Goal: Entertainment & Leisure: Consume media (video, audio)

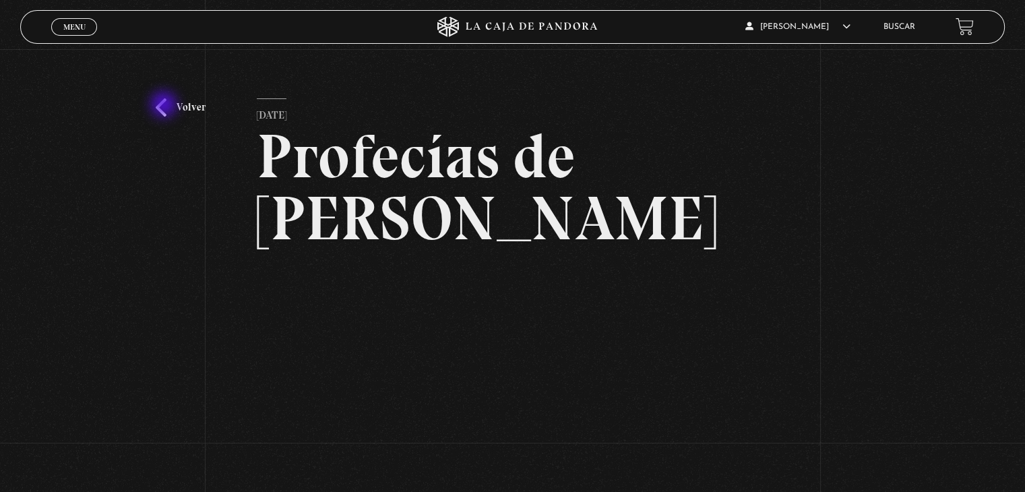
click at [165, 106] on link "Volver" at bounding box center [181, 107] width 50 height 18
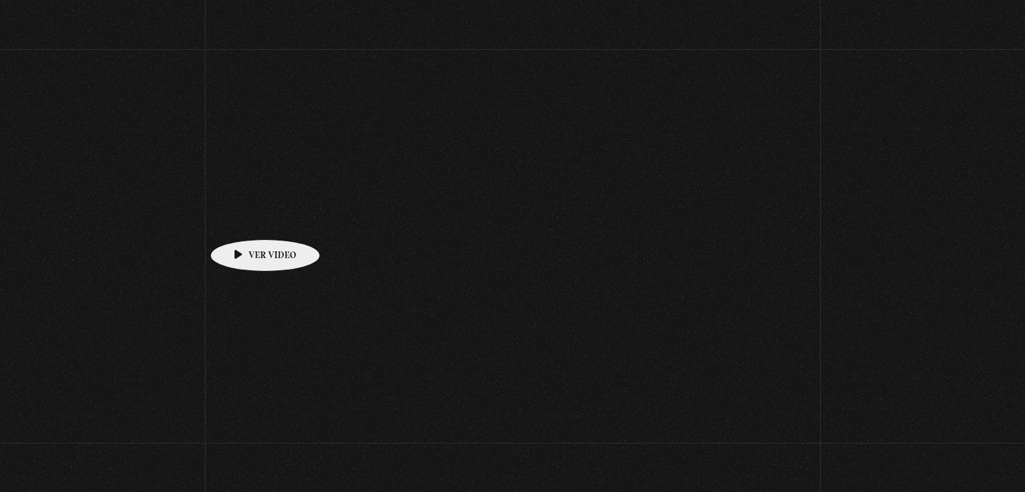
scroll to position [156, 0]
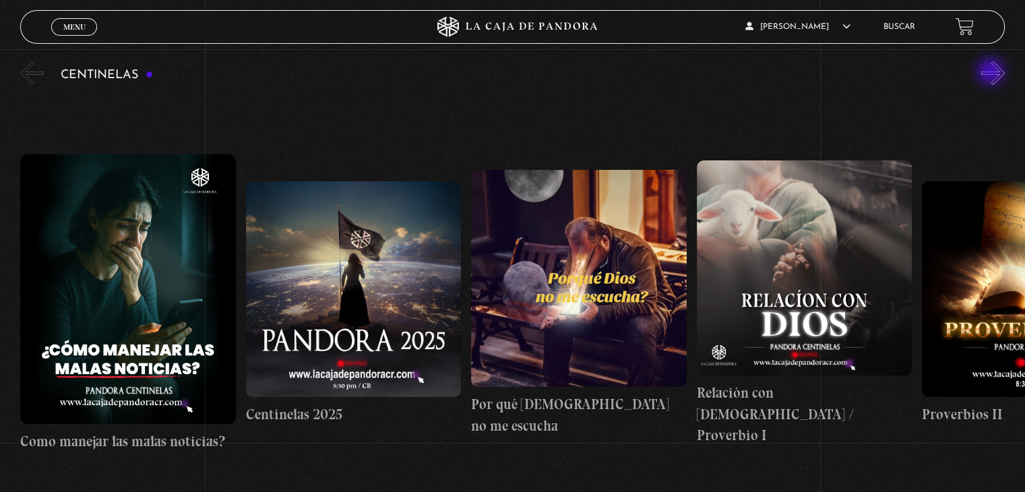
click at [992, 73] on button "»" at bounding box center [994, 73] width 24 height 24
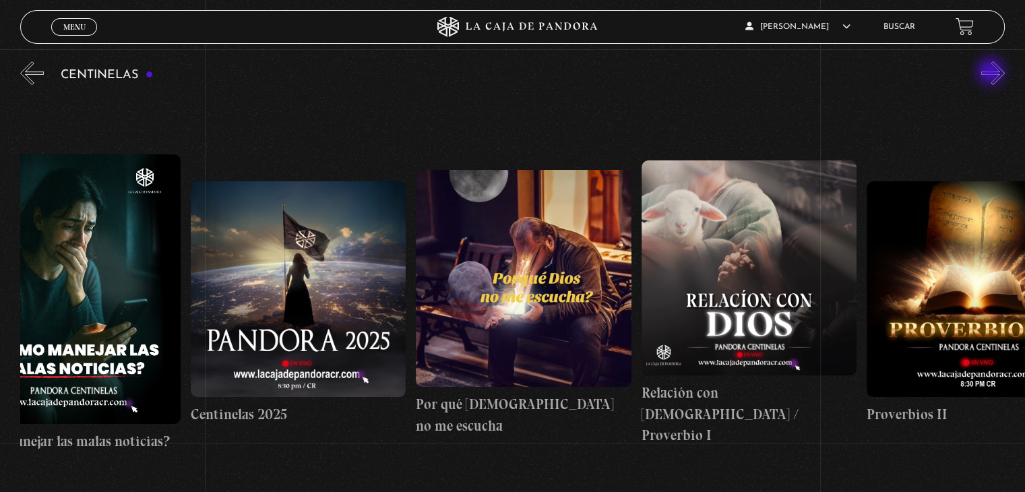
click at [992, 73] on button "»" at bounding box center [994, 73] width 24 height 24
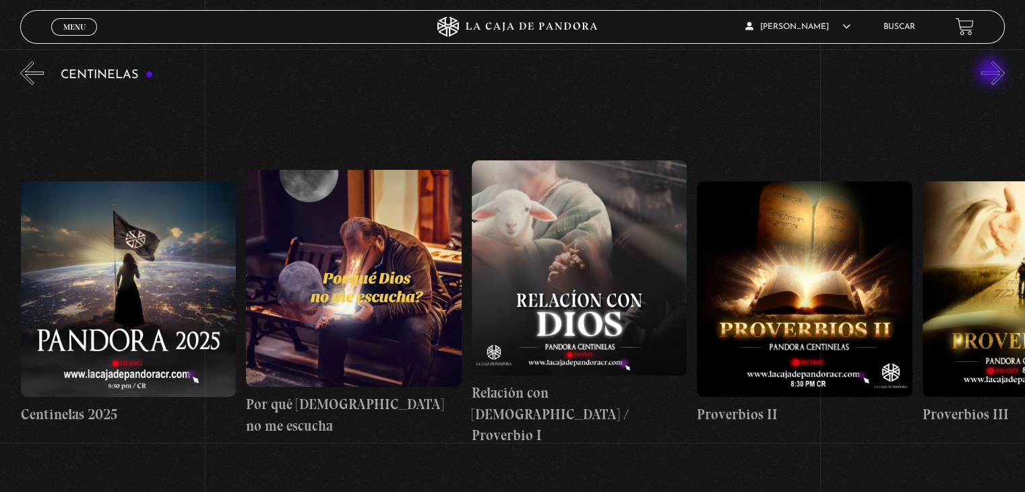
click at [992, 73] on button "»" at bounding box center [994, 73] width 24 height 24
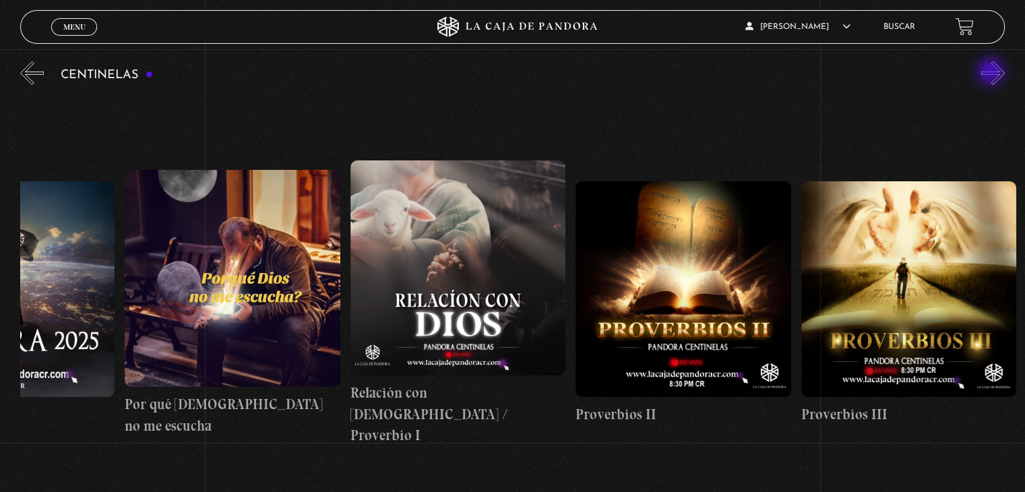
click at [992, 73] on button "»" at bounding box center [994, 73] width 24 height 24
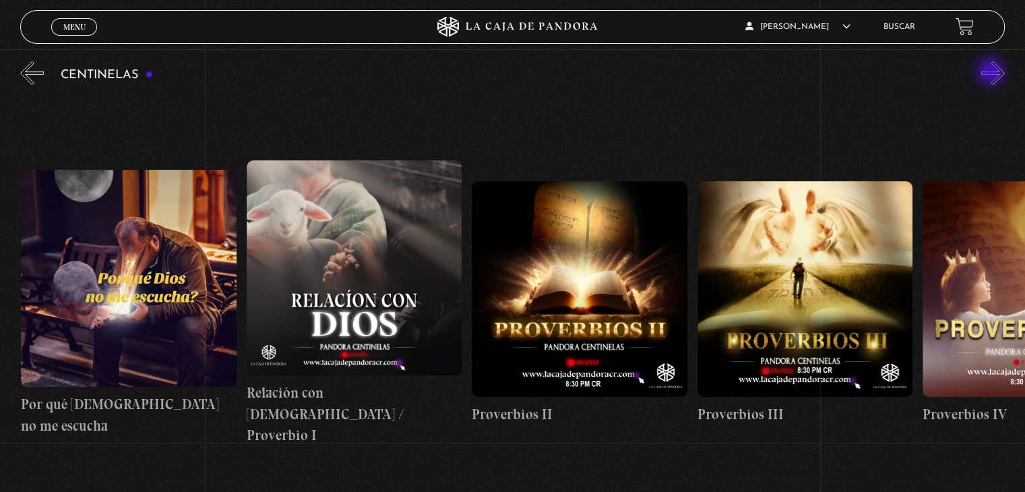
click at [992, 73] on button "»" at bounding box center [994, 73] width 24 height 24
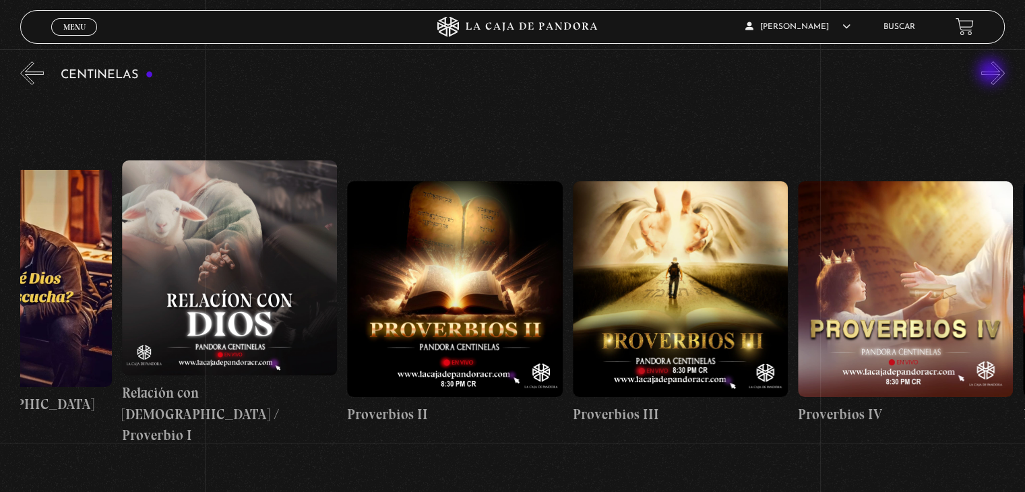
click at [992, 73] on button "»" at bounding box center [994, 73] width 24 height 24
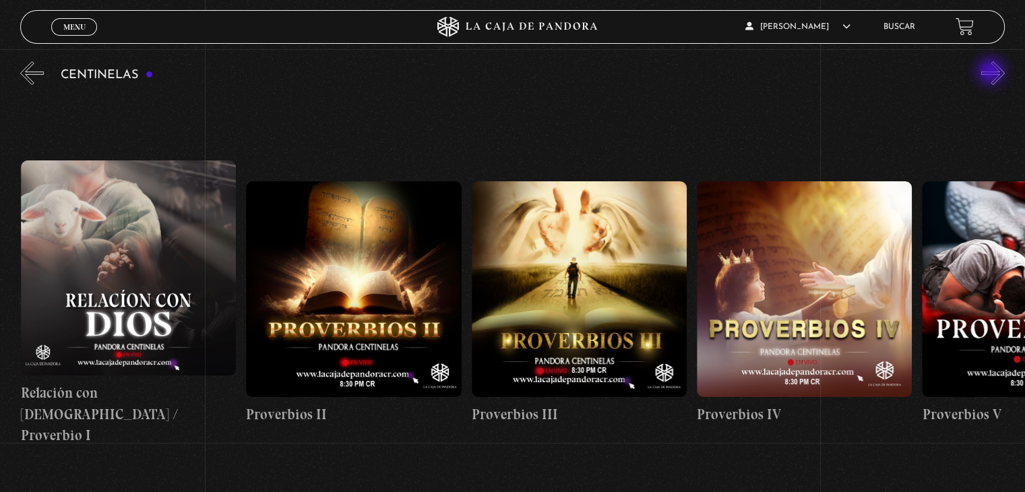
click at [992, 73] on button "»" at bounding box center [994, 73] width 24 height 24
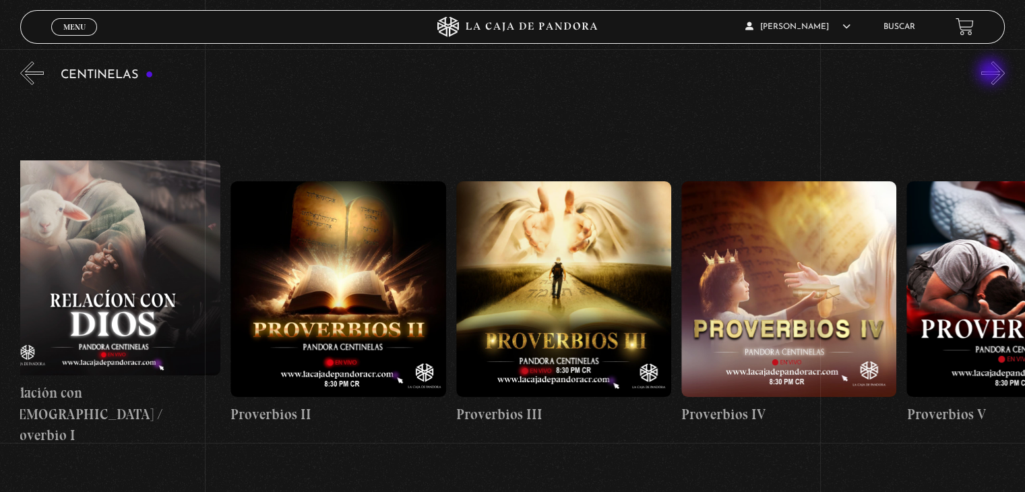
click at [992, 73] on button "»" at bounding box center [994, 73] width 24 height 24
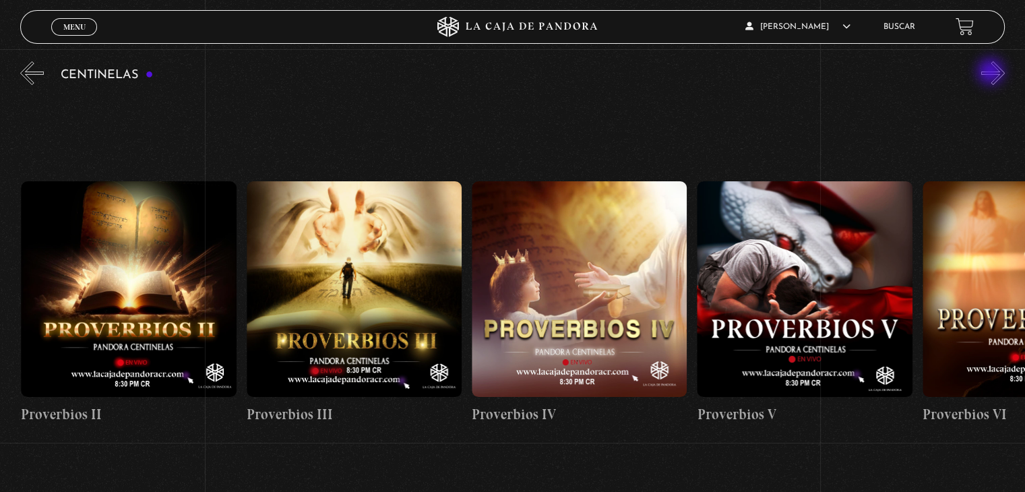
click at [992, 73] on button "»" at bounding box center [994, 73] width 24 height 24
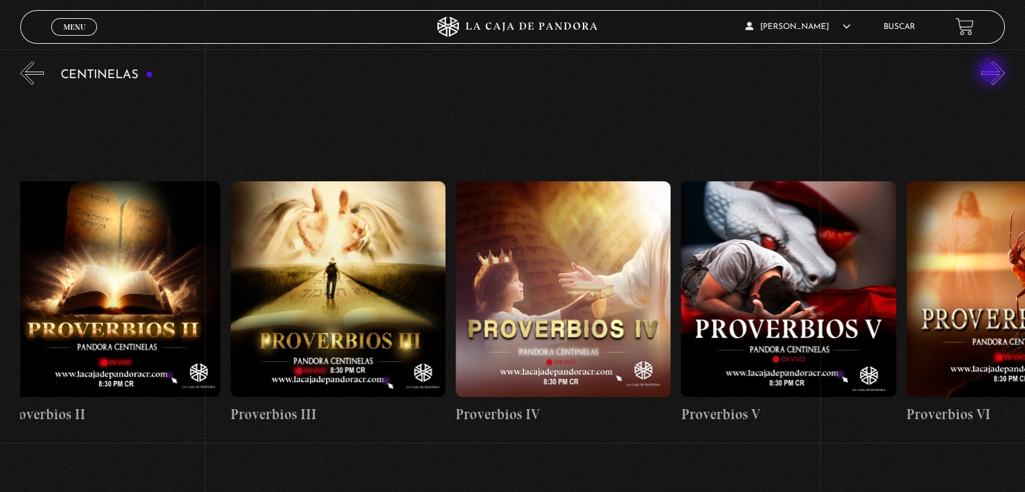
click at [992, 73] on button "»" at bounding box center [994, 73] width 24 height 24
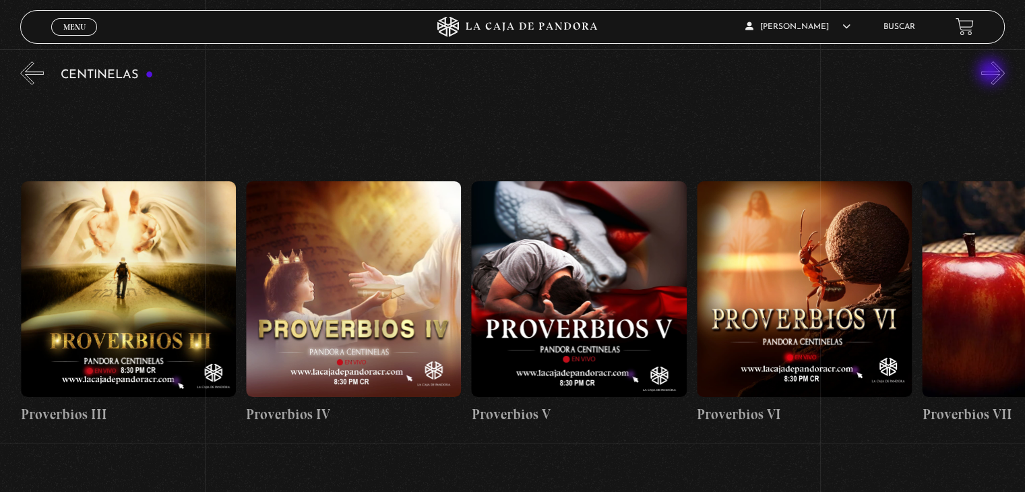
click at [992, 73] on button "»" at bounding box center [994, 73] width 24 height 24
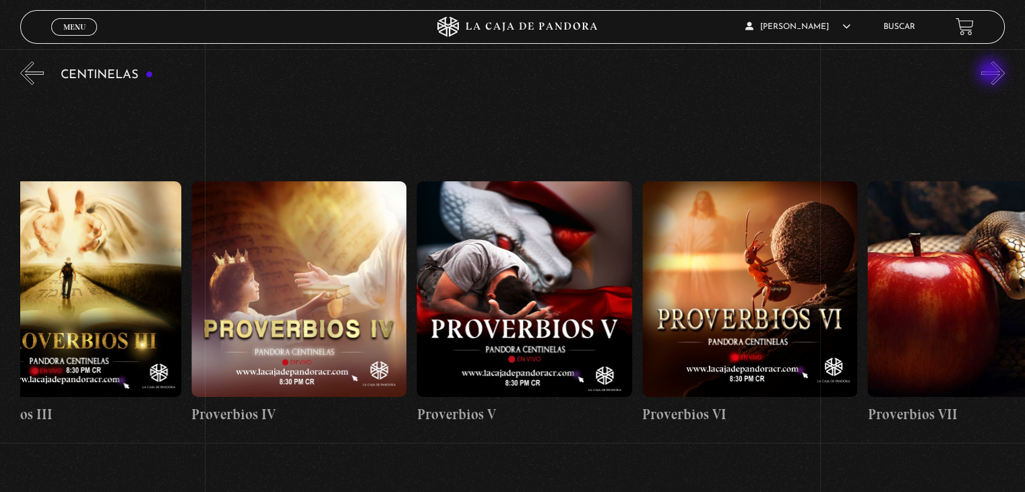
click at [992, 73] on button "»" at bounding box center [994, 73] width 24 height 24
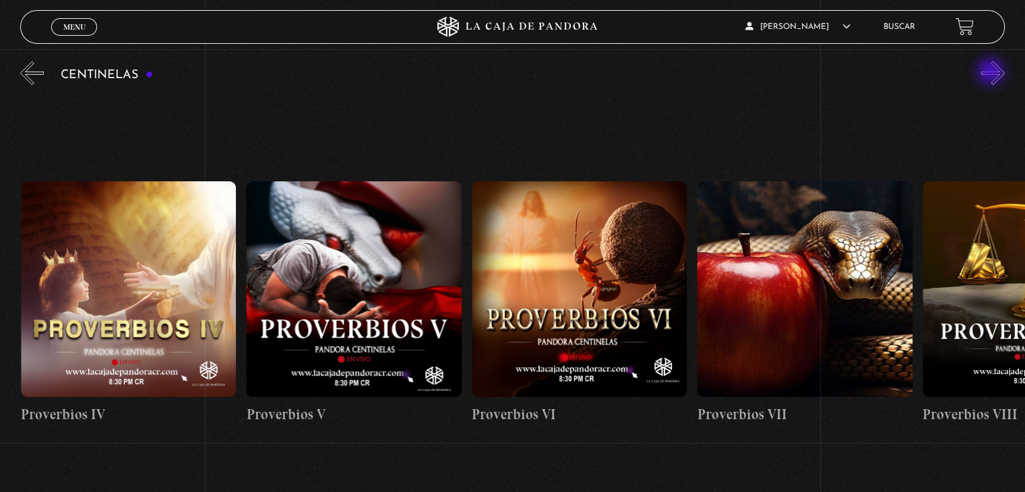
click at [992, 73] on button "»" at bounding box center [994, 73] width 24 height 24
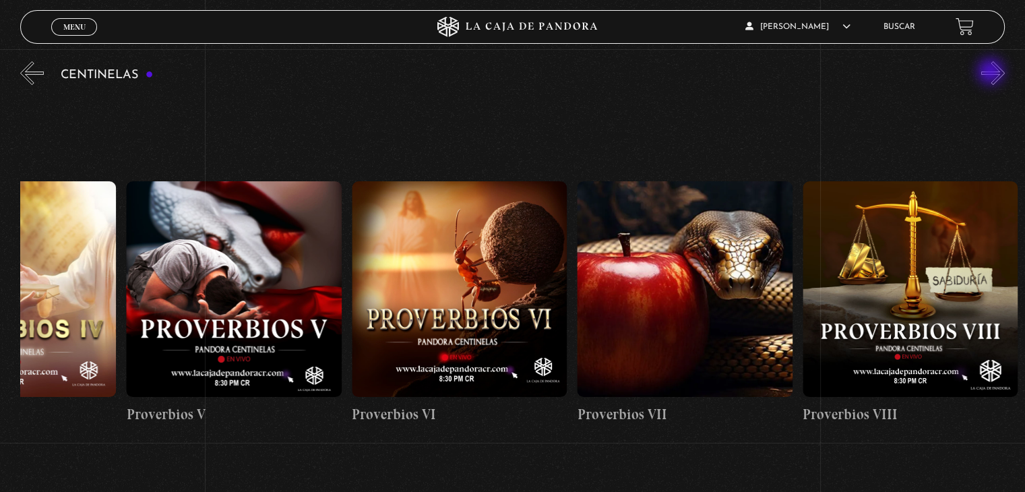
click at [992, 73] on button "»" at bounding box center [994, 73] width 24 height 24
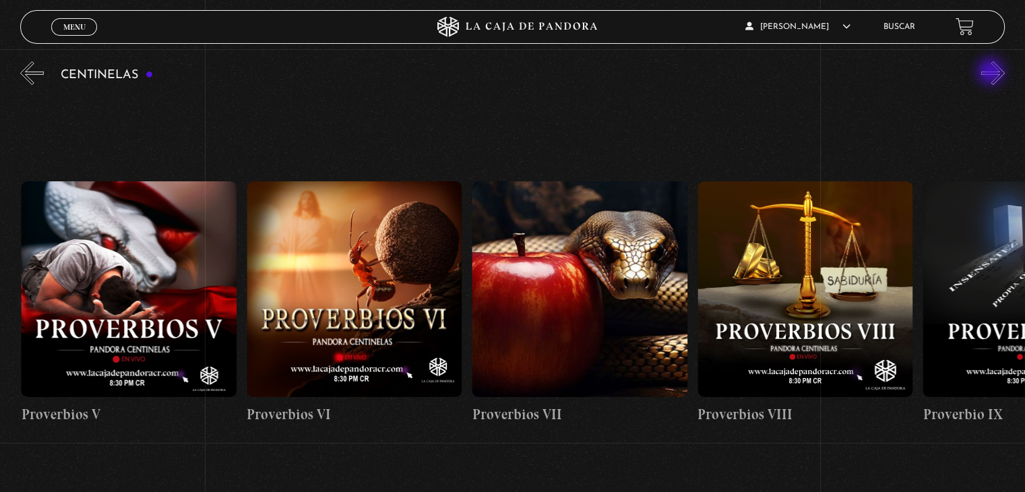
click at [992, 73] on button "»" at bounding box center [994, 73] width 24 height 24
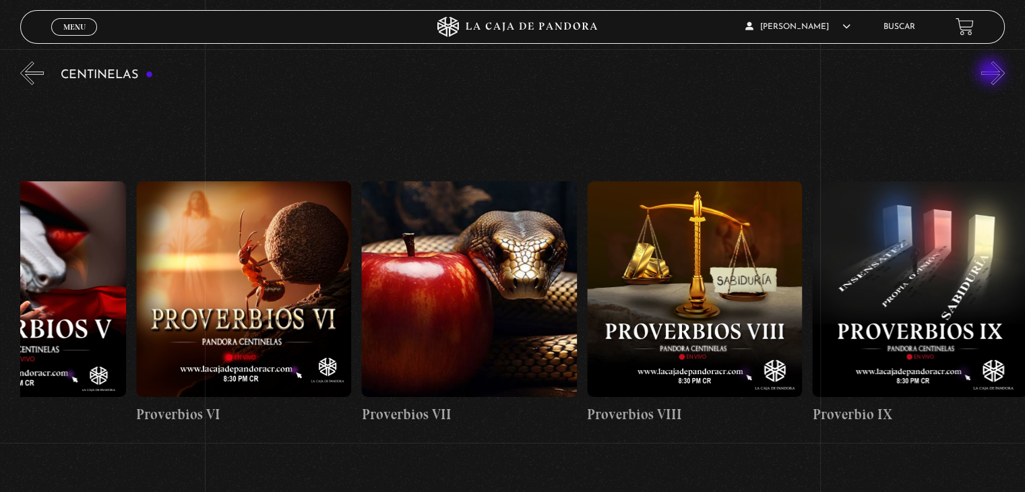
click at [992, 73] on button "»" at bounding box center [994, 73] width 24 height 24
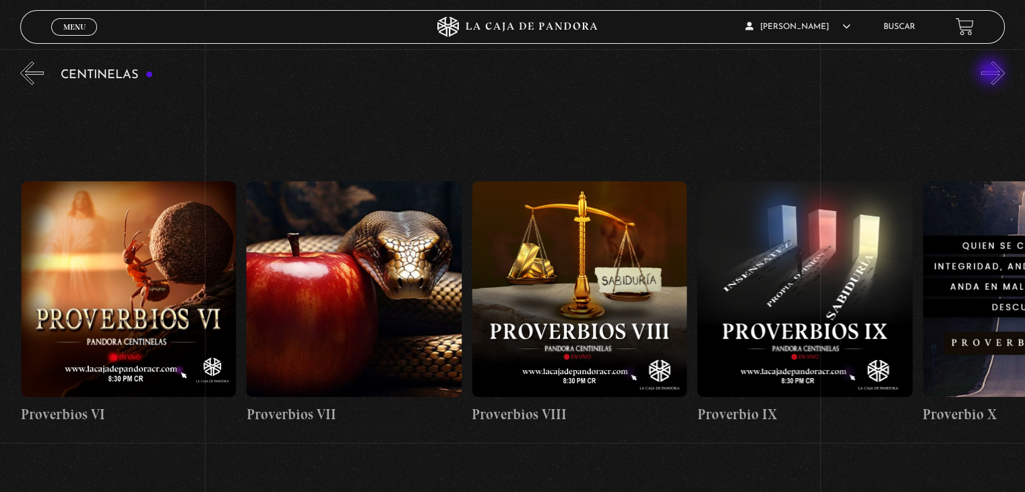
click at [992, 73] on button "»" at bounding box center [994, 73] width 24 height 24
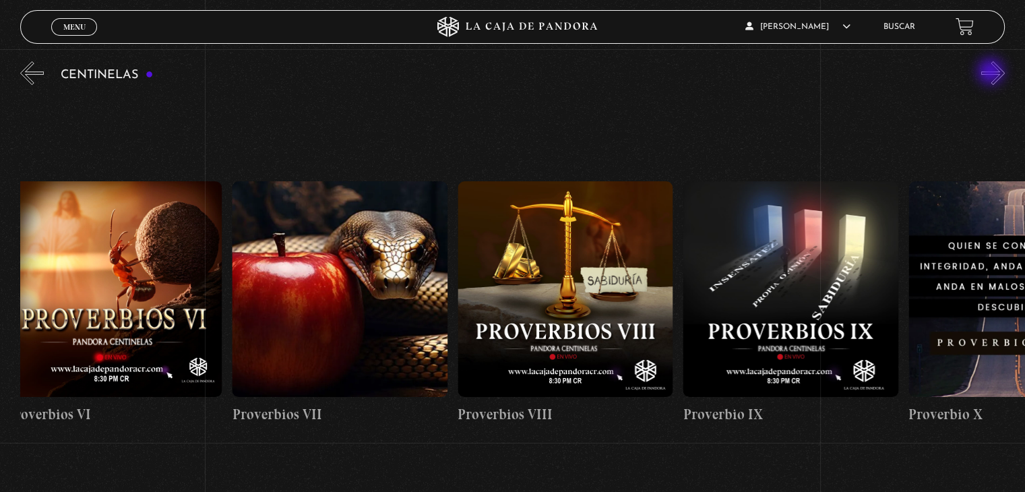
click at [992, 73] on button "»" at bounding box center [994, 73] width 24 height 24
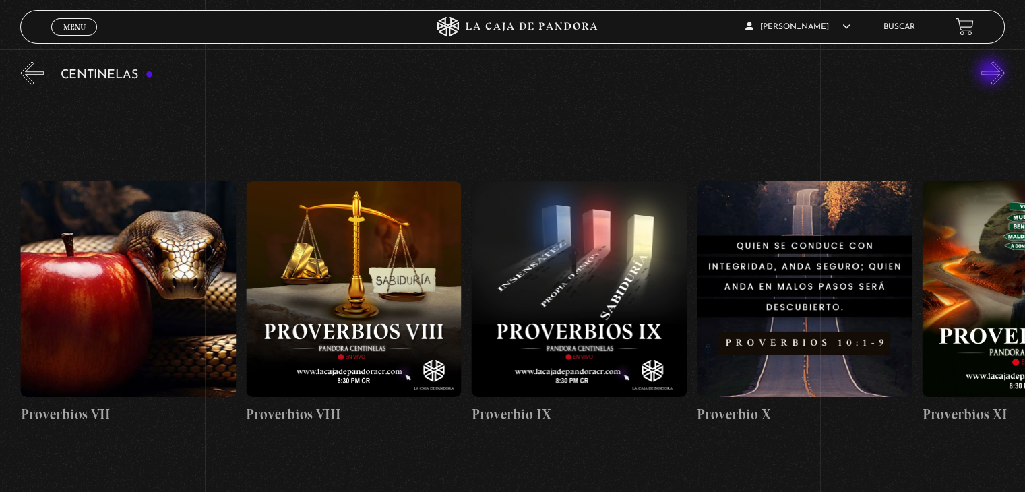
click at [992, 73] on button "»" at bounding box center [994, 73] width 24 height 24
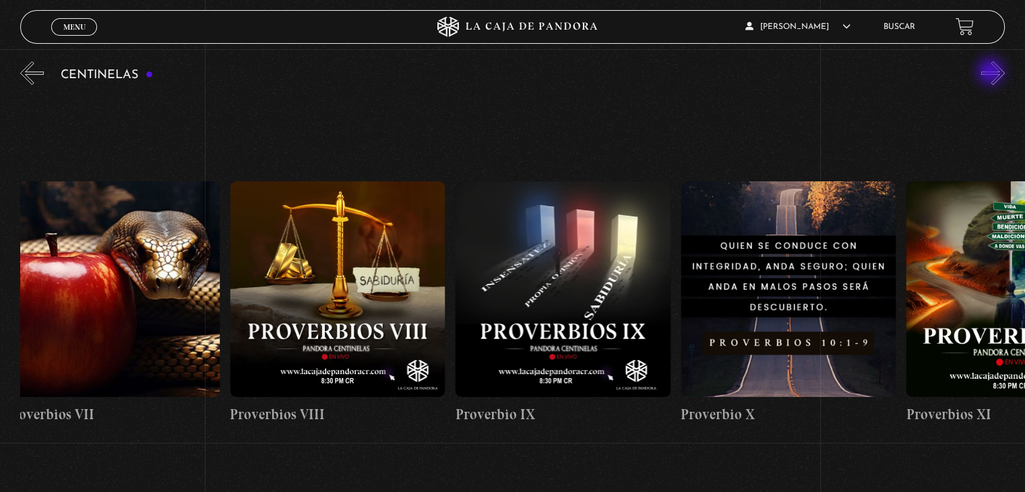
click at [992, 73] on button "»" at bounding box center [994, 73] width 24 height 24
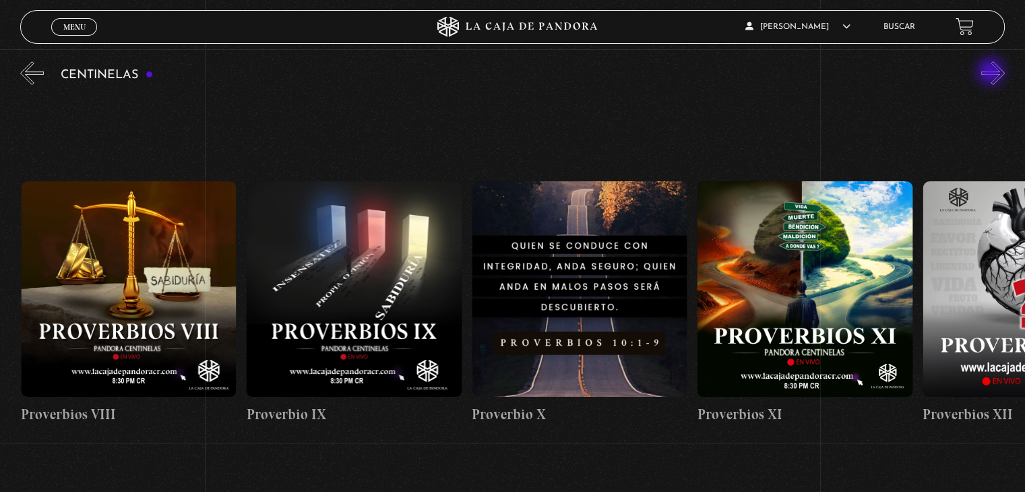
click at [992, 73] on button "»" at bounding box center [994, 73] width 24 height 24
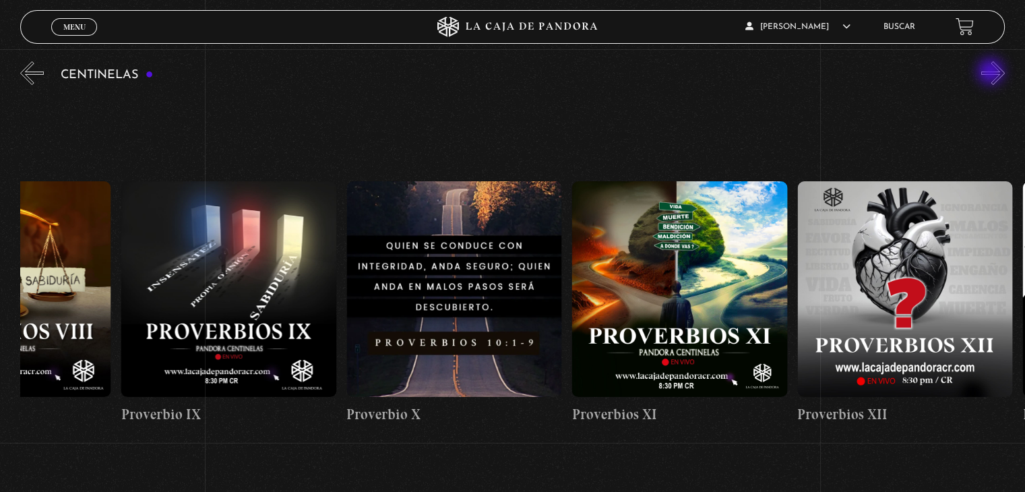
click at [992, 73] on button "»" at bounding box center [994, 73] width 24 height 24
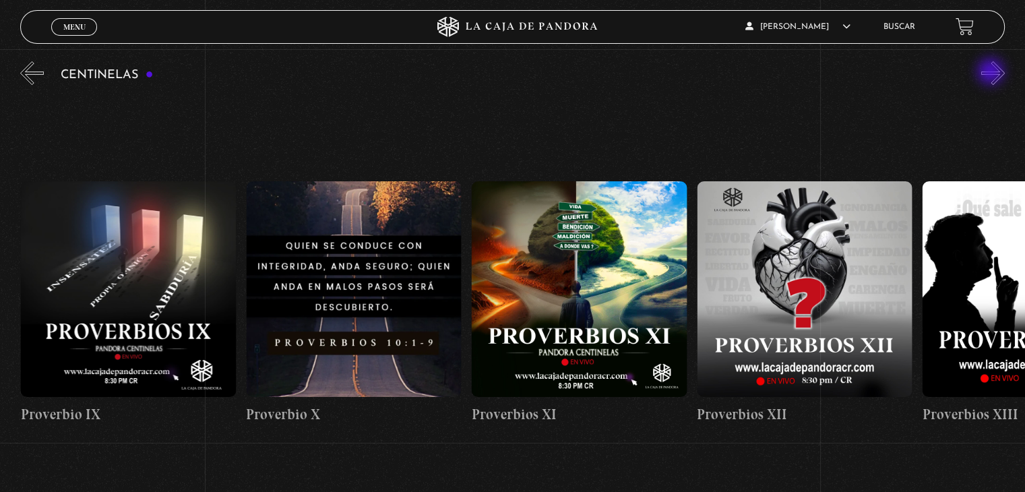
click at [992, 73] on button "»" at bounding box center [994, 73] width 24 height 24
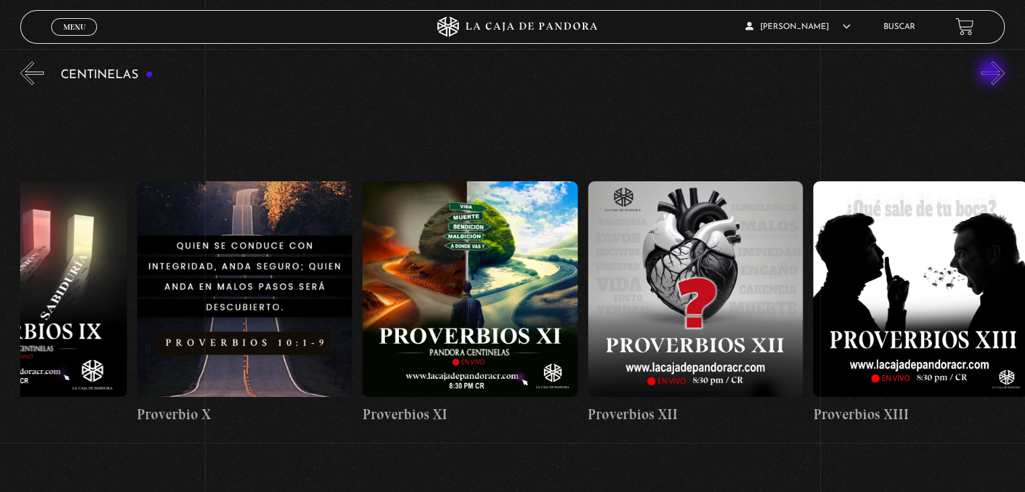
click at [992, 73] on button "»" at bounding box center [994, 73] width 24 height 24
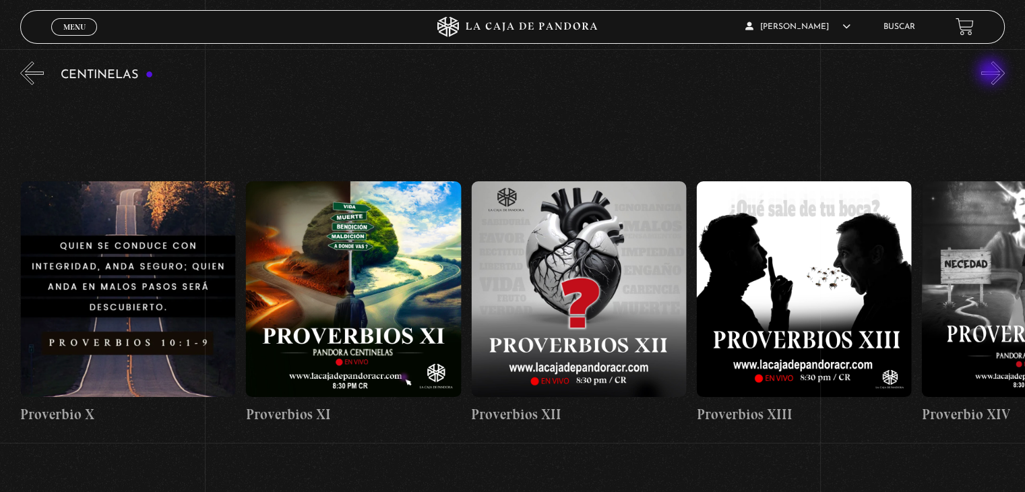
click at [992, 73] on button "»" at bounding box center [994, 73] width 24 height 24
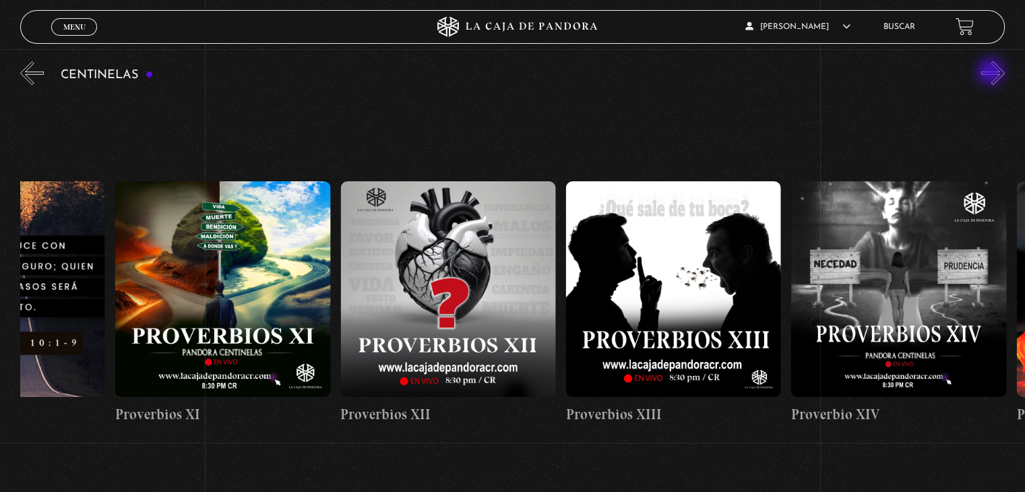
click at [992, 73] on button "»" at bounding box center [994, 73] width 24 height 24
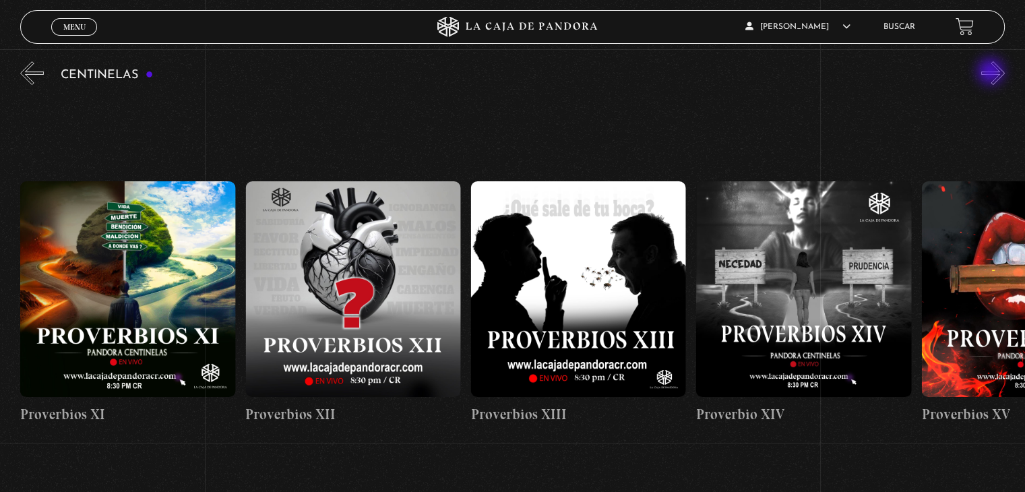
click at [992, 73] on button "»" at bounding box center [994, 73] width 24 height 24
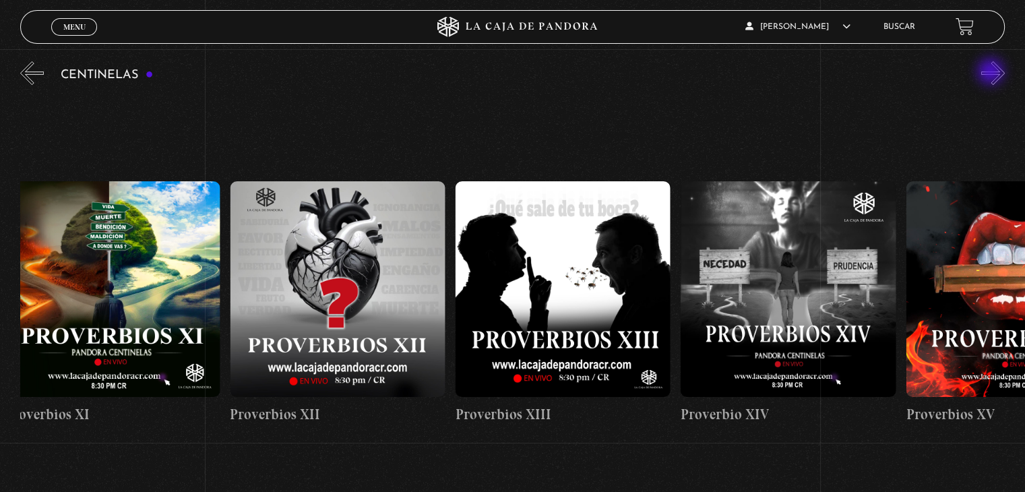
click at [992, 73] on button "»" at bounding box center [994, 73] width 24 height 24
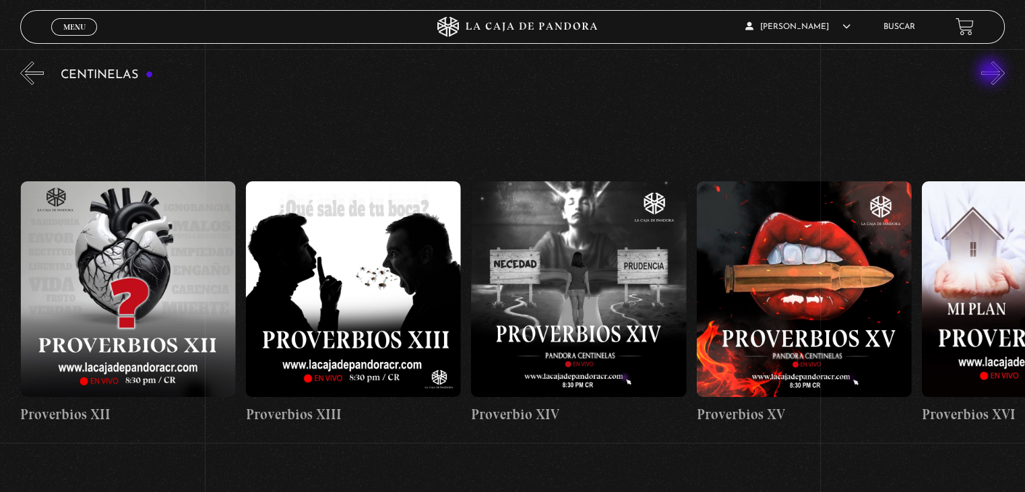
click at [992, 73] on button "»" at bounding box center [994, 73] width 24 height 24
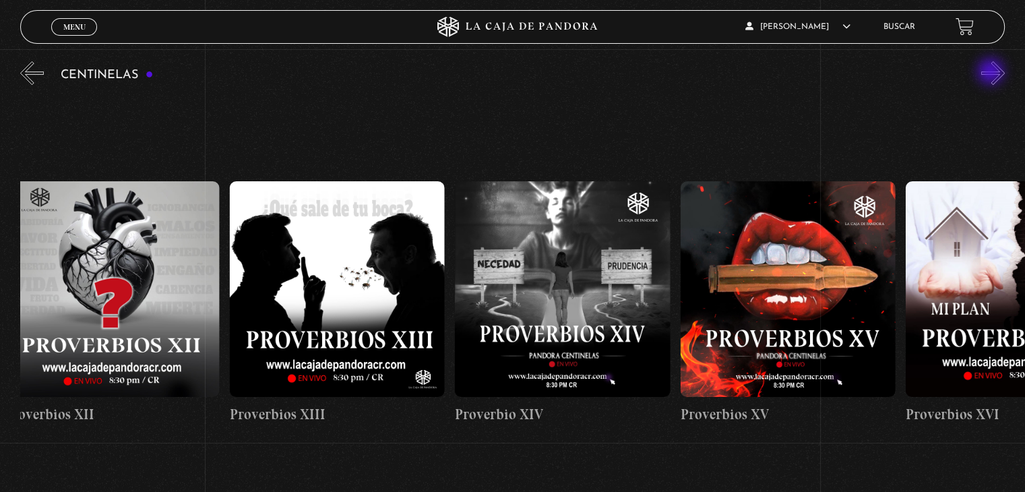
click at [992, 73] on button "»" at bounding box center [994, 73] width 24 height 24
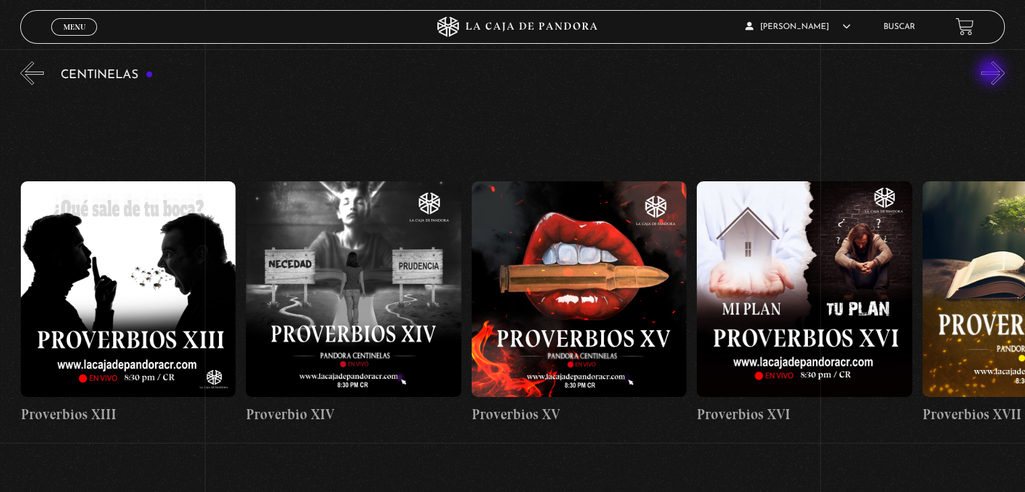
click at [992, 73] on button "»" at bounding box center [994, 73] width 24 height 24
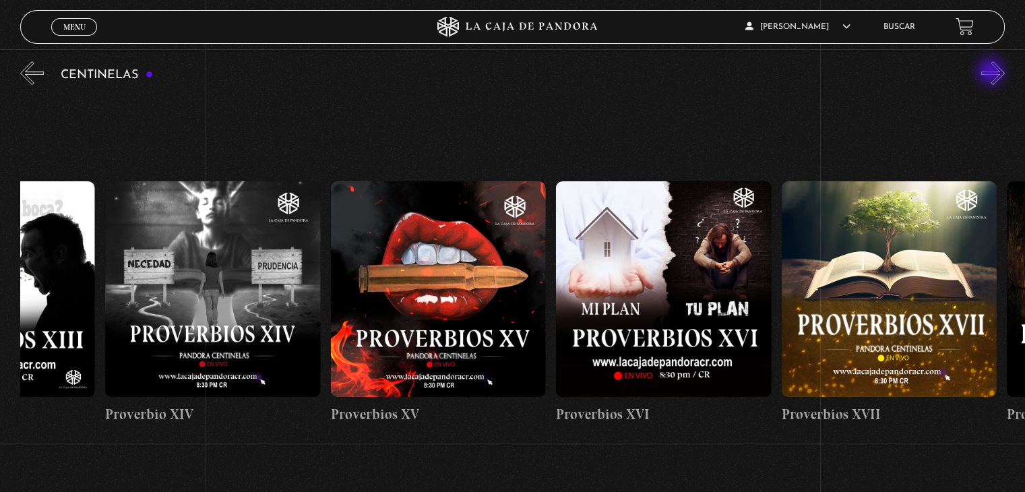
click at [992, 73] on button "»" at bounding box center [994, 73] width 24 height 24
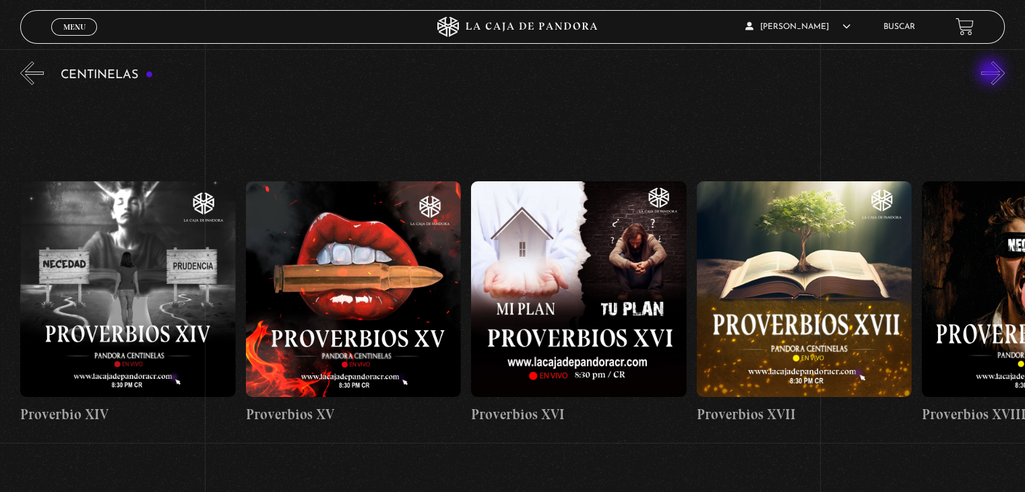
click at [992, 73] on button "»" at bounding box center [994, 73] width 24 height 24
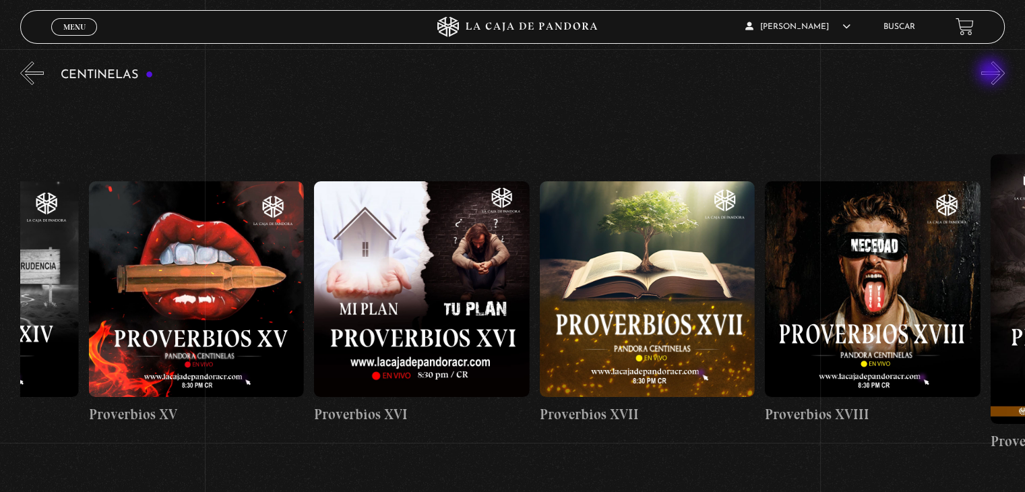
click at [992, 73] on button "»" at bounding box center [994, 73] width 24 height 24
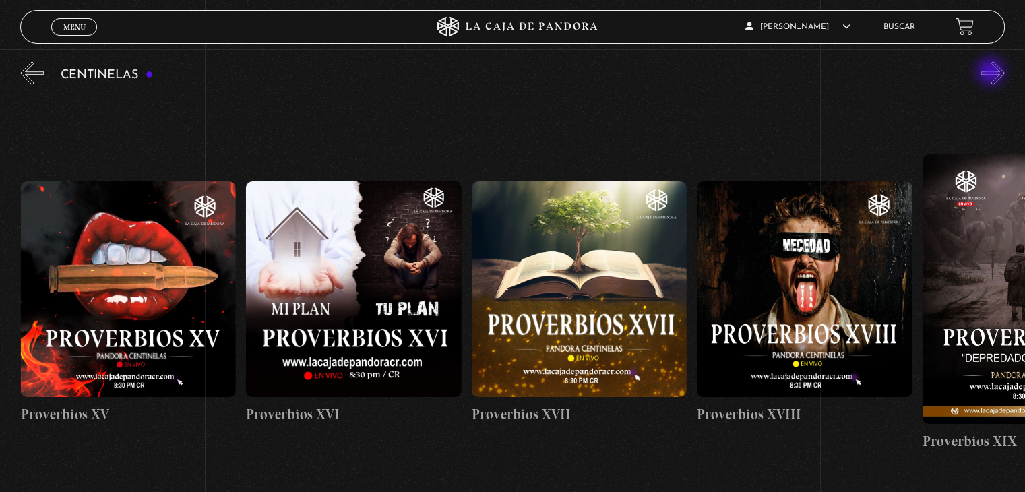
click at [992, 73] on button "»" at bounding box center [994, 73] width 24 height 24
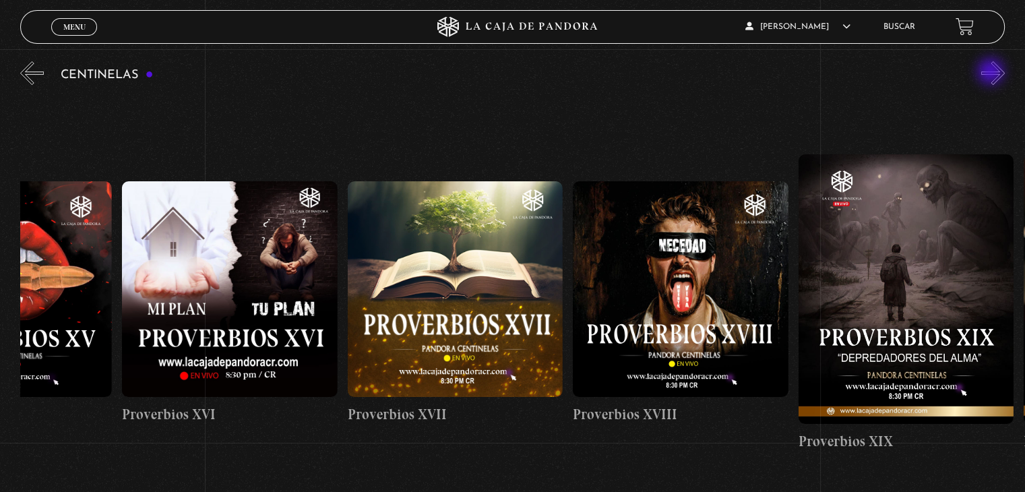
click at [992, 73] on button "»" at bounding box center [994, 73] width 24 height 24
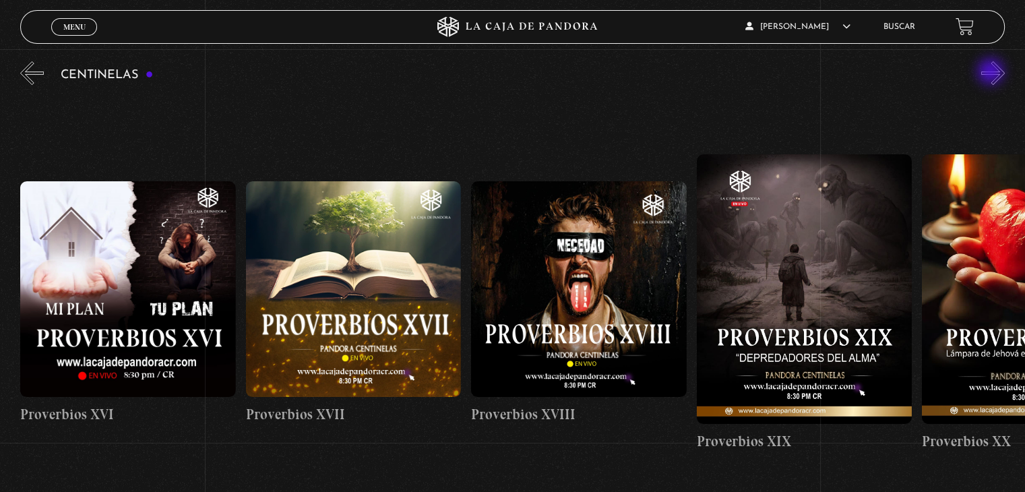
click at [992, 73] on button "»" at bounding box center [994, 73] width 24 height 24
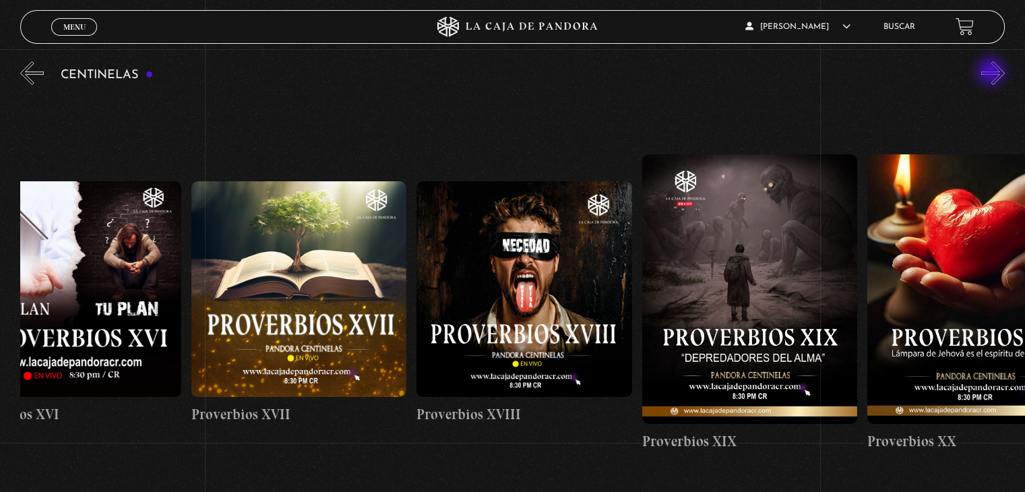
click at [992, 73] on button "»" at bounding box center [994, 73] width 24 height 24
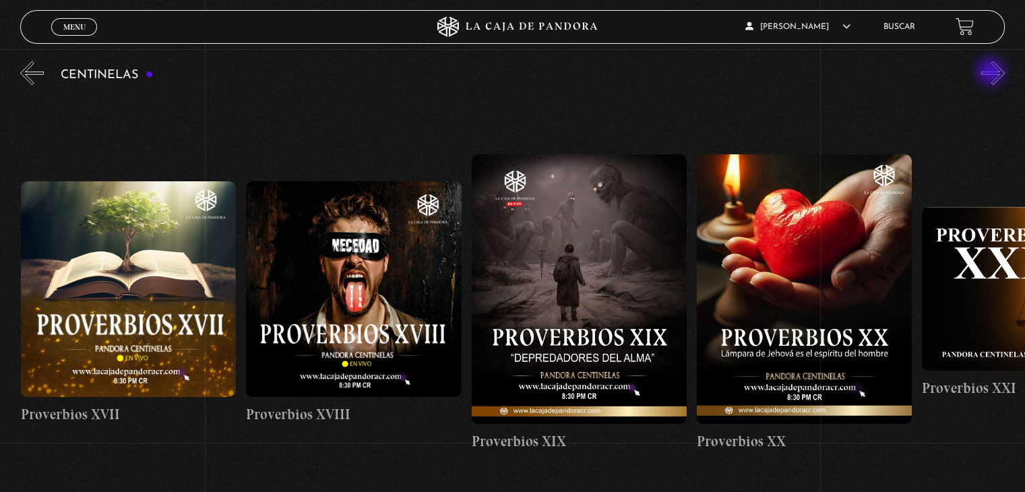
click at [992, 73] on button "»" at bounding box center [994, 73] width 24 height 24
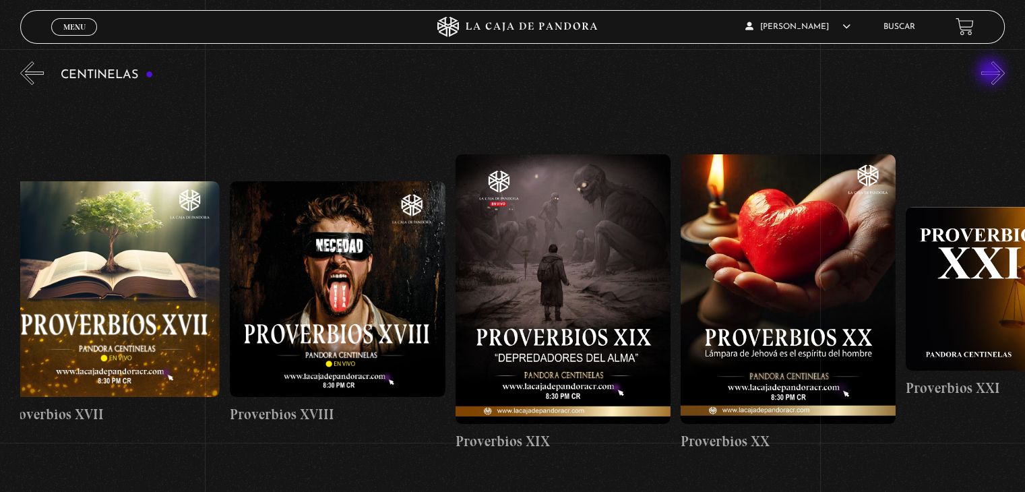
click at [992, 73] on button "»" at bounding box center [994, 73] width 24 height 24
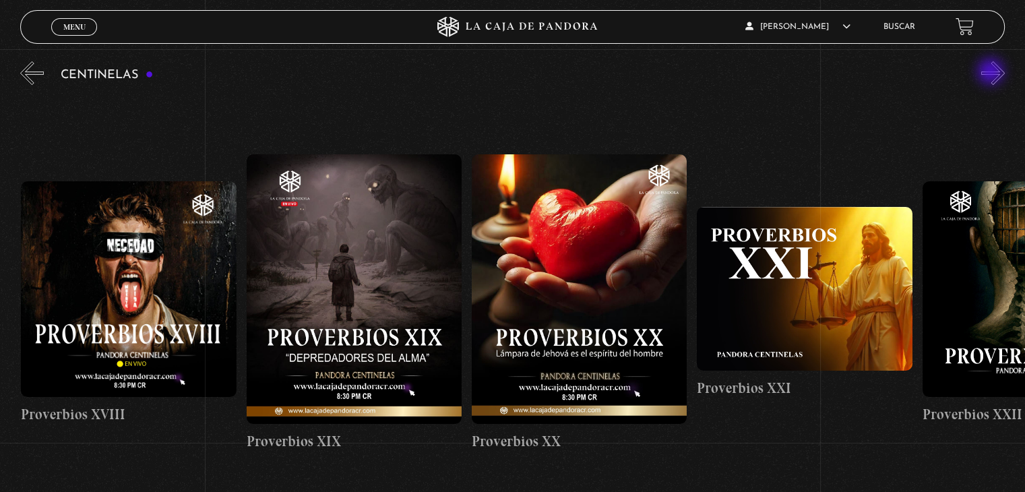
click at [992, 73] on button "»" at bounding box center [994, 73] width 24 height 24
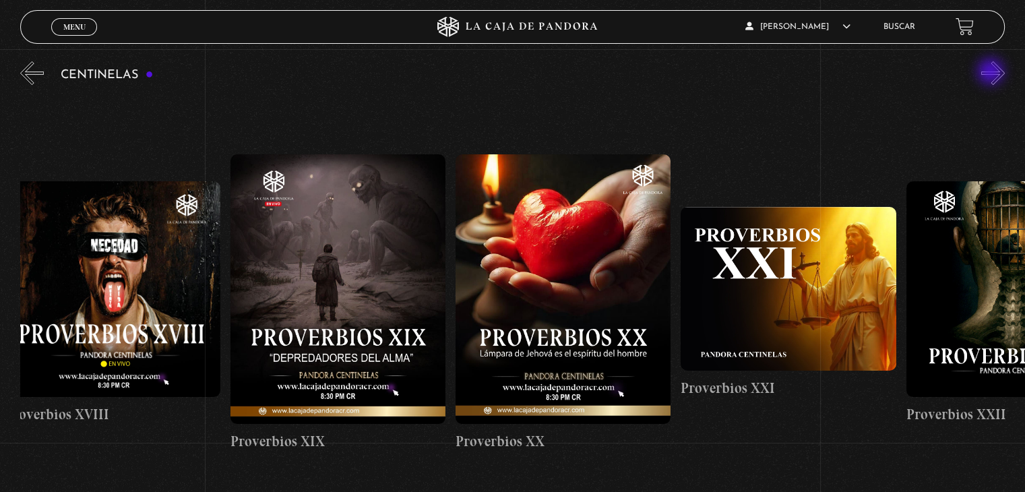
click at [992, 73] on button "»" at bounding box center [994, 73] width 24 height 24
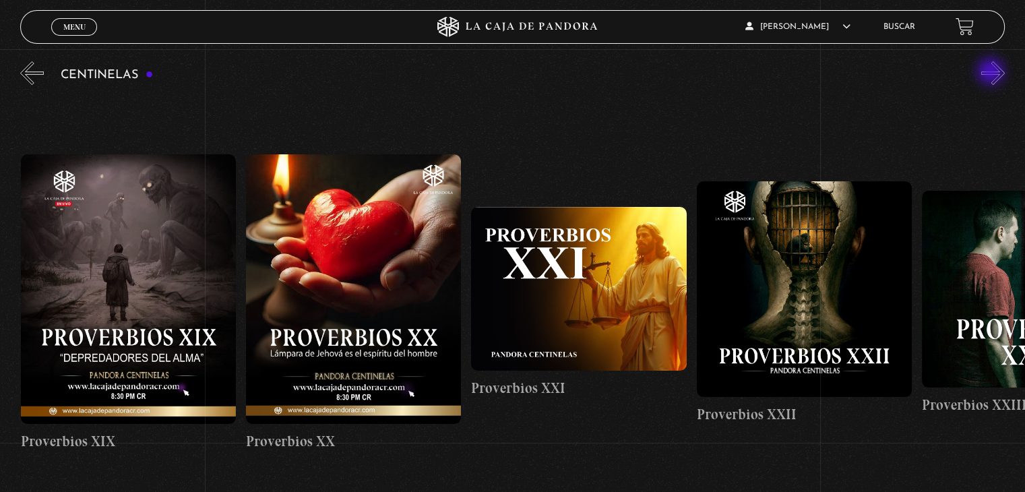
click at [992, 73] on button "»" at bounding box center [994, 73] width 24 height 24
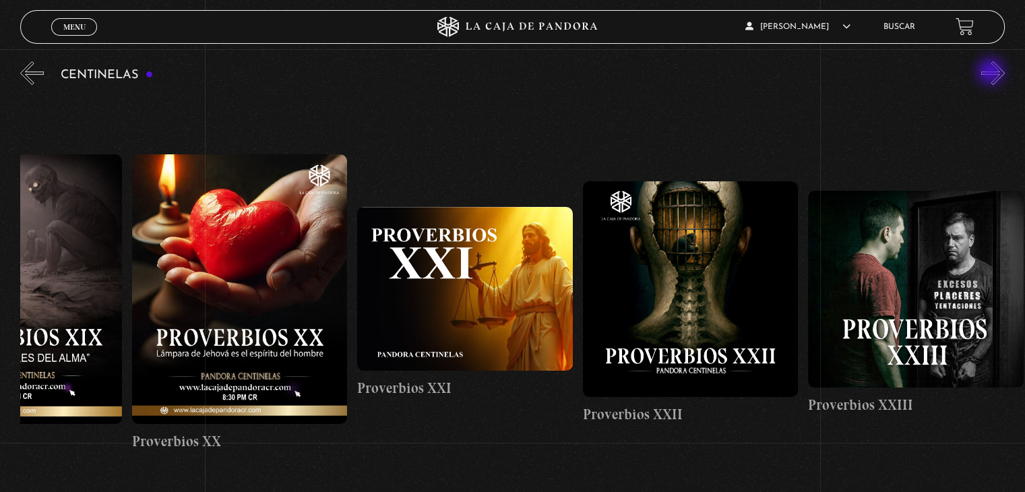
click at [992, 73] on button "»" at bounding box center [994, 73] width 24 height 24
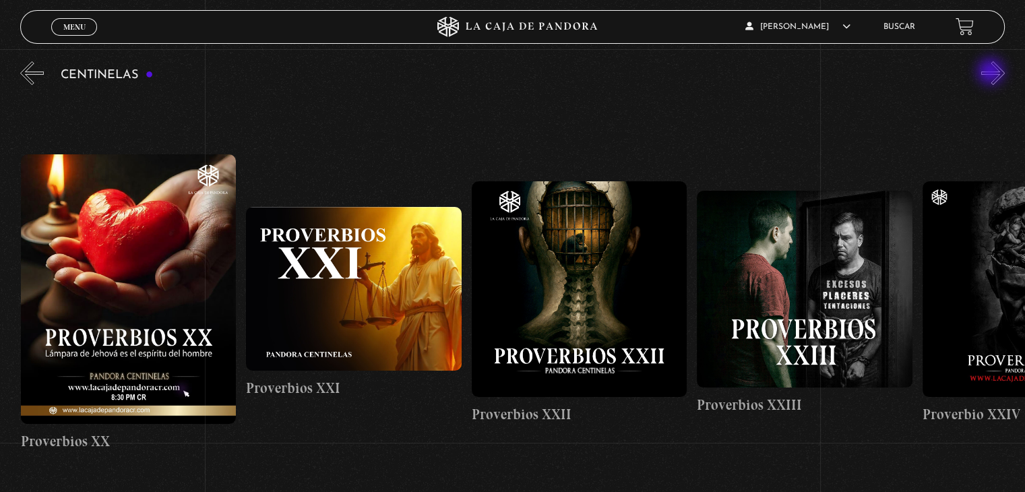
click at [992, 73] on button "»" at bounding box center [994, 73] width 24 height 24
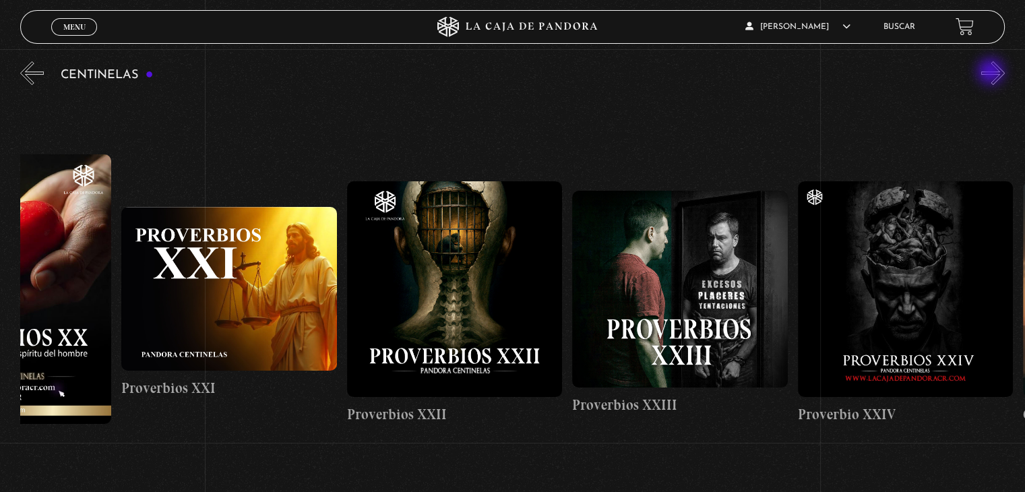
click at [992, 73] on button "»" at bounding box center [994, 73] width 24 height 24
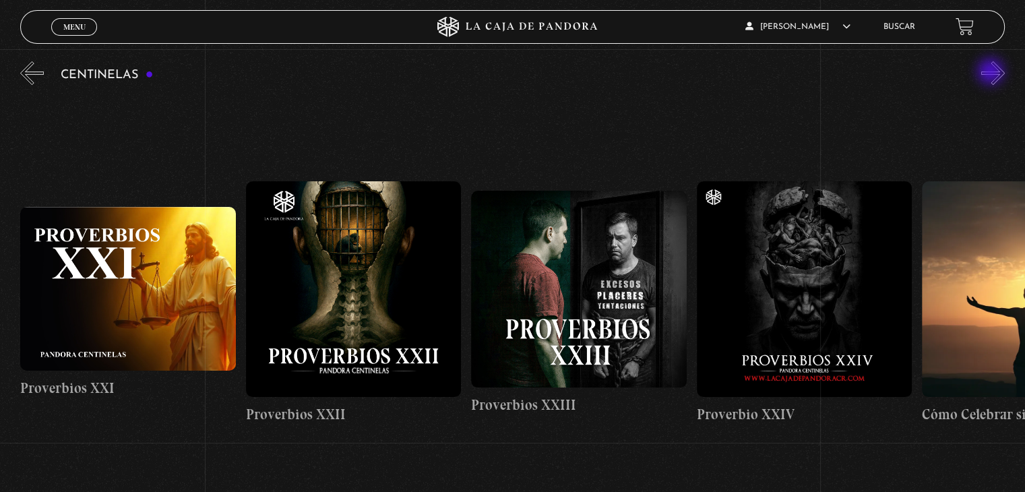
click at [992, 73] on button "»" at bounding box center [994, 73] width 24 height 24
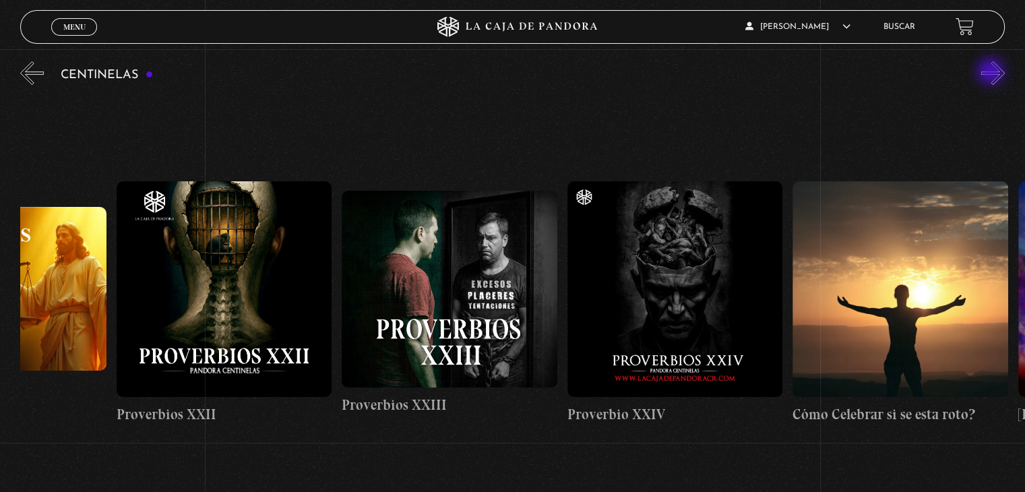
click at [992, 73] on button "»" at bounding box center [994, 73] width 24 height 24
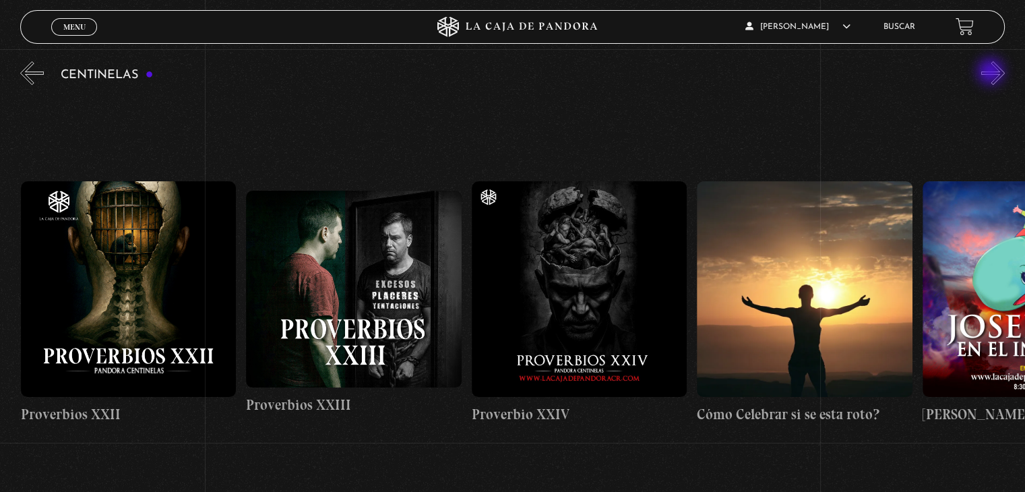
click at [992, 73] on button "»" at bounding box center [994, 73] width 24 height 24
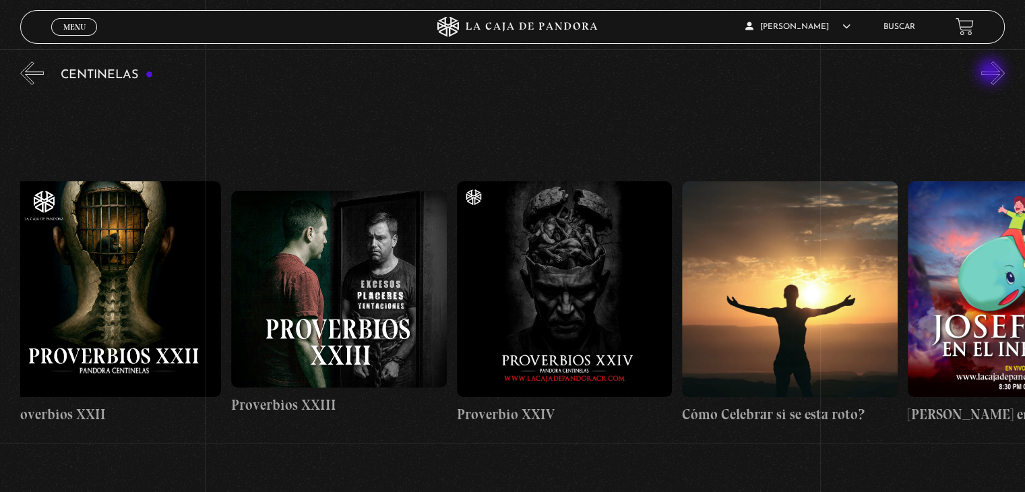
click at [992, 73] on button "»" at bounding box center [994, 73] width 24 height 24
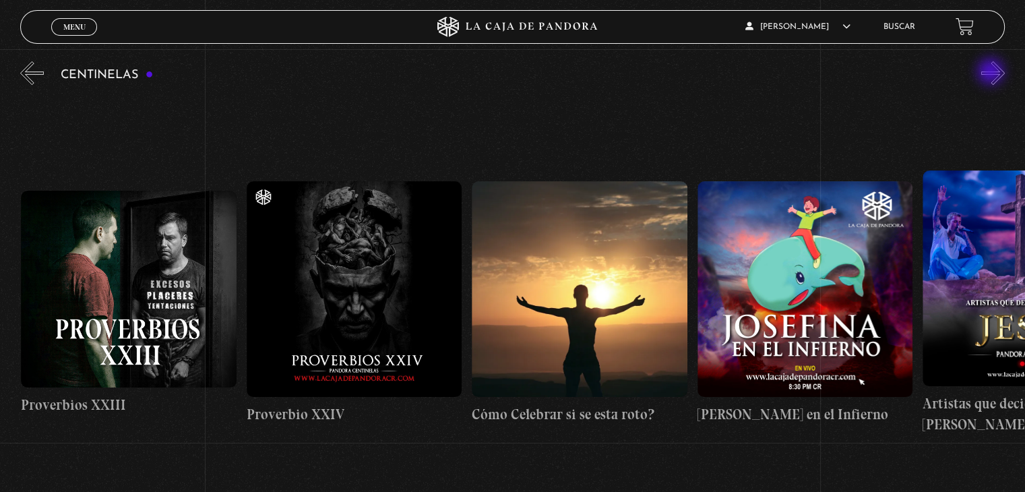
click at [992, 73] on button "»" at bounding box center [994, 73] width 24 height 24
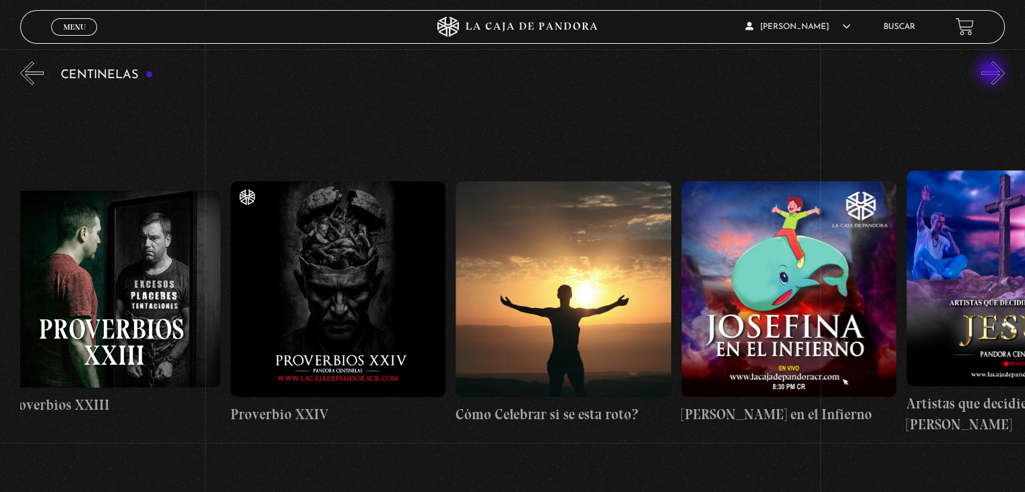
click at [992, 73] on button "»" at bounding box center [994, 73] width 24 height 24
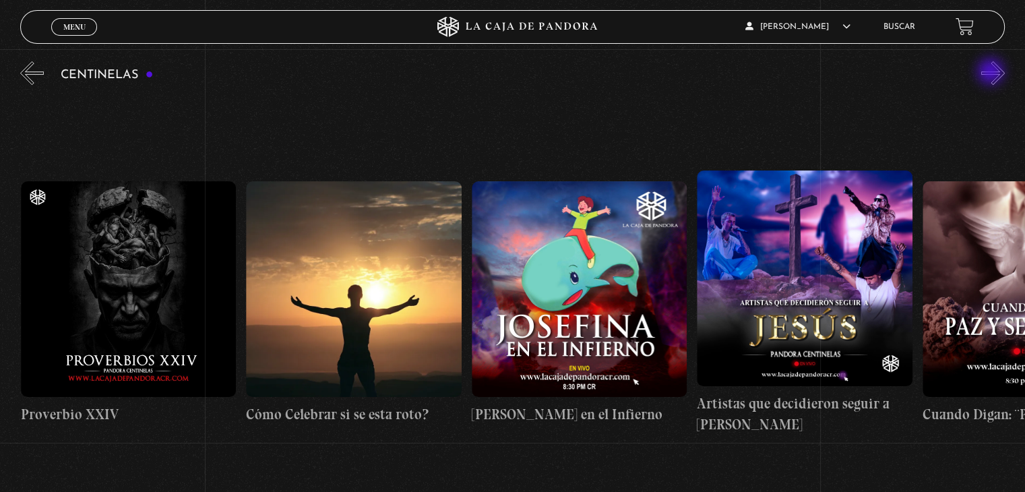
click at [992, 73] on button "»" at bounding box center [994, 73] width 24 height 24
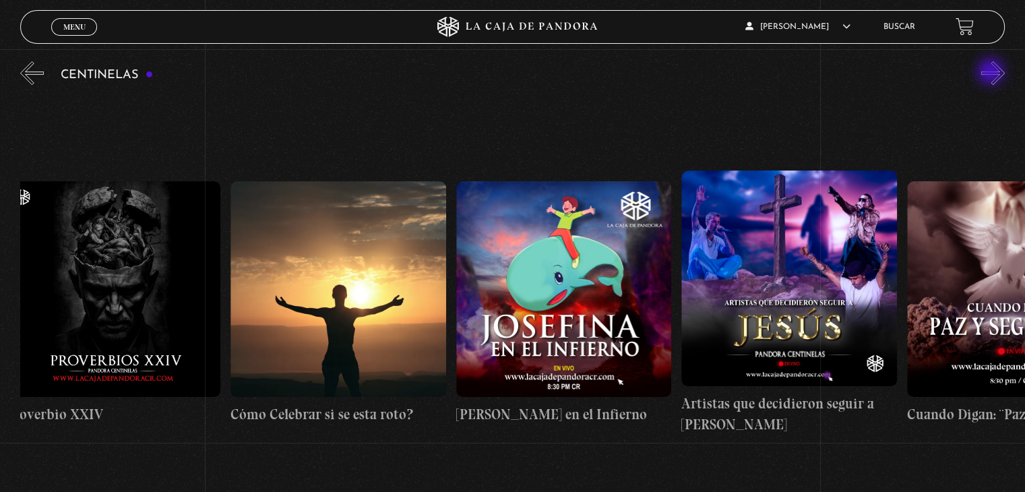
click at [992, 73] on button "»" at bounding box center [994, 73] width 24 height 24
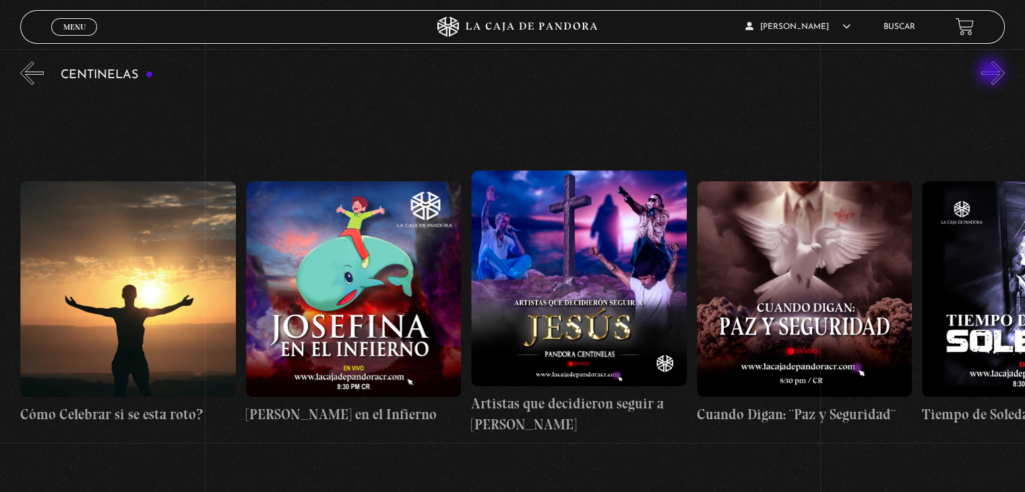
click at [992, 73] on button "»" at bounding box center [994, 73] width 24 height 24
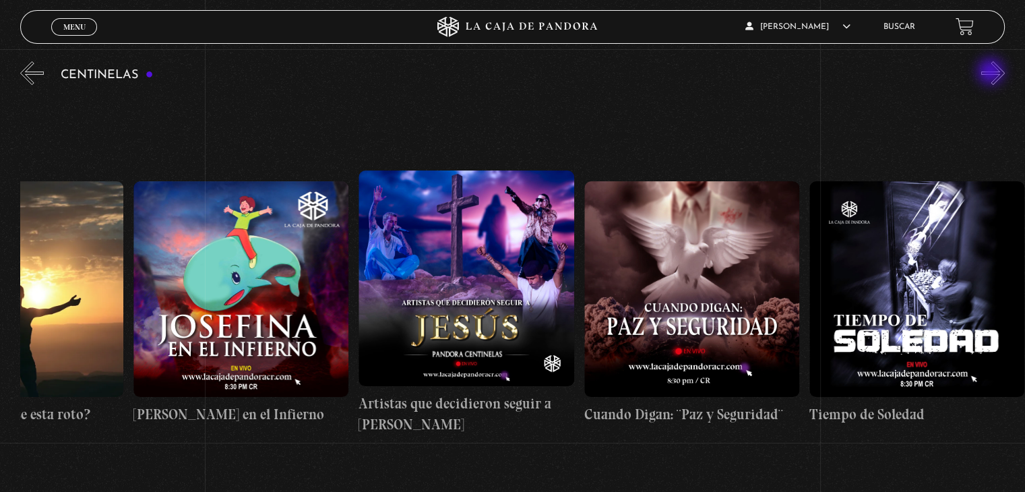
click at [992, 73] on button "»" at bounding box center [994, 73] width 24 height 24
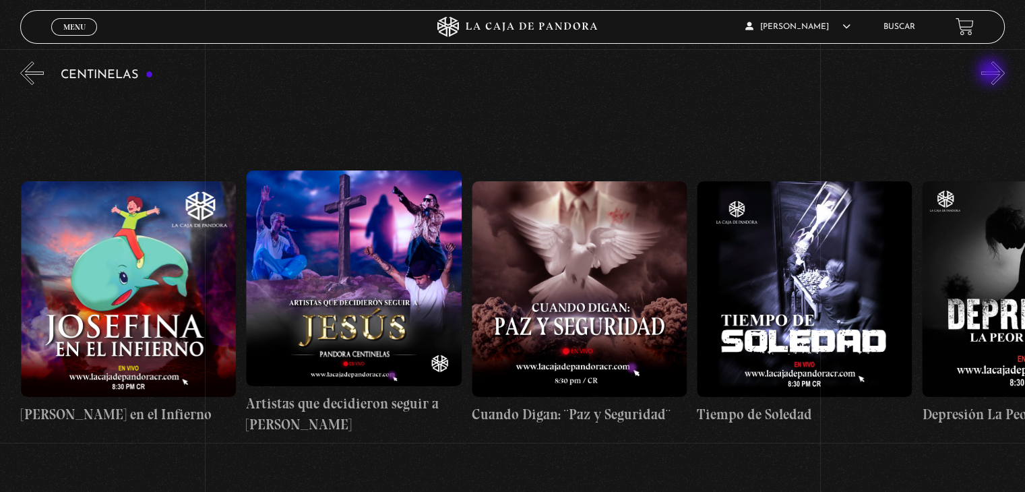
click at [992, 73] on button "»" at bounding box center [994, 73] width 24 height 24
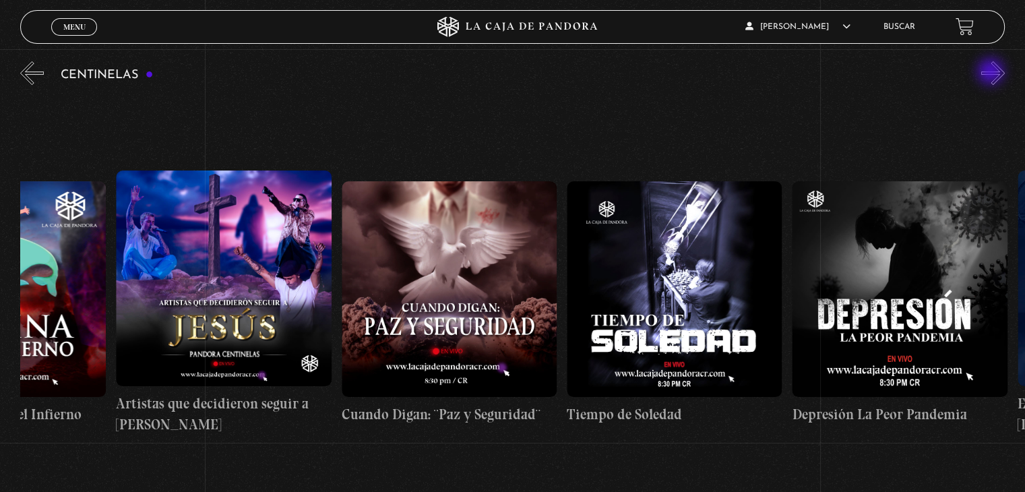
click at [992, 73] on button "»" at bounding box center [994, 73] width 24 height 24
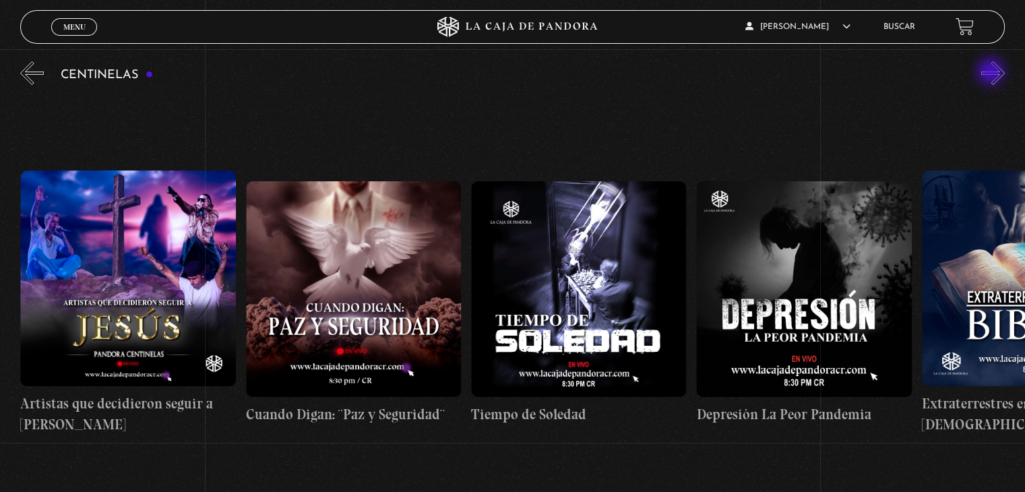
click at [992, 73] on button "»" at bounding box center [994, 73] width 24 height 24
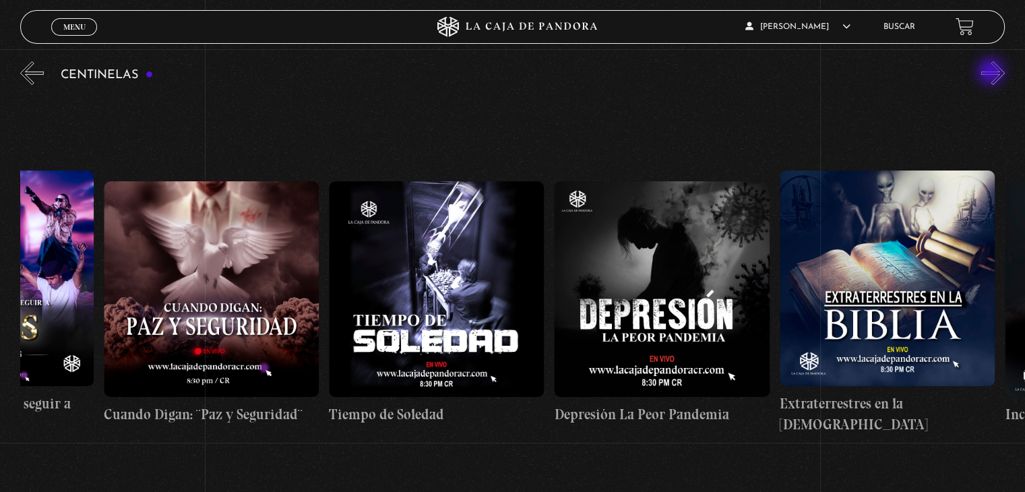
click at [992, 73] on button "»" at bounding box center [994, 73] width 24 height 24
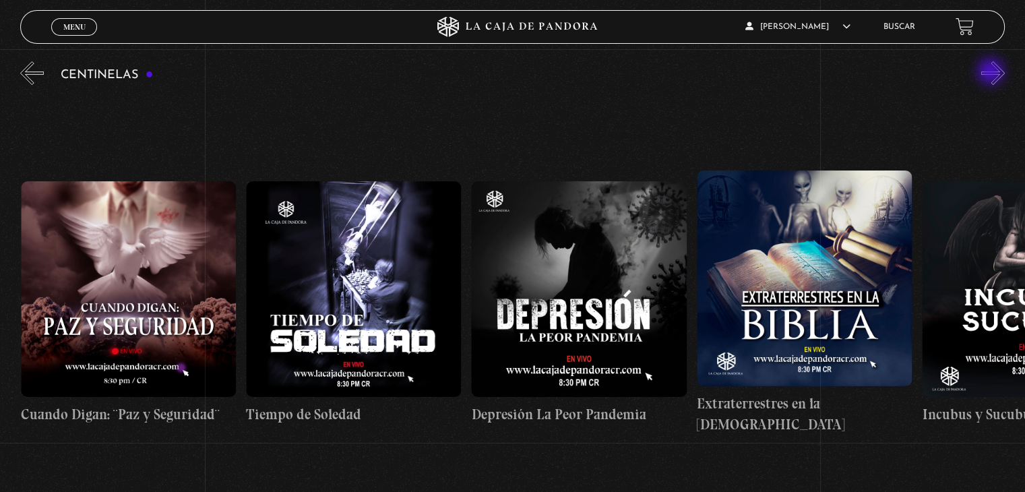
click at [992, 73] on button "»" at bounding box center [994, 73] width 24 height 24
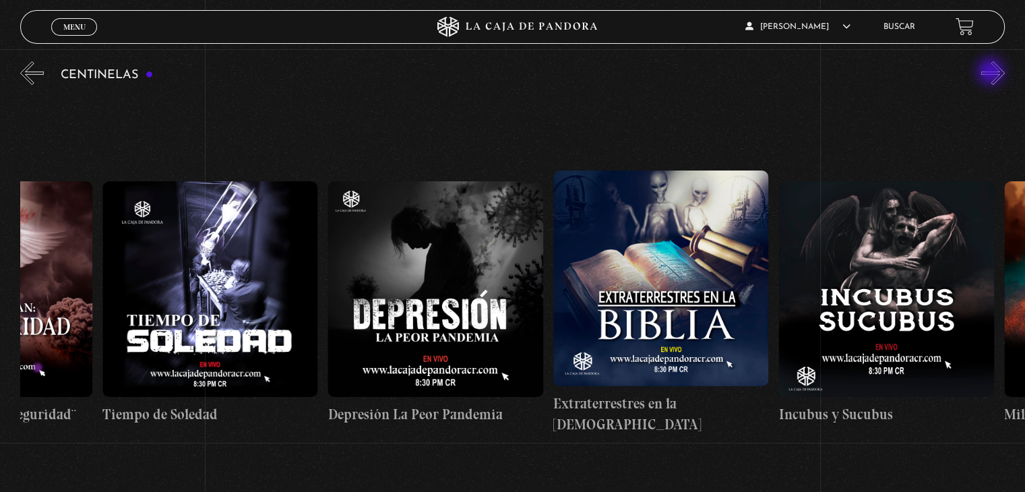
click at [992, 73] on button "»" at bounding box center [994, 73] width 24 height 24
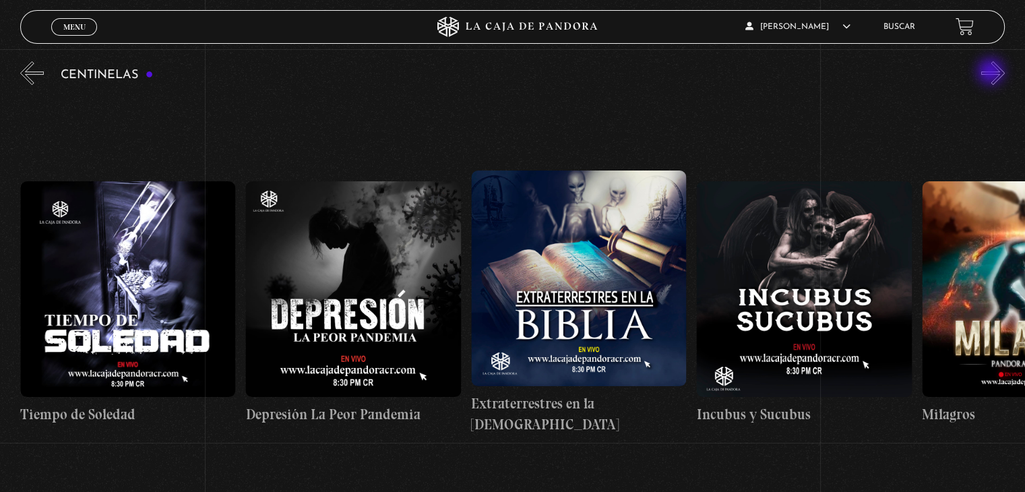
click at [992, 73] on button "»" at bounding box center [994, 73] width 24 height 24
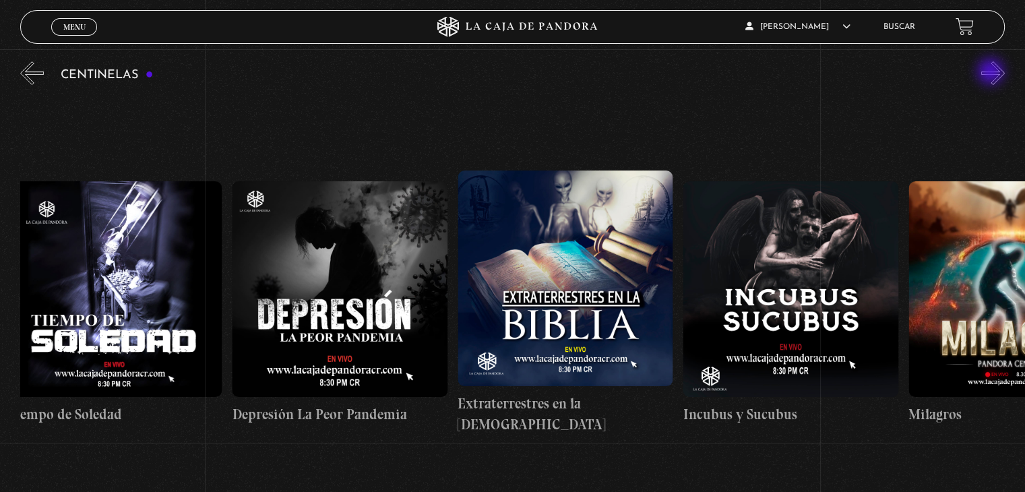
click at [992, 73] on button "»" at bounding box center [994, 73] width 24 height 24
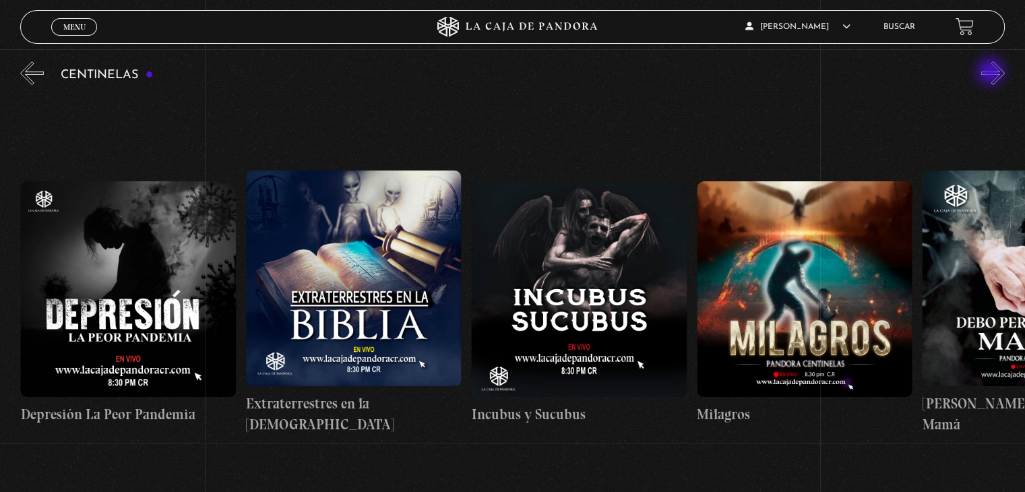
click at [992, 73] on button "»" at bounding box center [994, 73] width 24 height 24
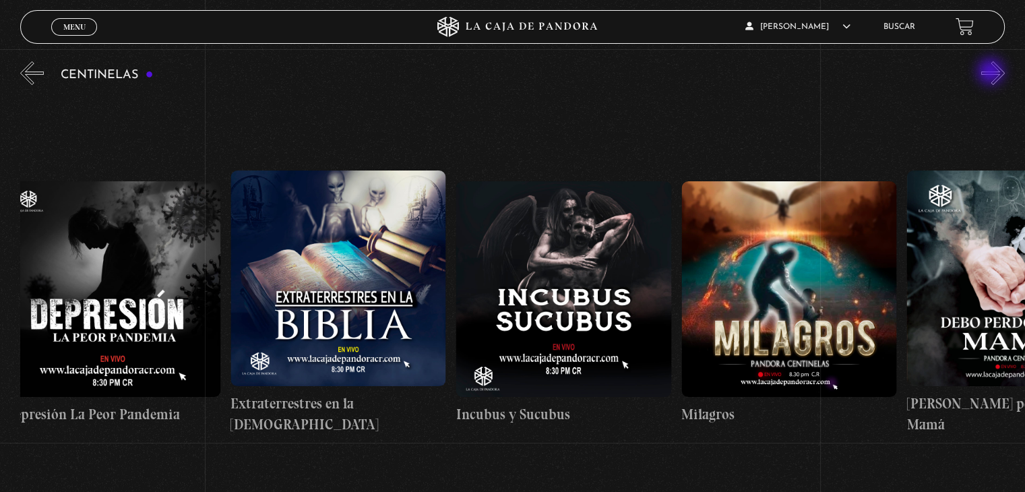
click at [992, 73] on button "»" at bounding box center [994, 73] width 24 height 24
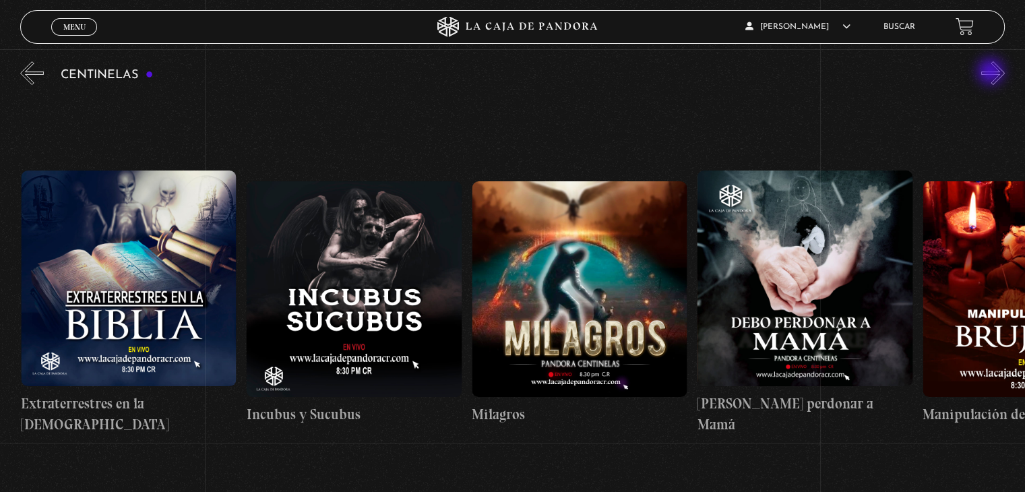
click at [992, 73] on button "»" at bounding box center [994, 73] width 24 height 24
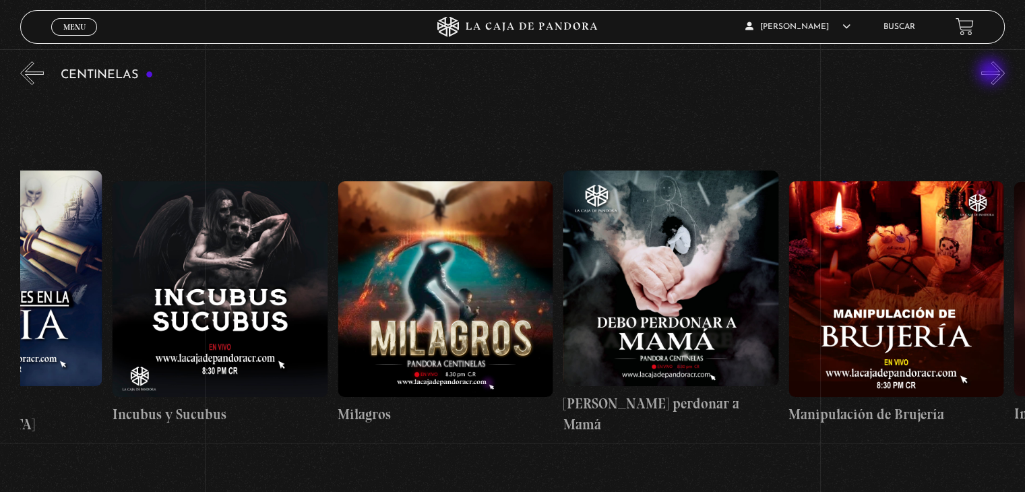
click at [992, 73] on button "»" at bounding box center [994, 73] width 24 height 24
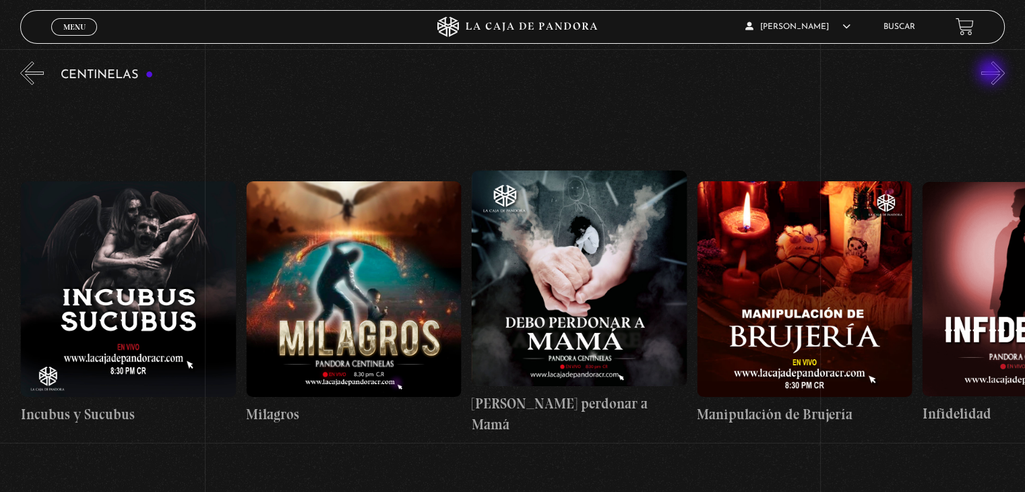
click at [992, 73] on button "»" at bounding box center [994, 73] width 24 height 24
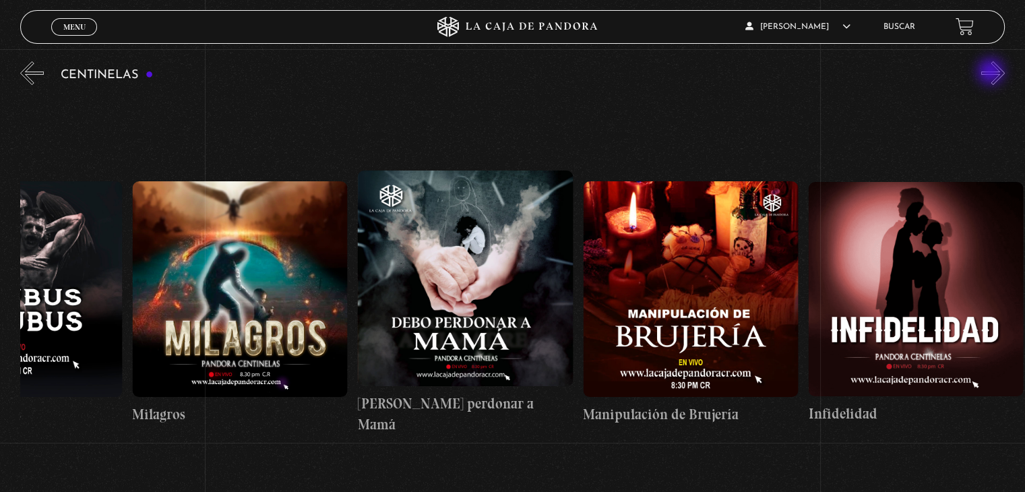
click at [992, 73] on button "»" at bounding box center [994, 73] width 24 height 24
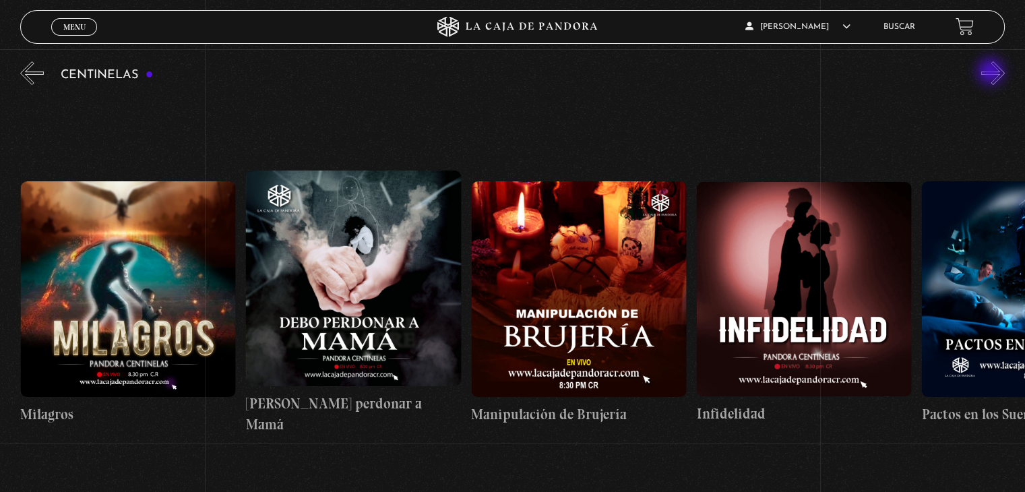
click at [992, 73] on button "»" at bounding box center [994, 73] width 24 height 24
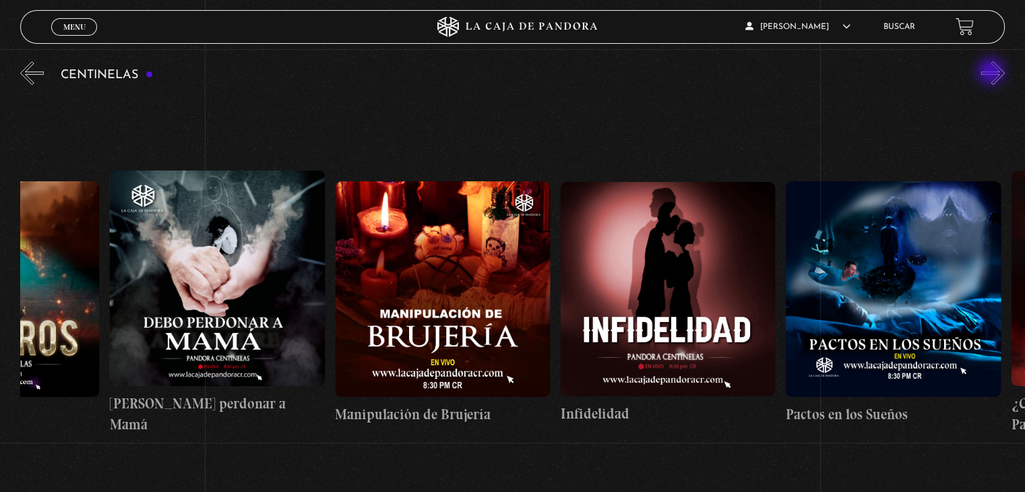
click at [992, 73] on button "»" at bounding box center [994, 73] width 24 height 24
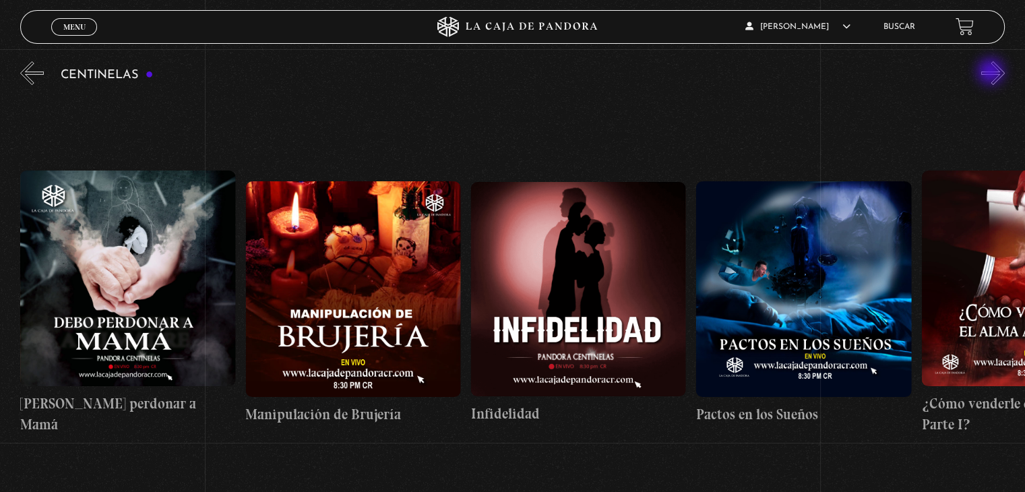
click at [992, 73] on button "»" at bounding box center [994, 73] width 24 height 24
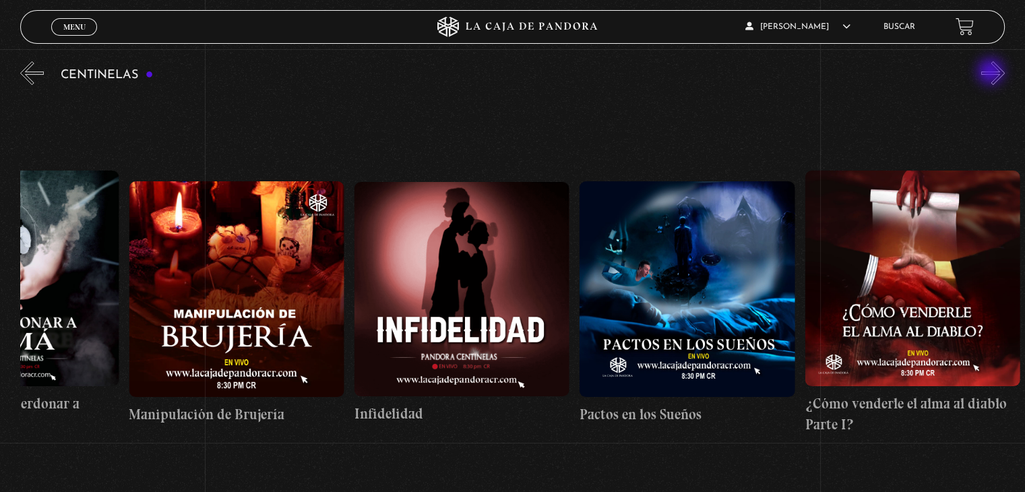
click at [992, 73] on button "»" at bounding box center [994, 73] width 24 height 24
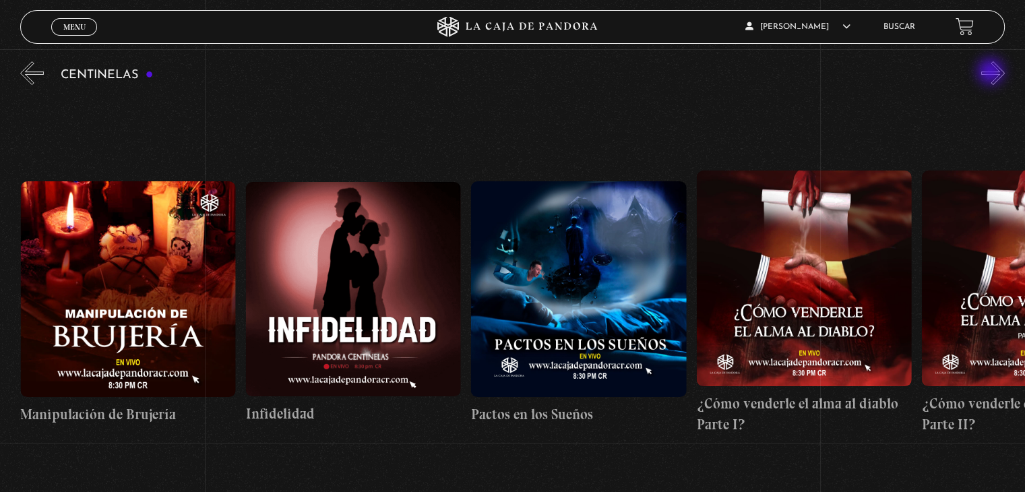
click at [992, 73] on button "»" at bounding box center [994, 73] width 24 height 24
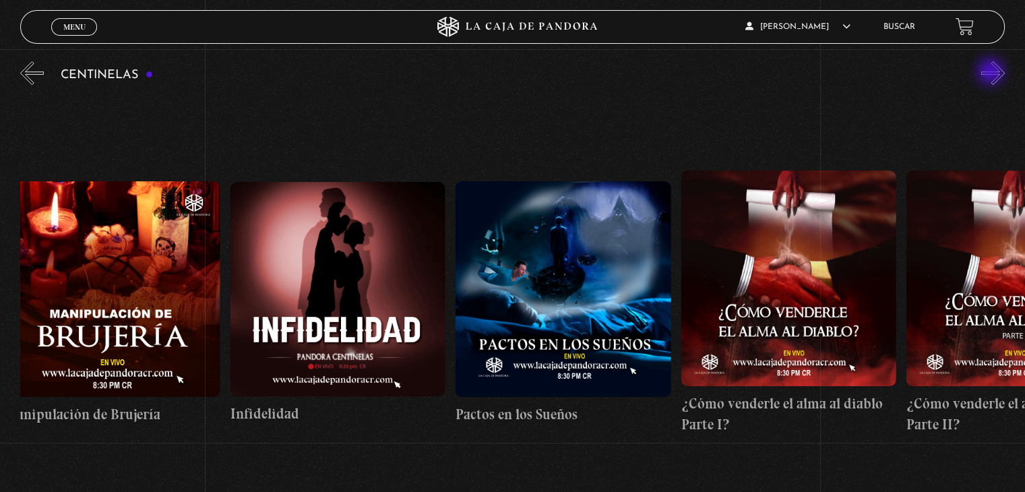
click at [992, 73] on button "»" at bounding box center [994, 73] width 24 height 24
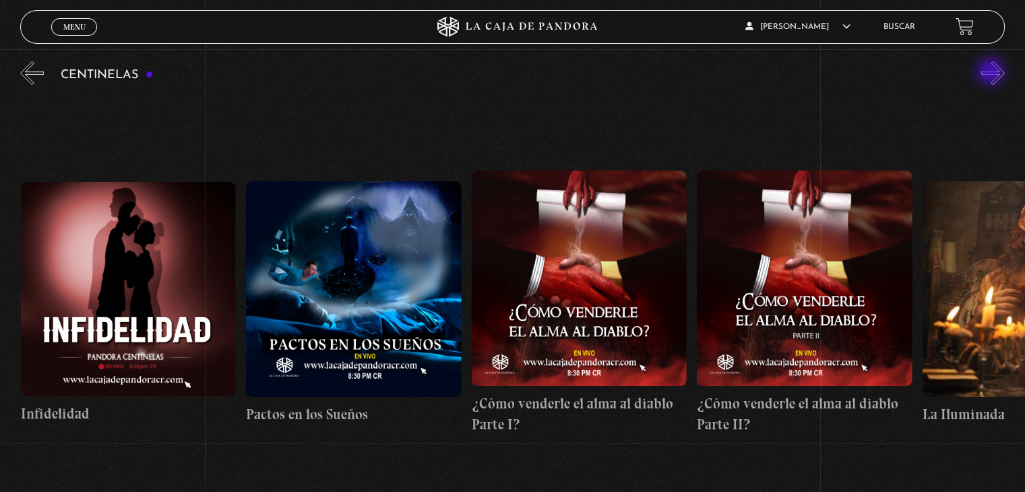
click at [992, 73] on button "»" at bounding box center [994, 73] width 24 height 24
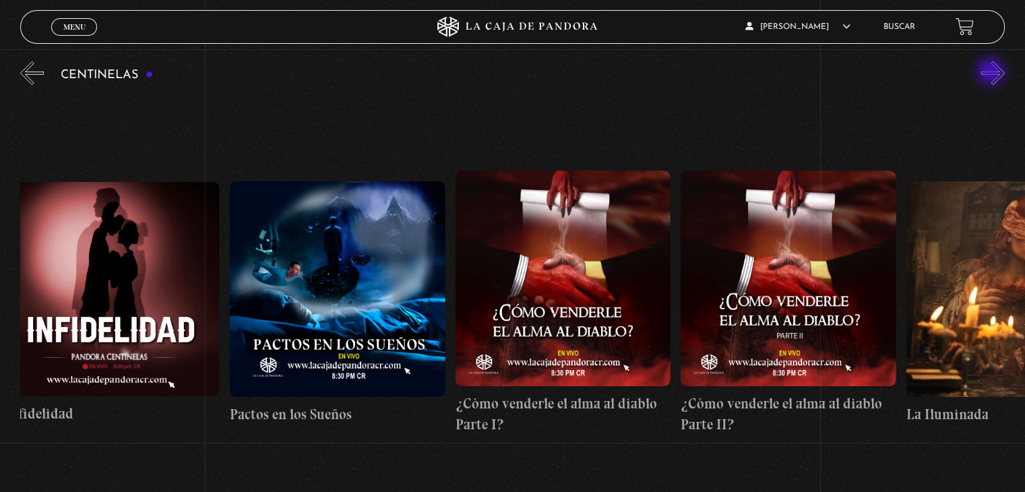
click at [992, 73] on button "»" at bounding box center [994, 73] width 24 height 24
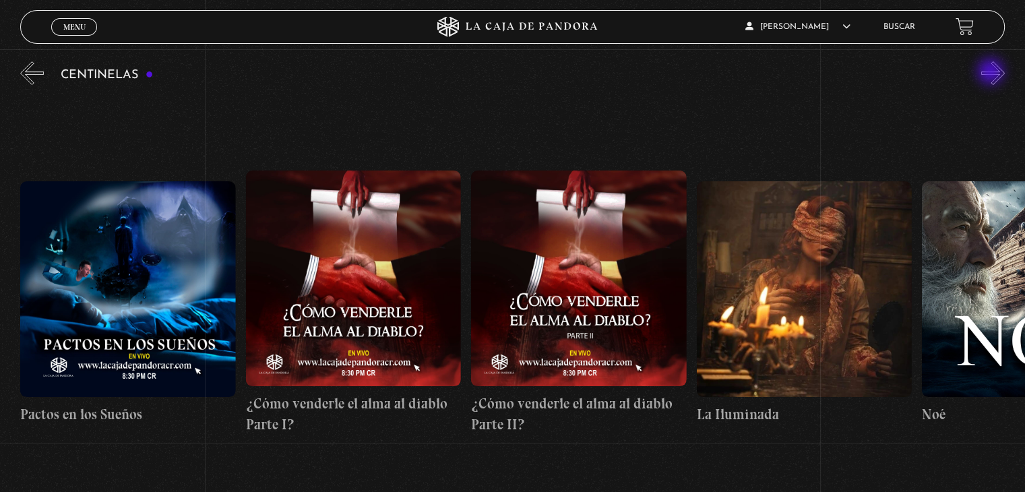
click at [992, 73] on button "»" at bounding box center [994, 73] width 24 height 24
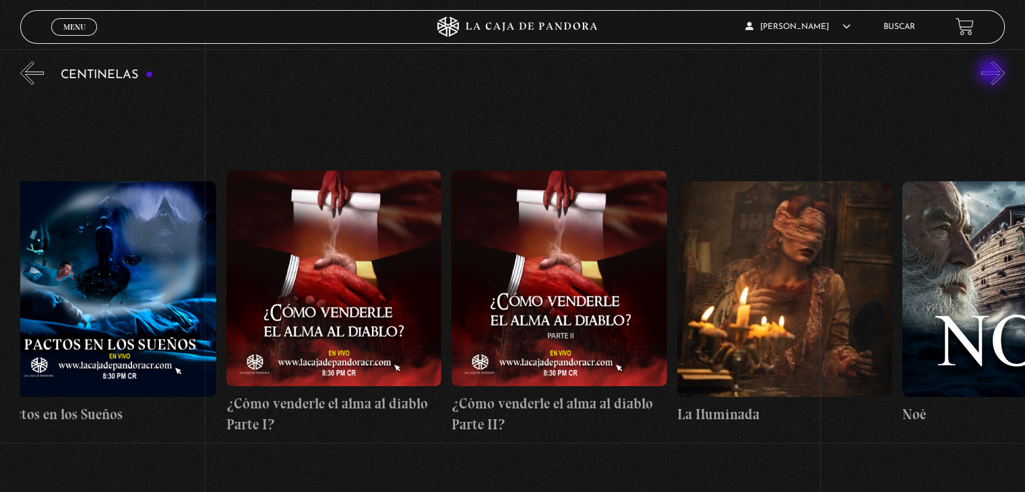
click at [992, 73] on button "»" at bounding box center [994, 73] width 24 height 24
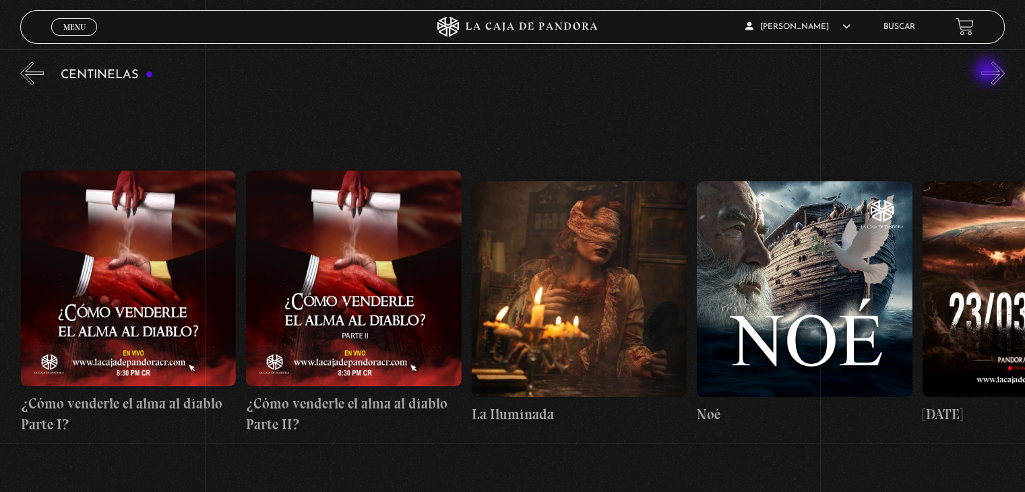
click at [989, 72] on div "Centinelas" at bounding box center [522, 285] width 1005 height 452
click at [995, 72] on button "»" at bounding box center [994, 73] width 24 height 24
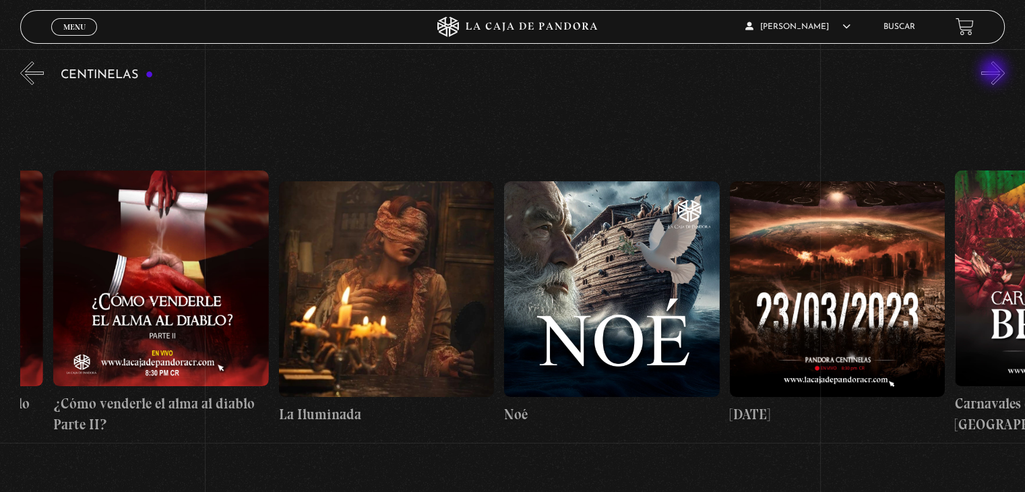
click at [995, 72] on button "»" at bounding box center [994, 73] width 24 height 24
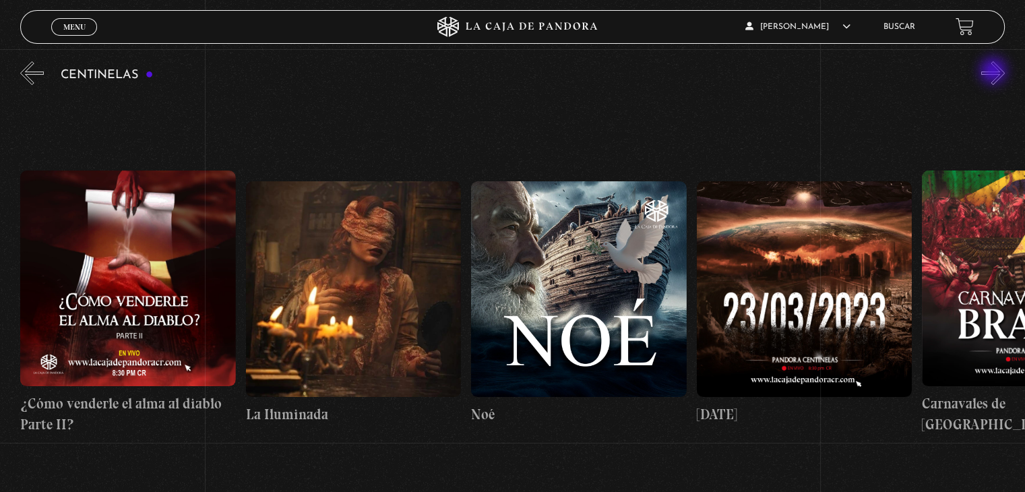
click at [995, 72] on button "»" at bounding box center [994, 73] width 24 height 24
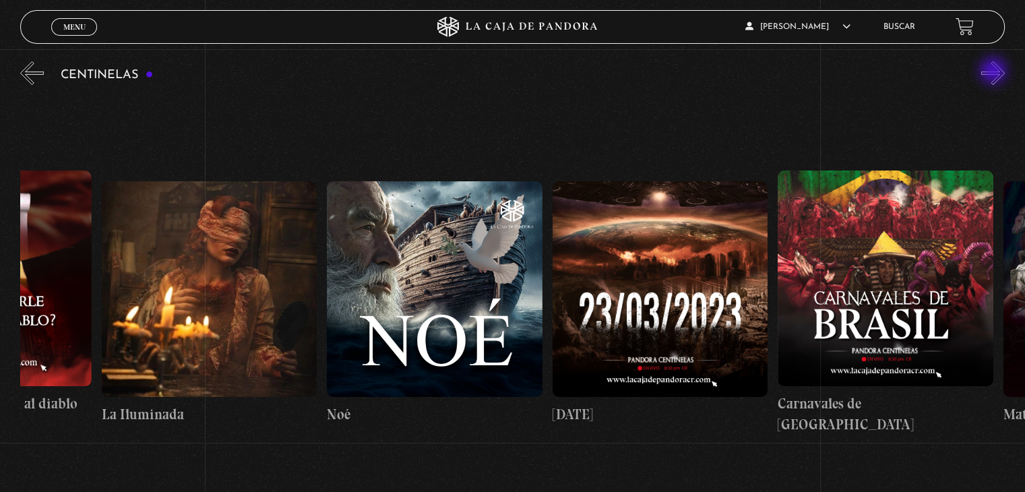
click at [995, 72] on button "»" at bounding box center [994, 73] width 24 height 24
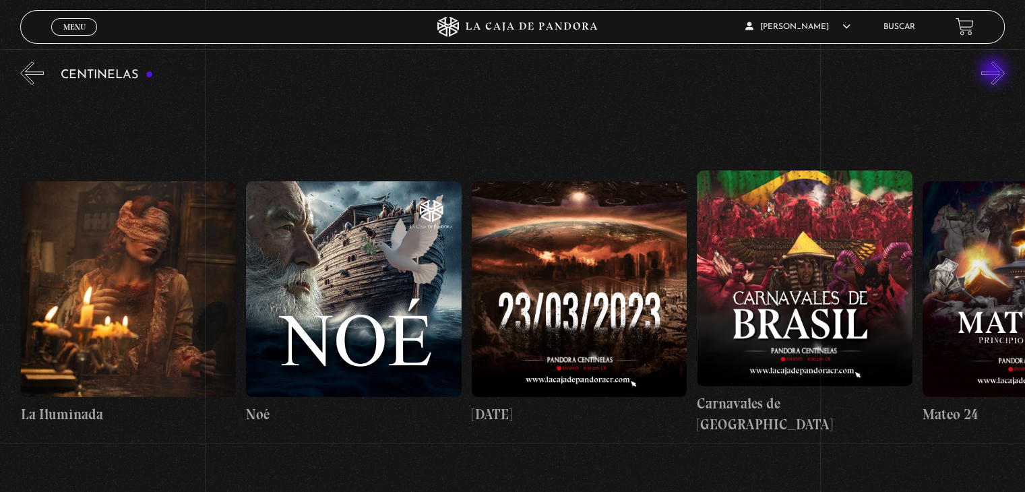
click at [995, 72] on button "»" at bounding box center [994, 73] width 24 height 24
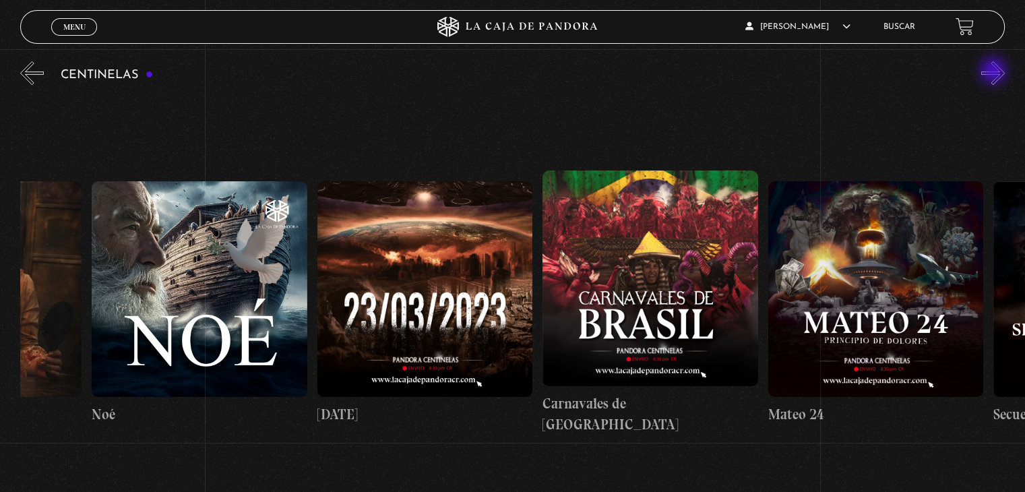
click at [995, 72] on button "»" at bounding box center [994, 73] width 24 height 24
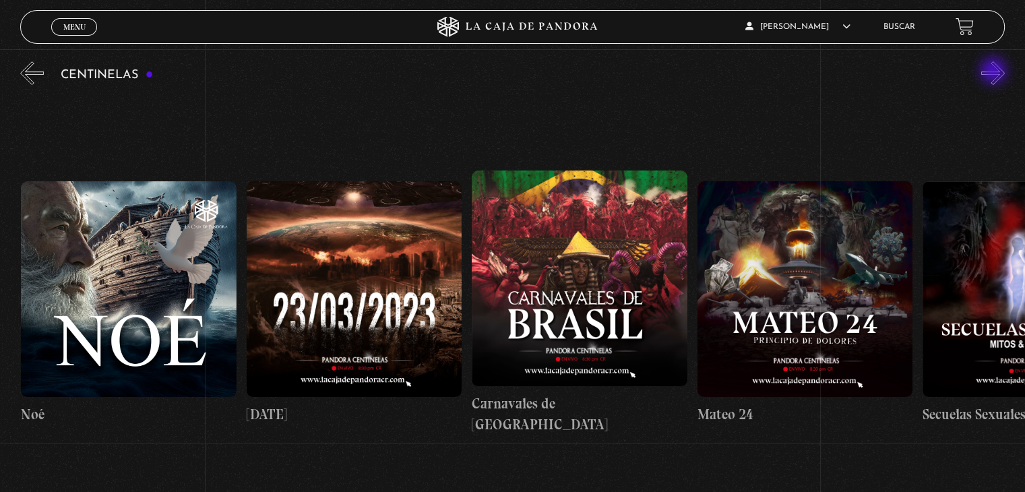
click at [995, 72] on button "»" at bounding box center [994, 73] width 24 height 24
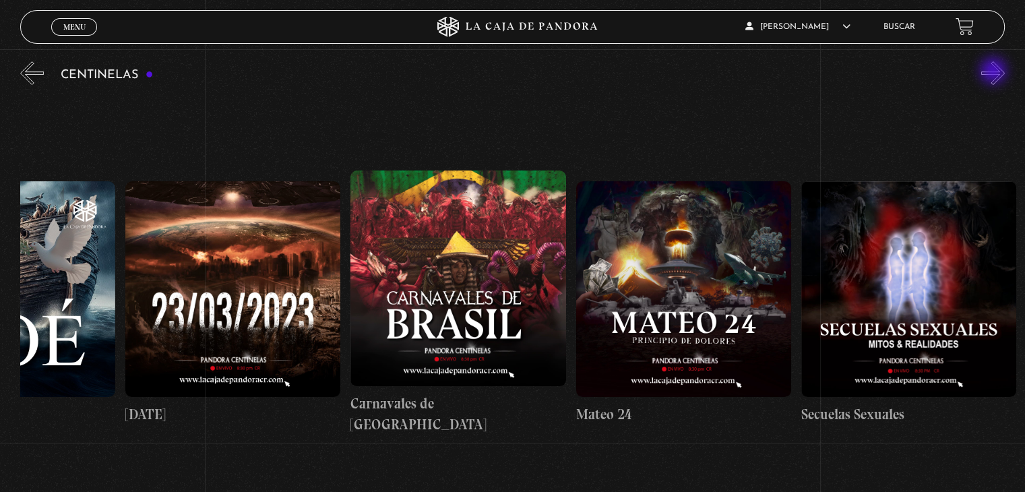
click at [995, 72] on button "»" at bounding box center [994, 73] width 24 height 24
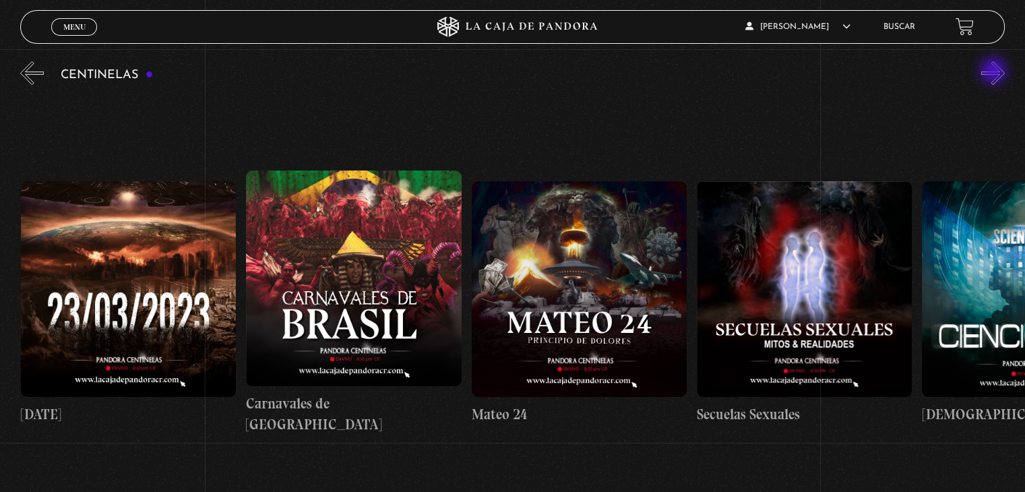
click at [995, 72] on button "»" at bounding box center [994, 73] width 24 height 24
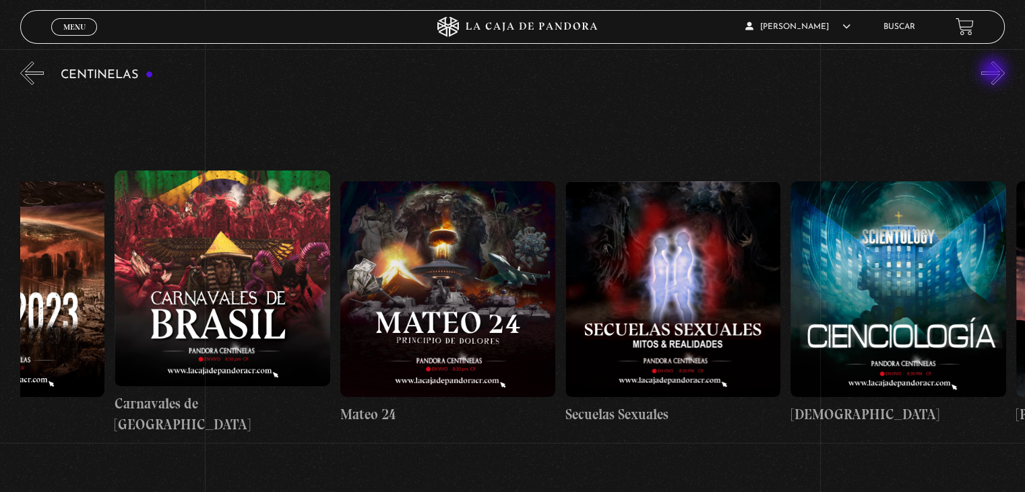
click at [995, 72] on button "»" at bounding box center [994, 73] width 24 height 24
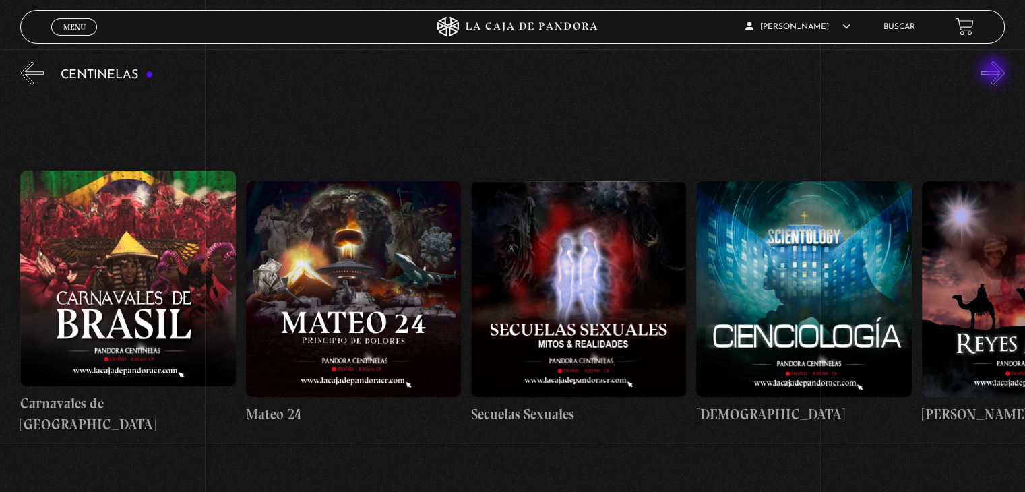
click at [995, 72] on button "»" at bounding box center [994, 73] width 24 height 24
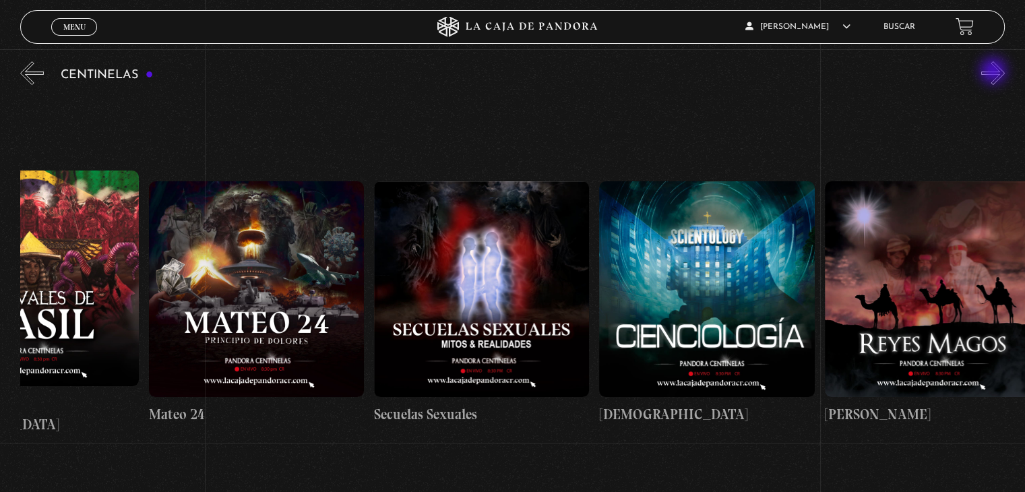
click at [995, 72] on button "»" at bounding box center [994, 73] width 24 height 24
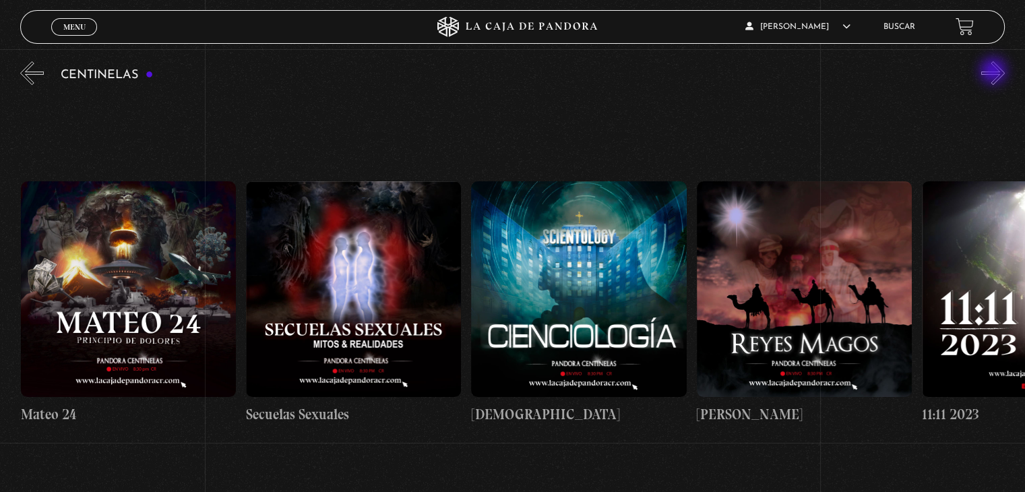
click at [995, 72] on button "»" at bounding box center [994, 73] width 24 height 24
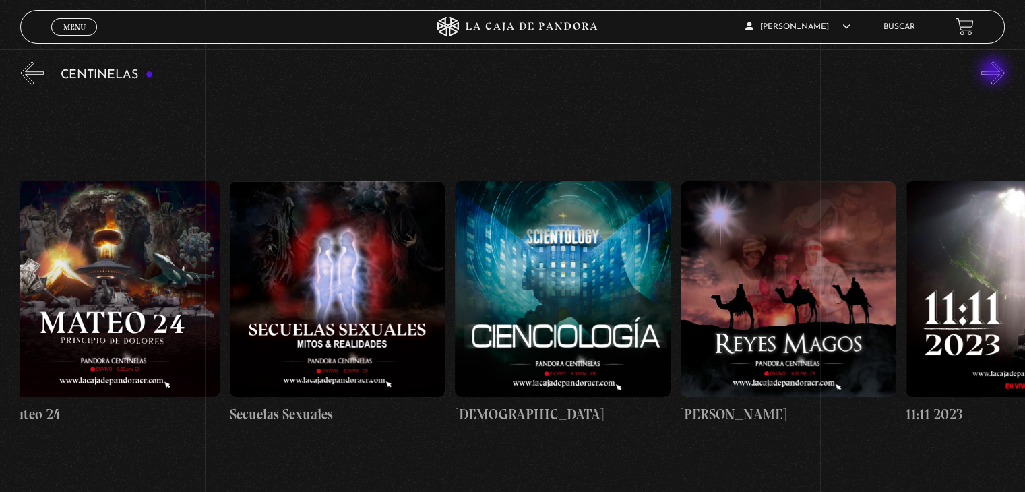
click at [995, 72] on button "»" at bounding box center [994, 73] width 24 height 24
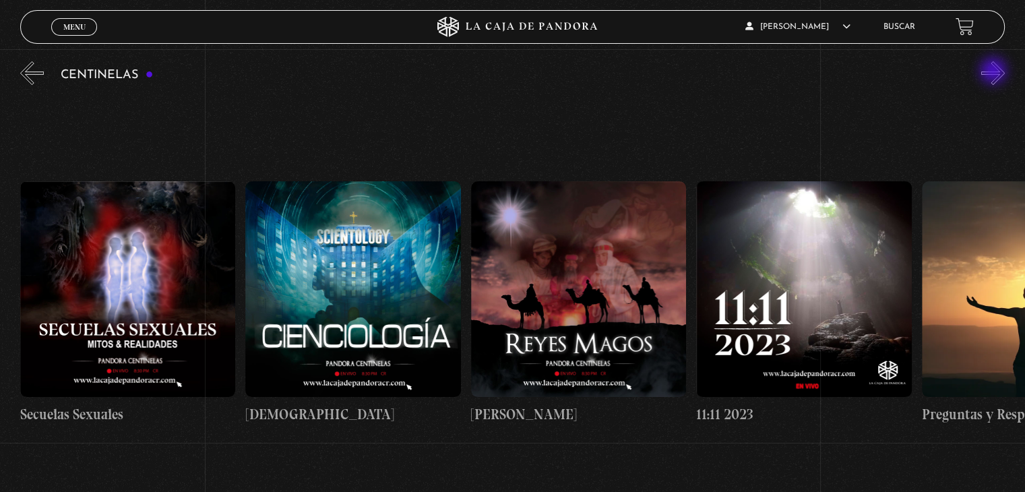
click at [995, 72] on button "»" at bounding box center [994, 73] width 24 height 24
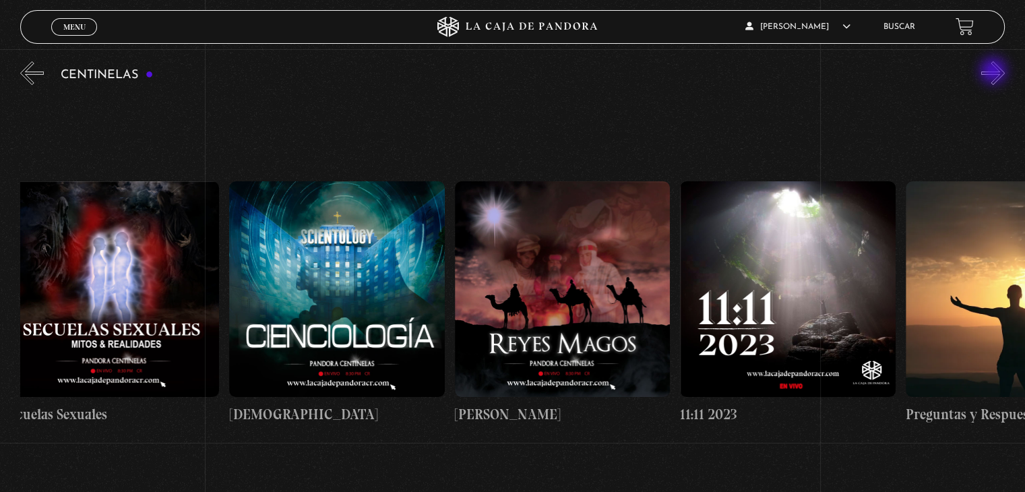
click at [995, 72] on button "»" at bounding box center [994, 73] width 24 height 24
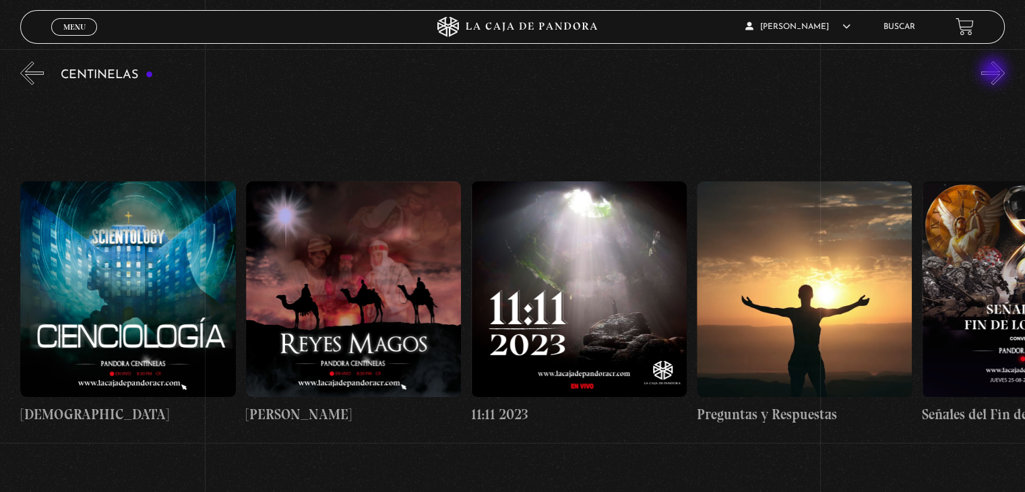
click at [995, 72] on button "»" at bounding box center [994, 73] width 24 height 24
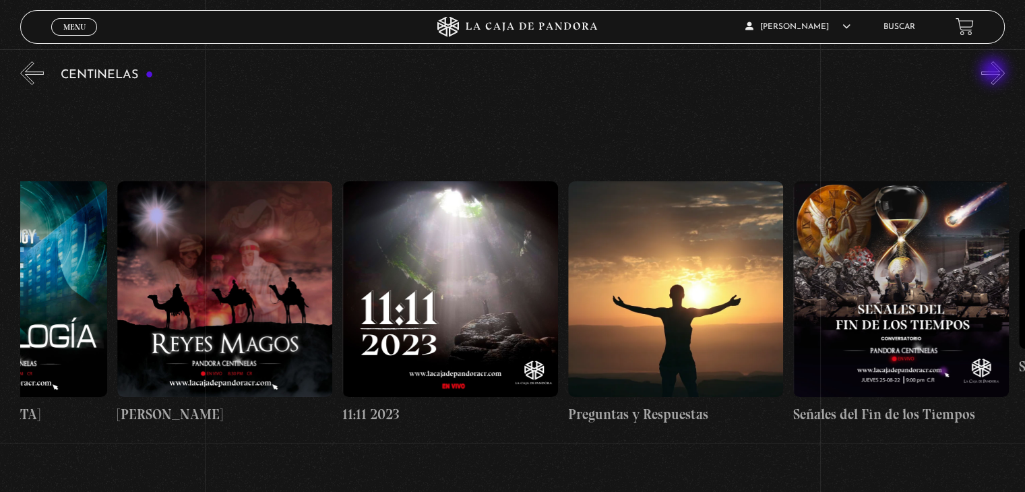
click at [995, 72] on button "»" at bounding box center [994, 73] width 24 height 24
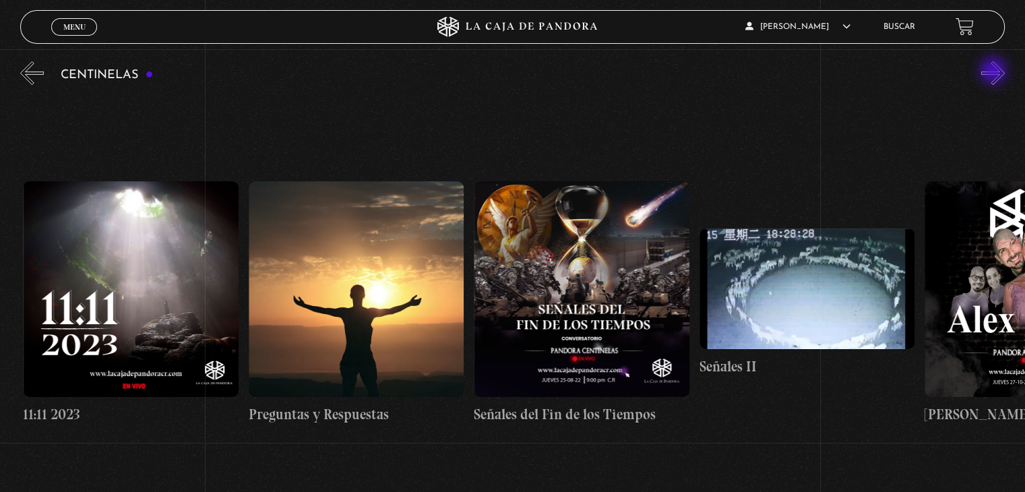
click at [995, 72] on button "»" at bounding box center [994, 73] width 24 height 24
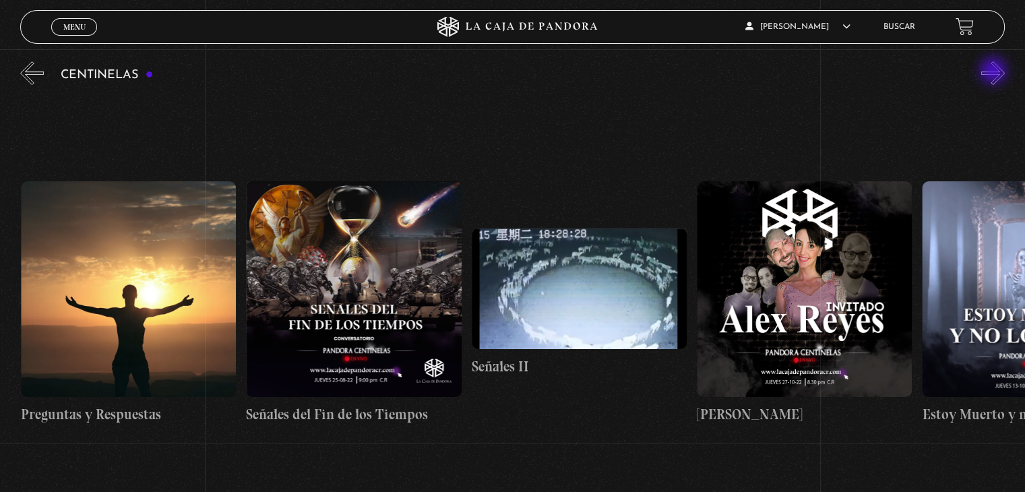
click at [995, 72] on button "»" at bounding box center [994, 73] width 24 height 24
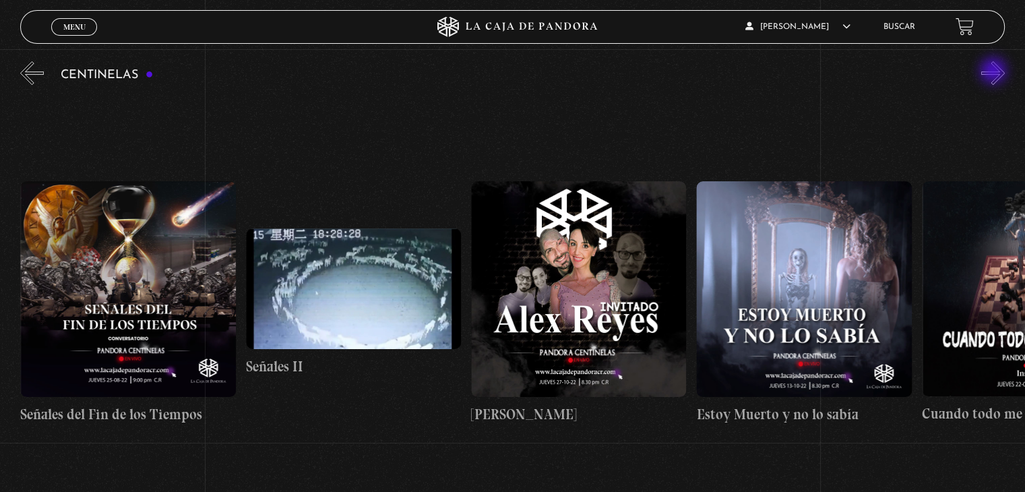
click at [995, 72] on button "»" at bounding box center [994, 73] width 24 height 24
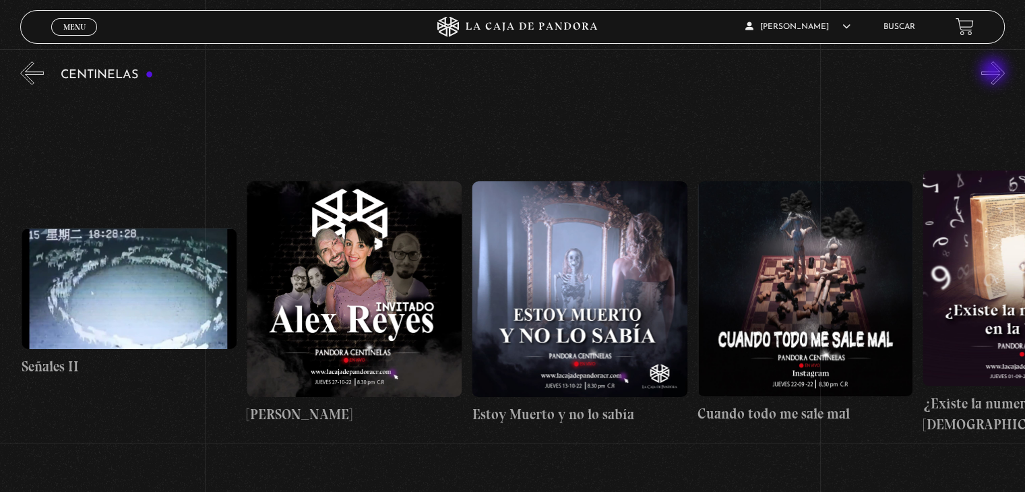
click at [995, 72] on button "»" at bounding box center [994, 73] width 24 height 24
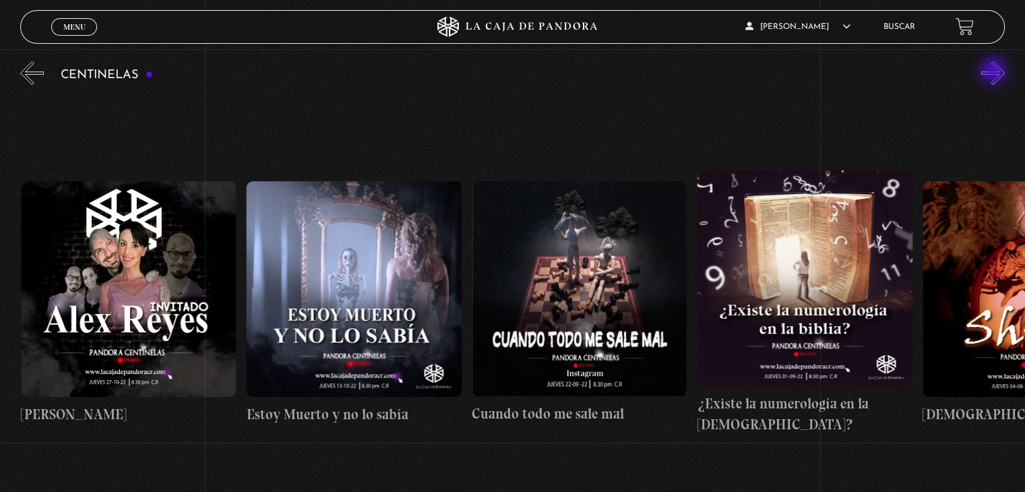
click at [995, 72] on button "»" at bounding box center [994, 73] width 24 height 24
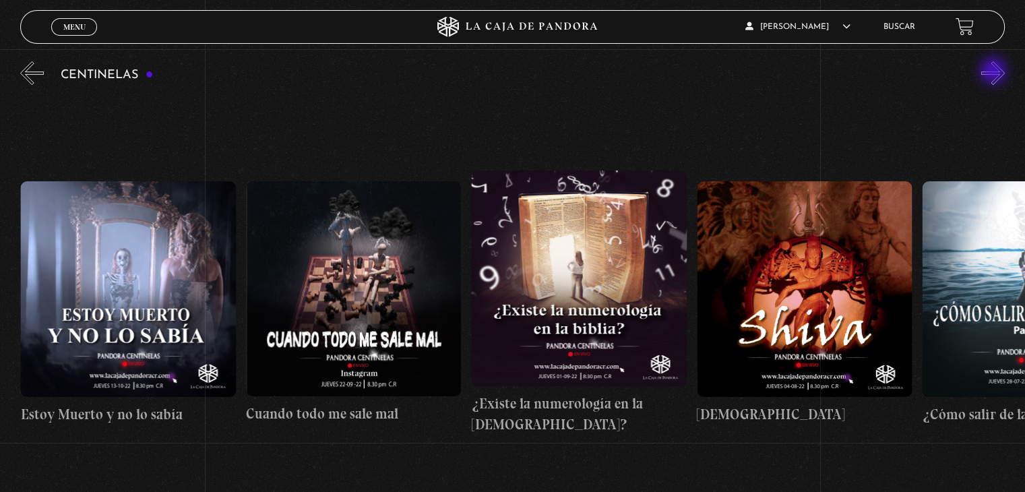
click at [995, 72] on button "»" at bounding box center [994, 73] width 24 height 24
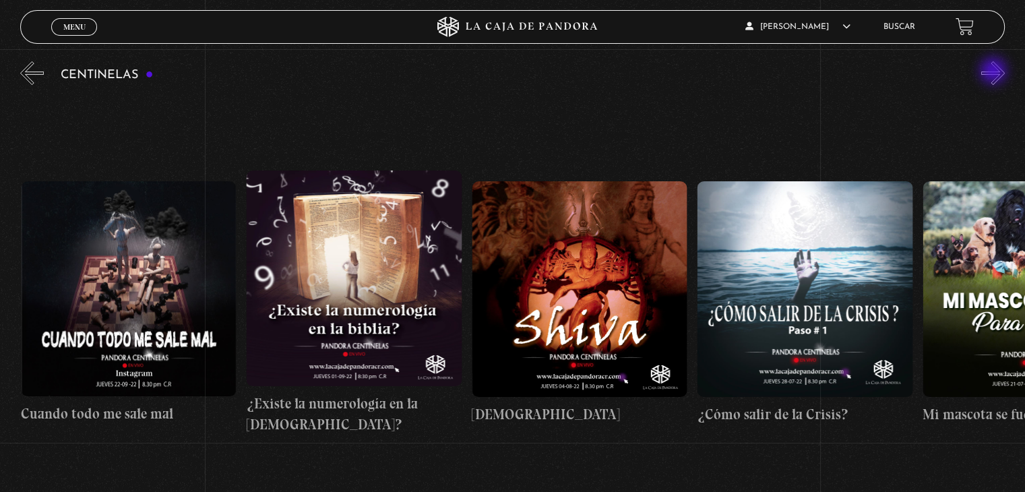
click at [995, 72] on button "»" at bounding box center [994, 73] width 24 height 24
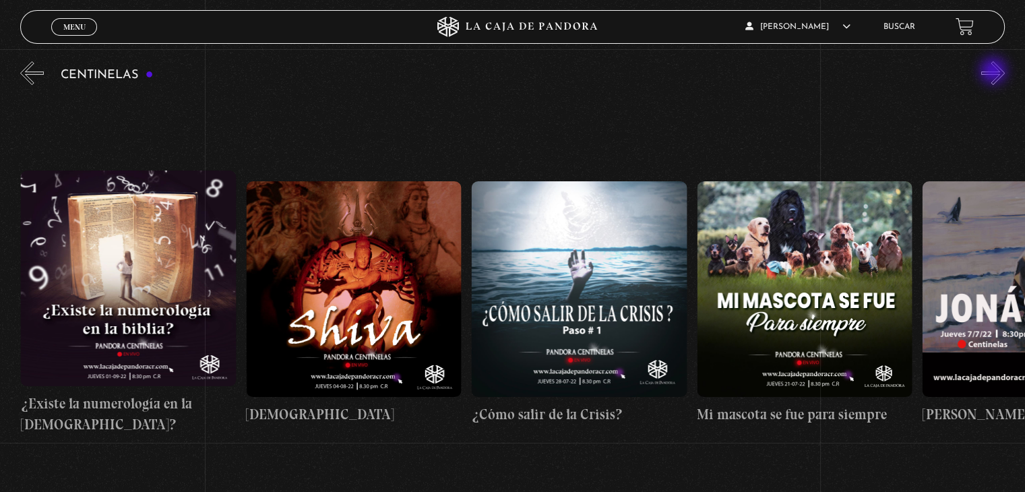
click at [995, 72] on button "»" at bounding box center [994, 73] width 24 height 24
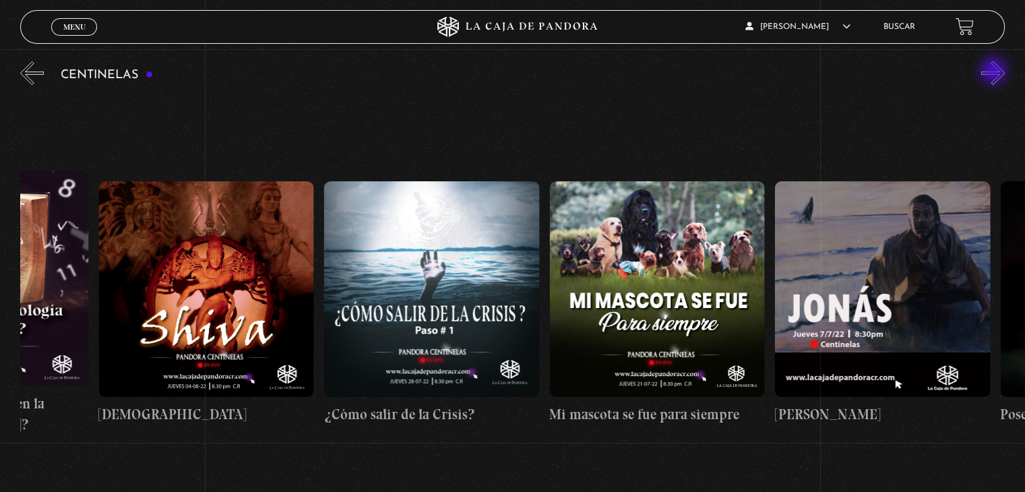
click at [995, 72] on button "»" at bounding box center [994, 73] width 24 height 24
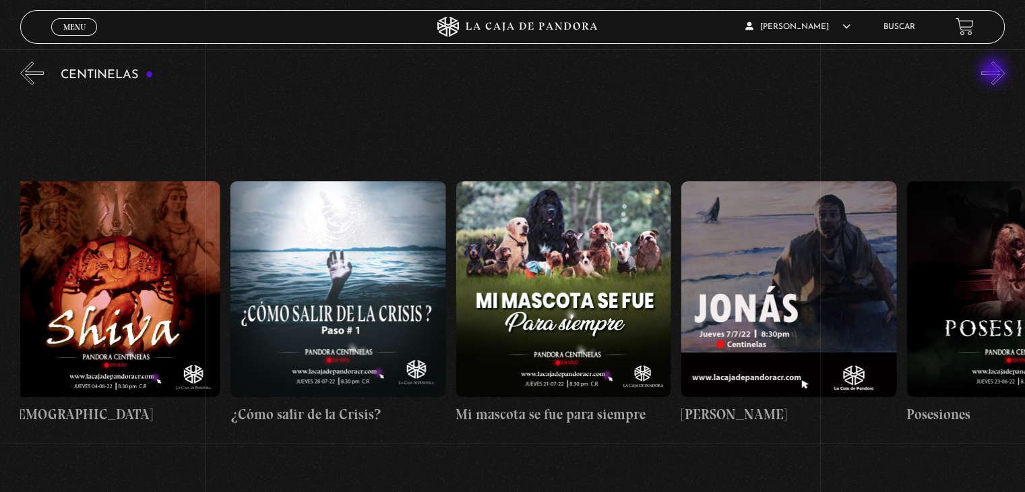
click at [995, 72] on button "»" at bounding box center [994, 73] width 24 height 24
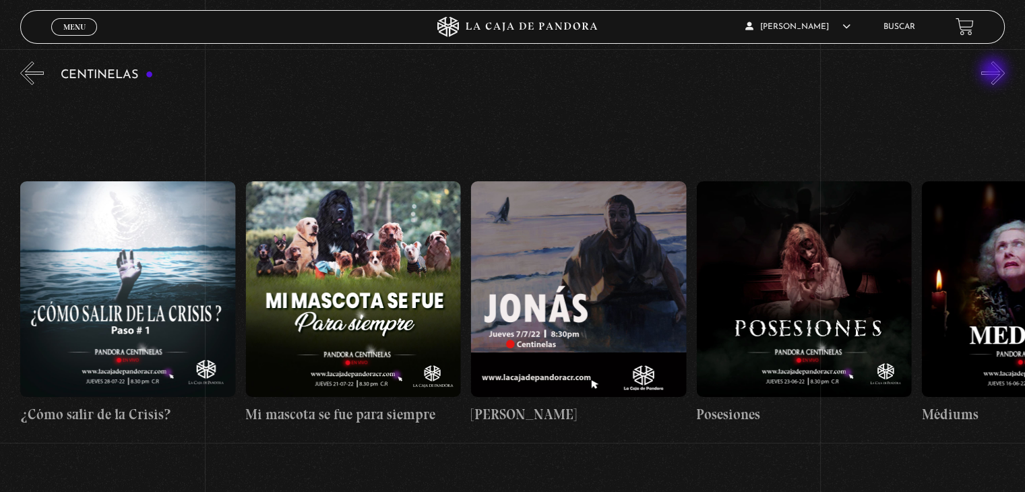
click at [995, 72] on button "»" at bounding box center [994, 73] width 24 height 24
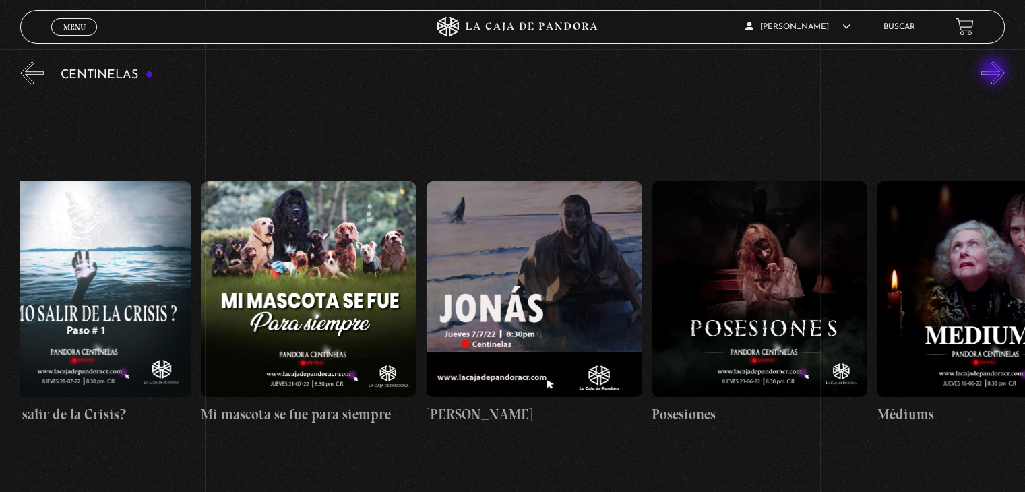
click at [995, 72] on button "»" at bounding box center [994, 73] width 24 height 24
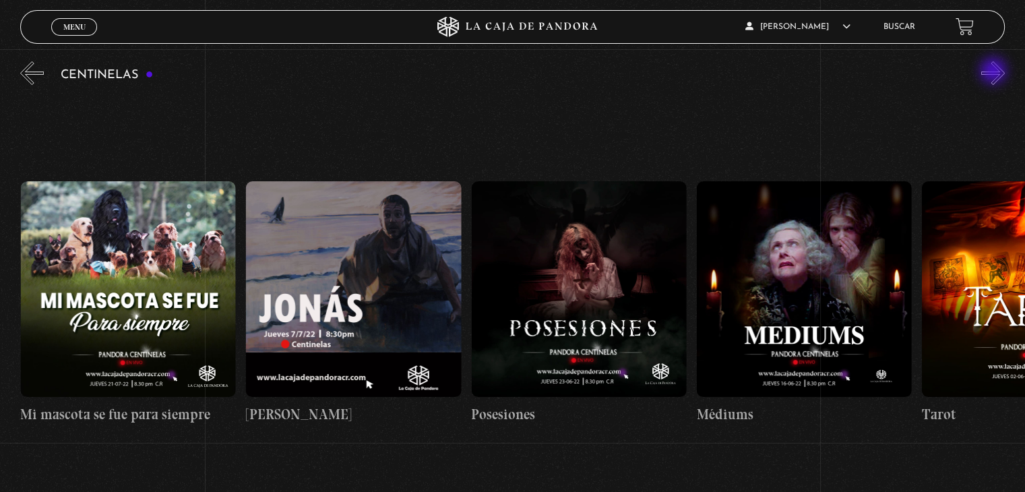
click at [995, 72] on button "»" at bounding box center [994, 73] width 24 height 24
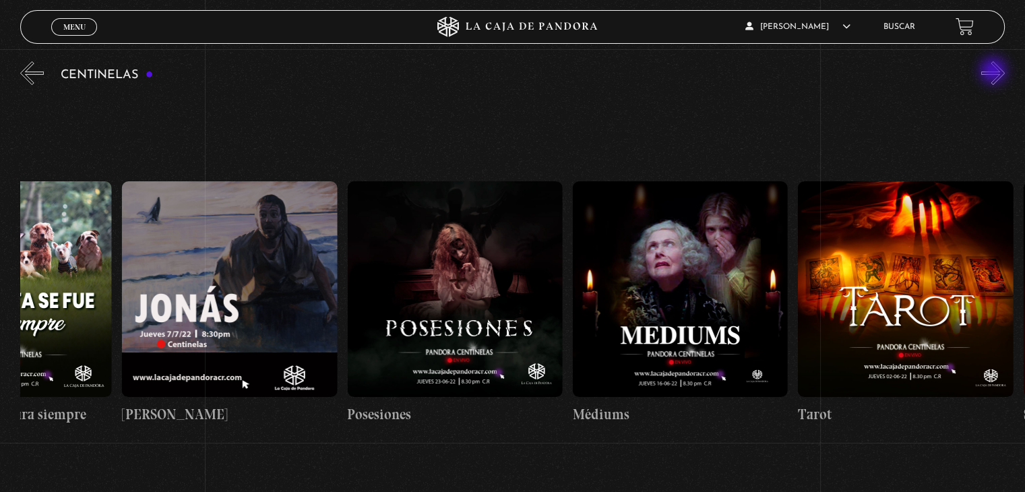
click at [995, 72] on button "»" at bounding box center [994, 73] width 24 height 24
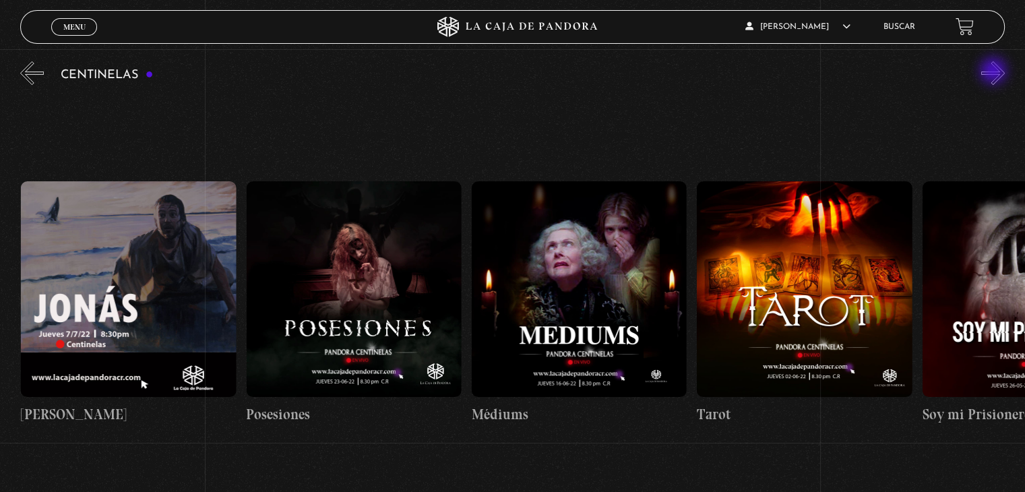
click at [995, 72] on button "»" at bounding box center [994, 73] width 24 height 24
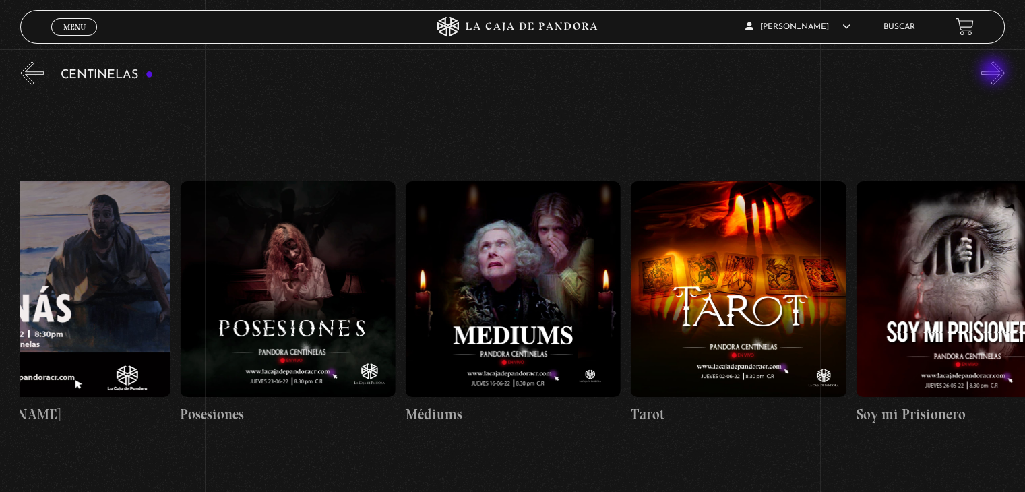
click at [995, 72] on button "»" at bounding box center [994, 73] width 24 height 24
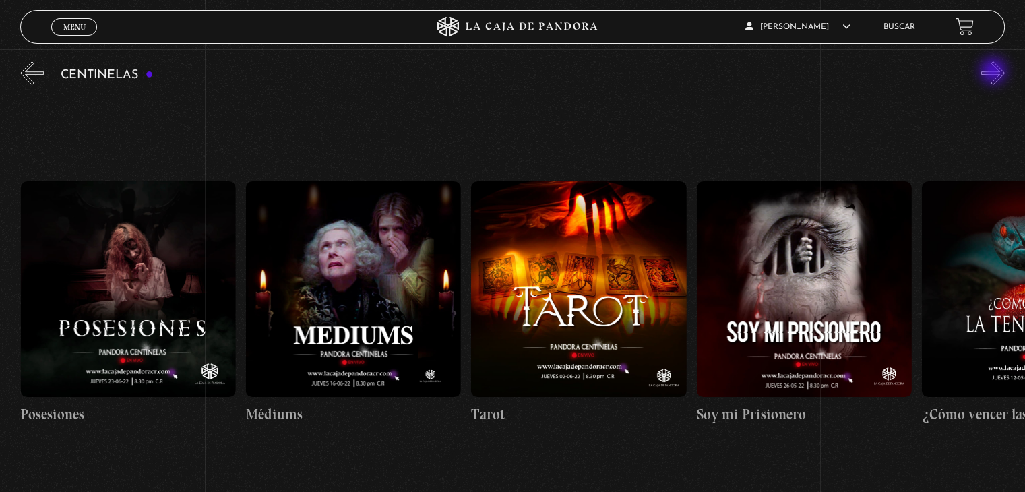
click at [995, 72] on button "»" at bounding box center [994, 73] width 24 height 24
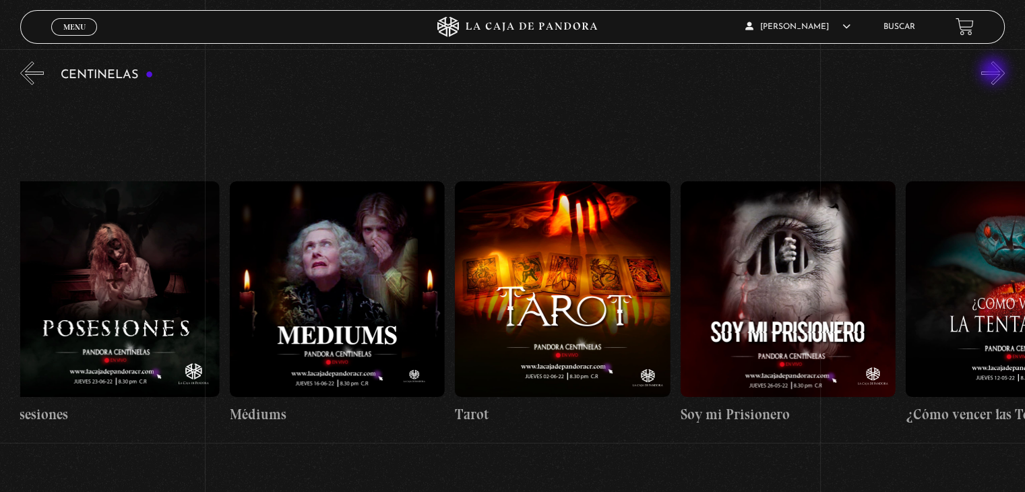
click at [995, 72] on button "»" at bounding box center [994, 73] width 24 height 24
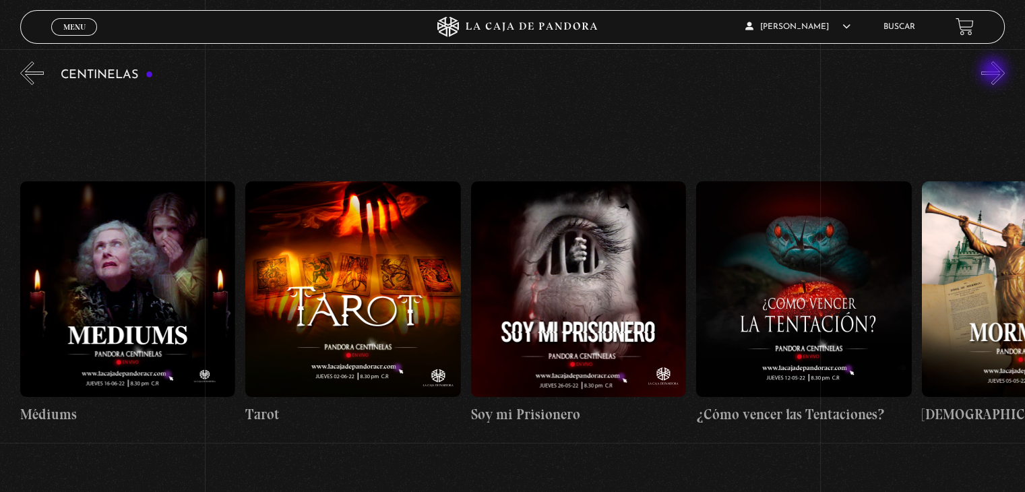
click at [995, 72] on button "»" at bounding box center [994, 73] width 24 height 24
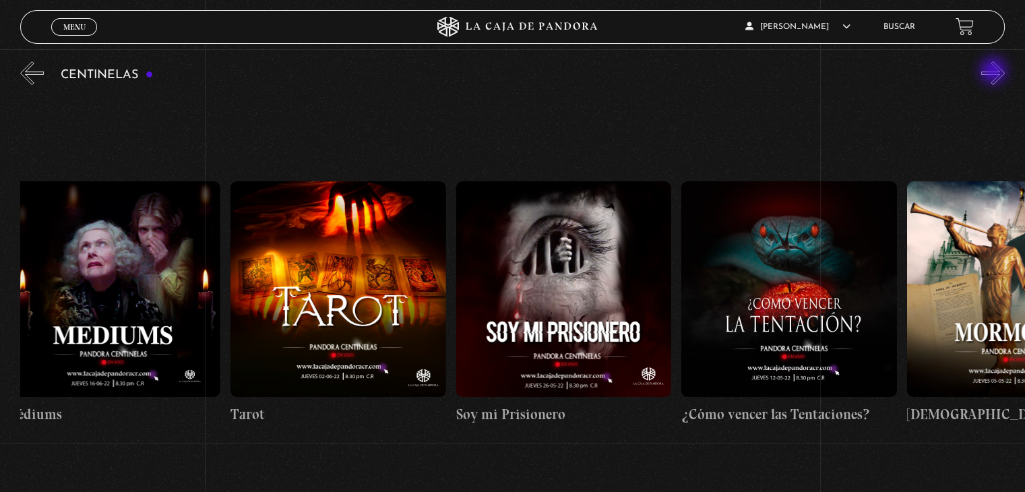
click at [995, 72] on button "»" at bounding box center [994, 73] width 24 height 24
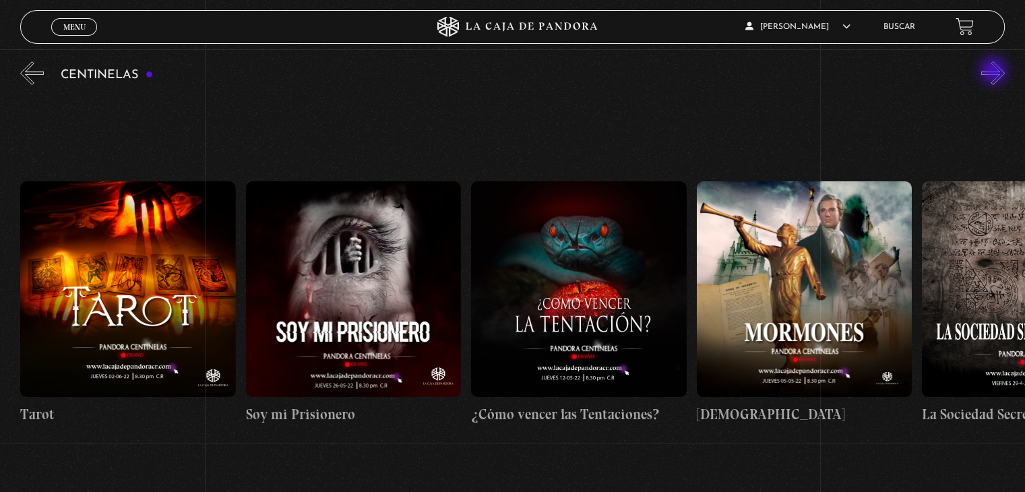
click at [995, 72] on button "»" at bounding box center [994, 73] width 24 height 24
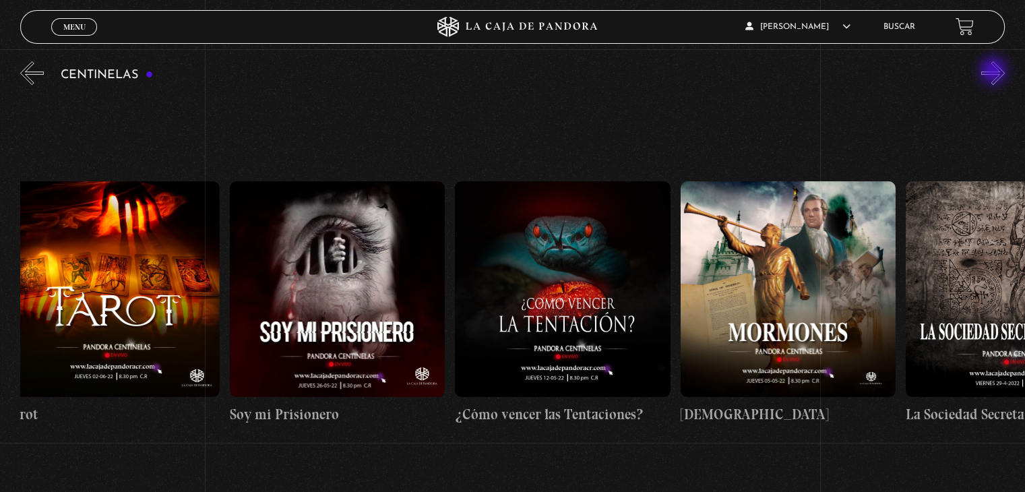
click at [995, 72] on button "»" at bounding box center [994, 73] width 24 height 24
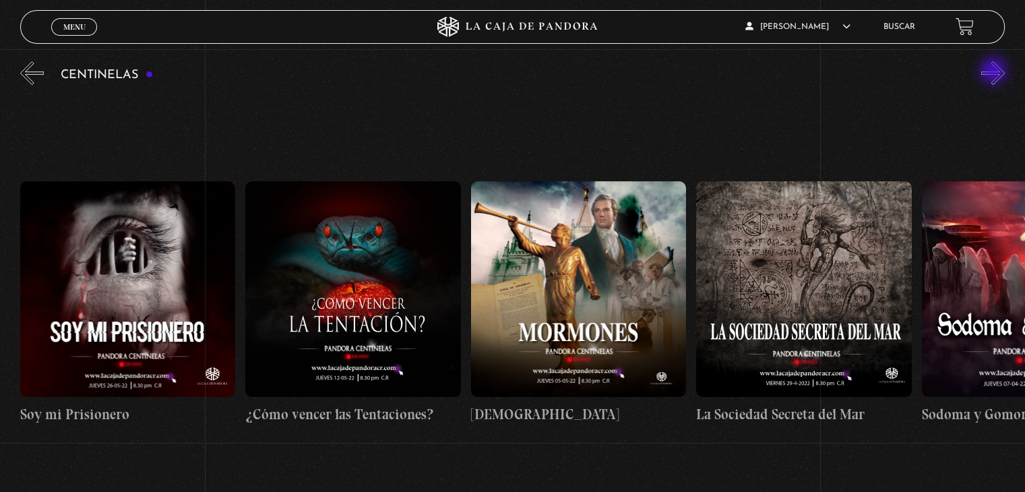
click at [995, 72] on button "»" at bounding box center [994, 73] width 24 height 24
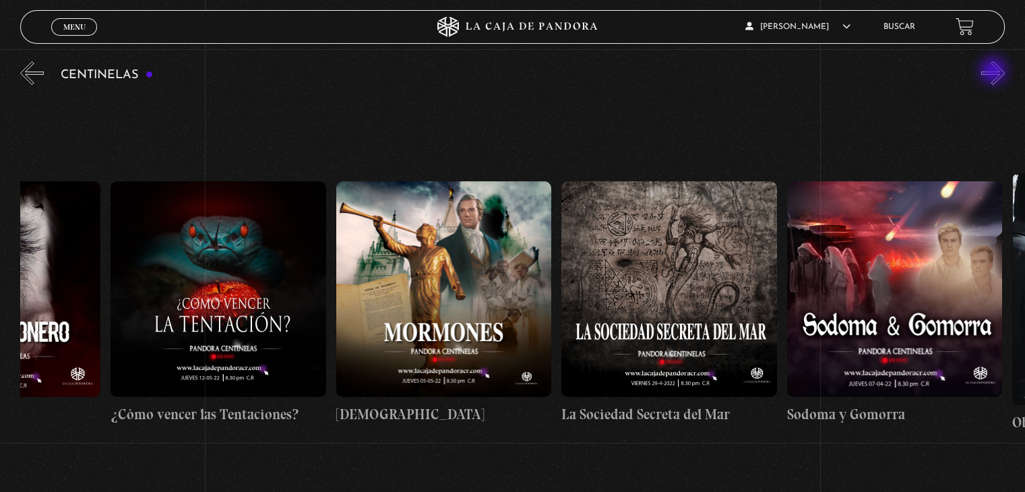
click at [995, 72] on button "»" at bounding box center [994, 73] width 24 height 24
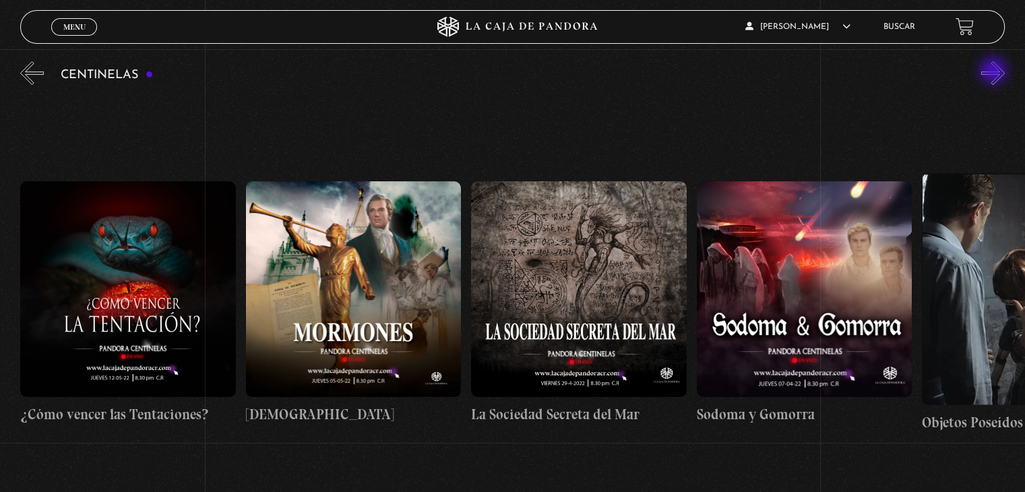
click at [995, 72] on button "»" at bounding box center [994, 73] width 24 height 24
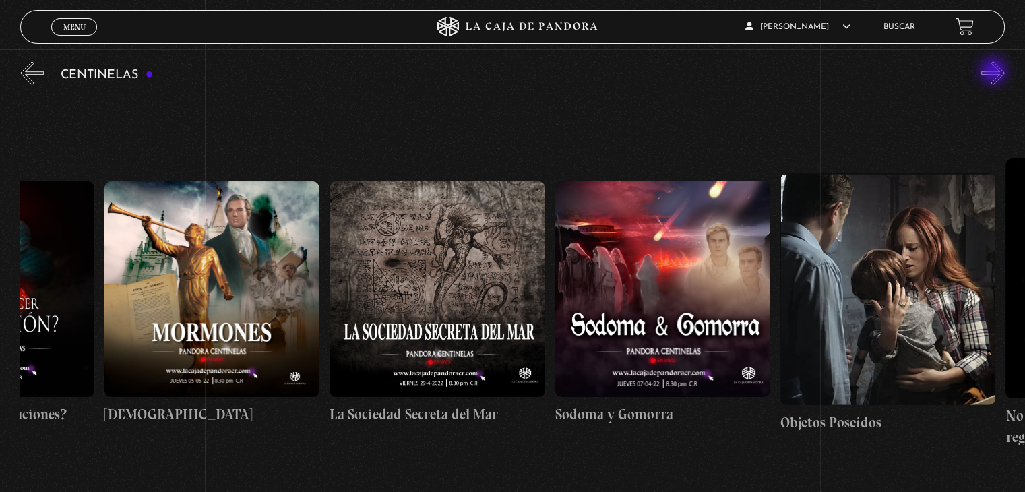
click at [995, 72] on button "»" at bounding box center [994, 73] width 24 height 24
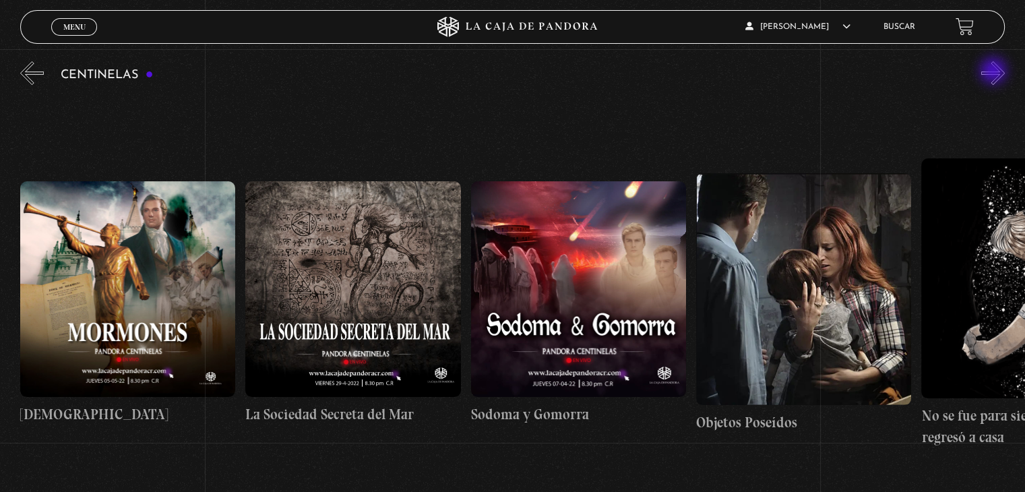
click at [995, 72] on button "»" at bounding box center [994, 73] width 24 height 24
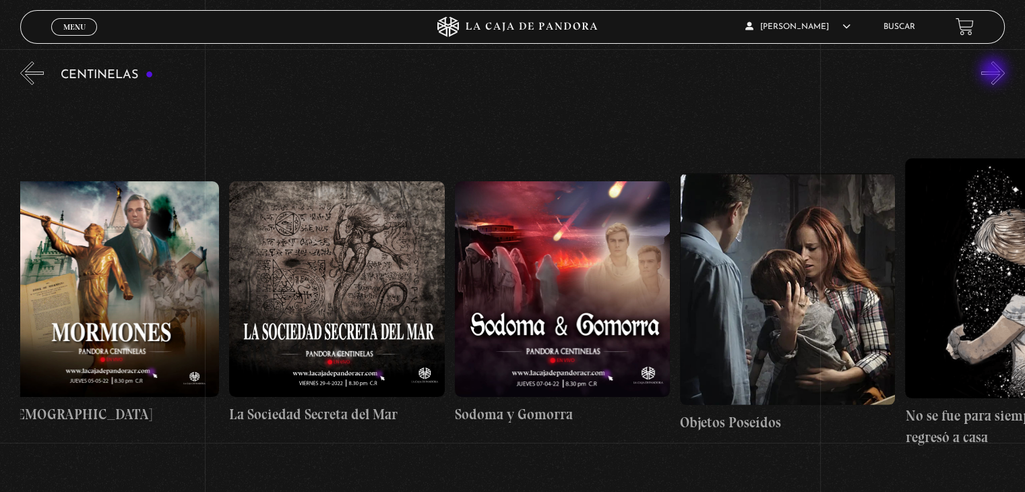
click at [995, 72] on button "»" at bounding box center [994, 73] width 24 height 24
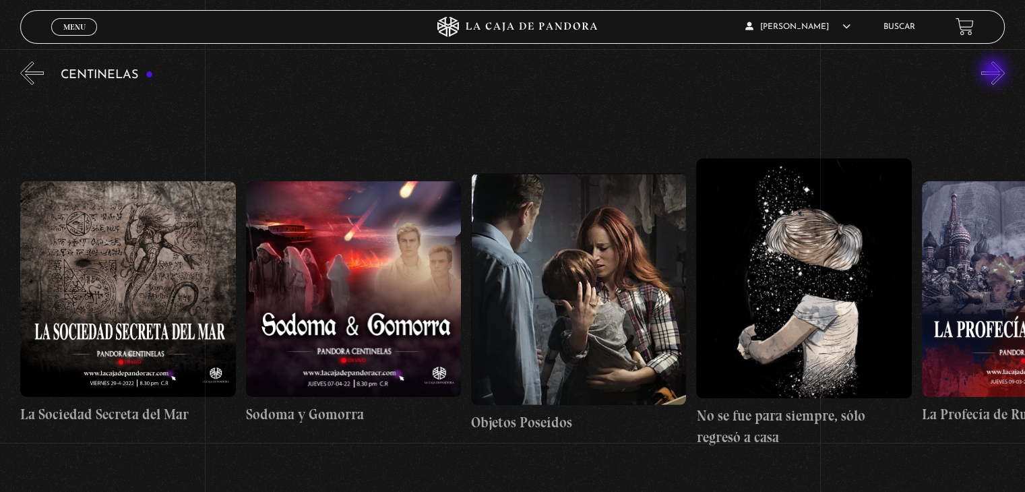
click at [995, 72] on button "»" at bounding box center [994, 73] width 24 height 24
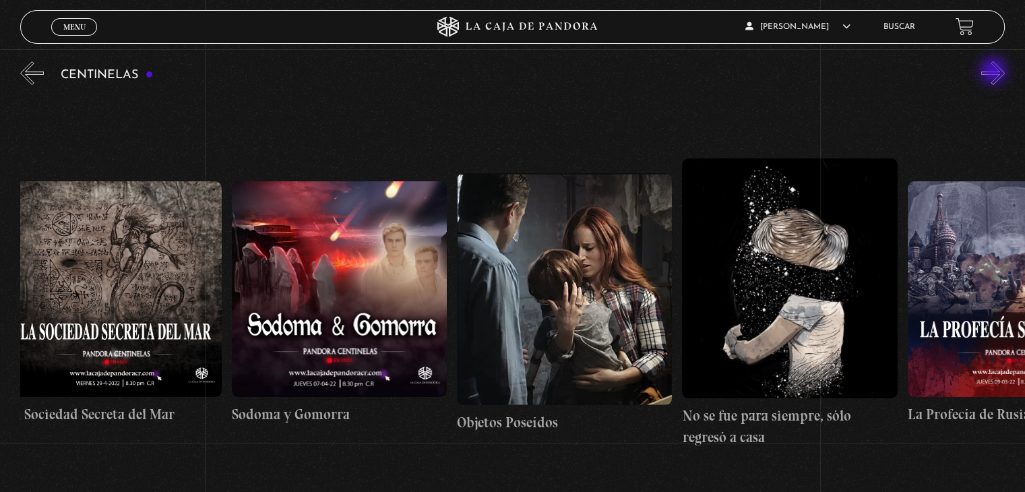
click at [995, 72] on button "»" at bounding box center [994, 73] width 24 height 24
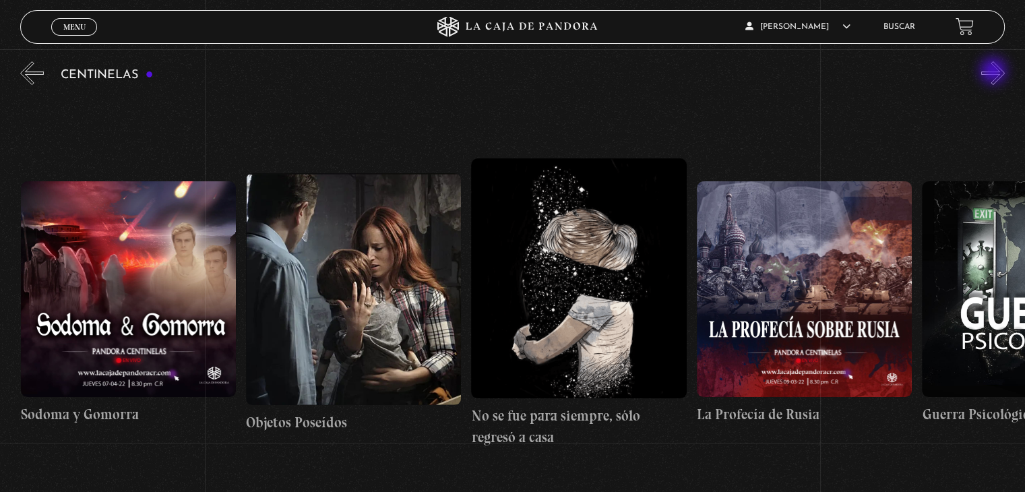
click at [995, 72] on button "»" at bounding box center [994, 73] width 24 height 24
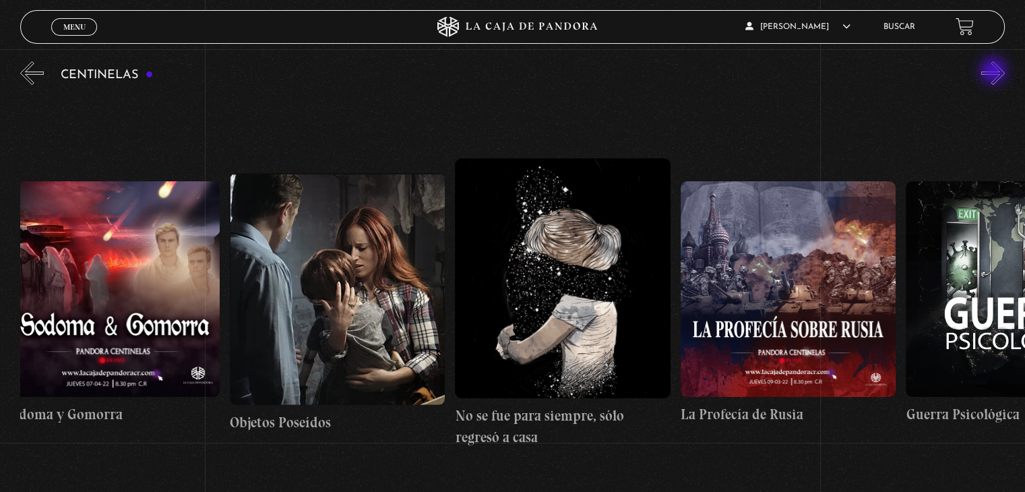
click at [995, 72] on button "»" at bounding box center [994, 73] width 24 height 24
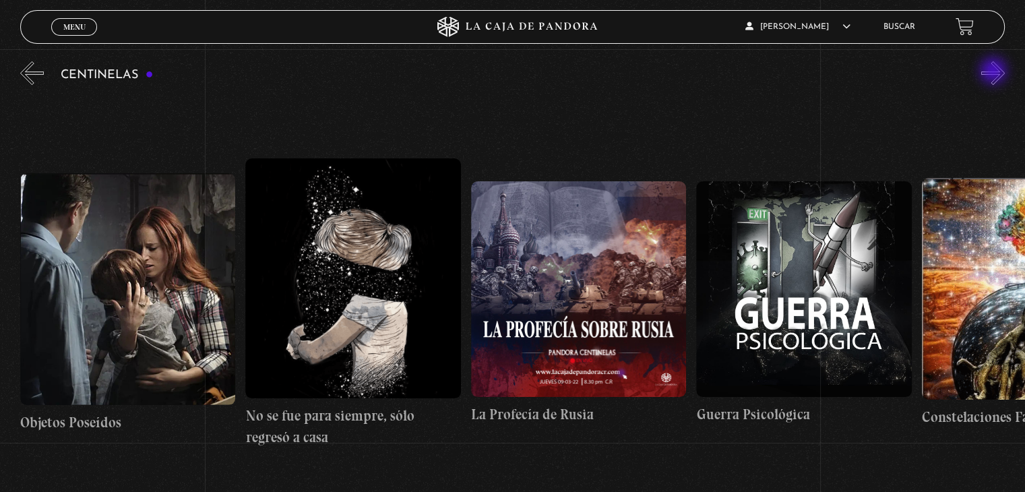
click at [995, 72] on button "»" at bounding box center [994, 73] width 24 height 24
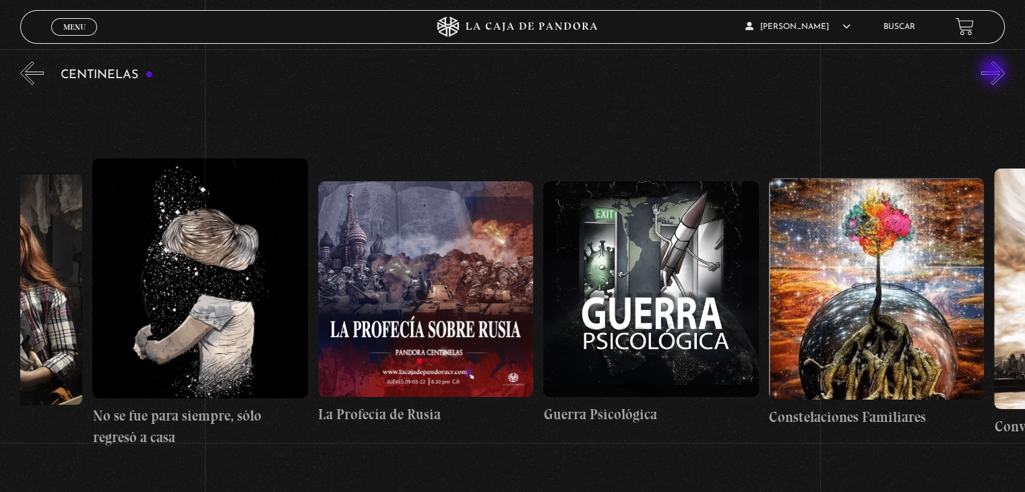
click at [995, 72] on button "»" at bounding box center [994, 73] width 24 height 24
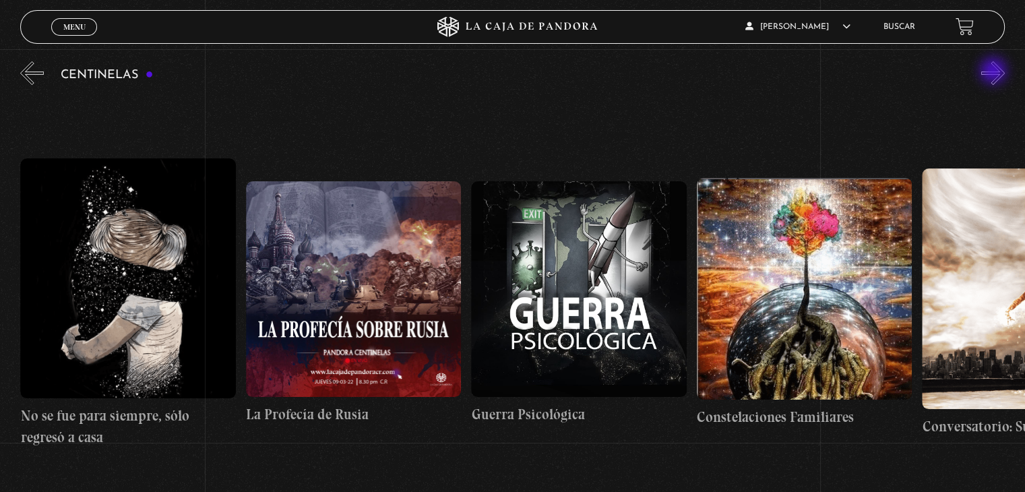
click at [995, 72] on button "»" at bounding box center [994, 73] width 24 height 24
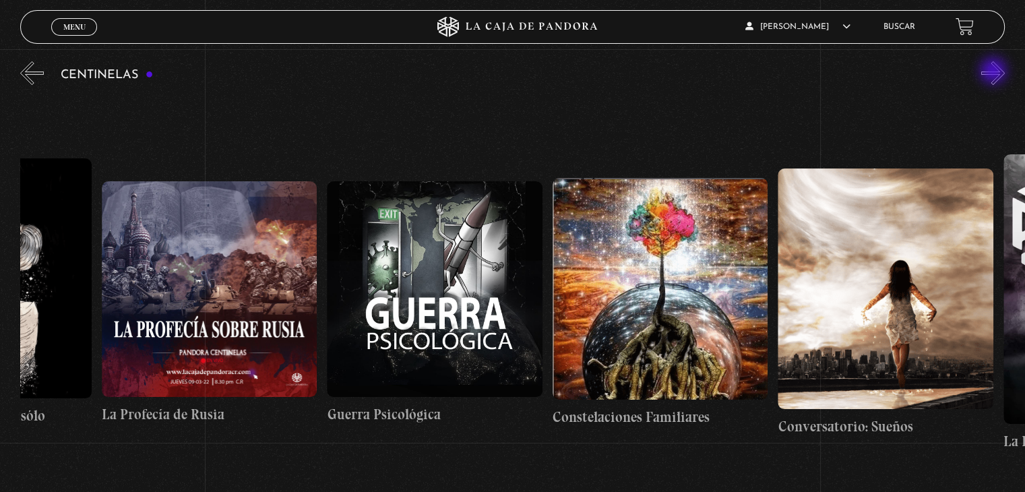
click at [995, 72] on button "»" at bounding box center [994, 73] width 24 height 24
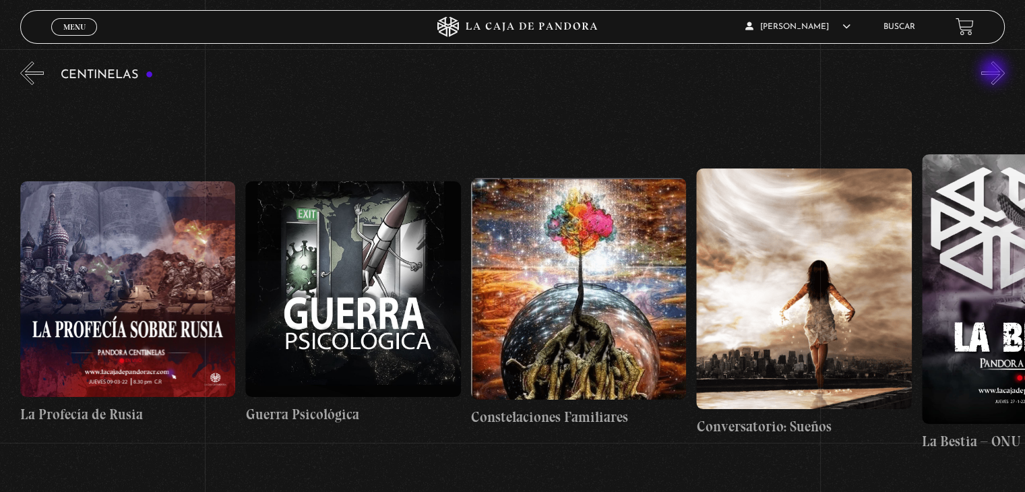
click at [995, 72] on button "»" at bounding box center [994, 73] width 24 height 24
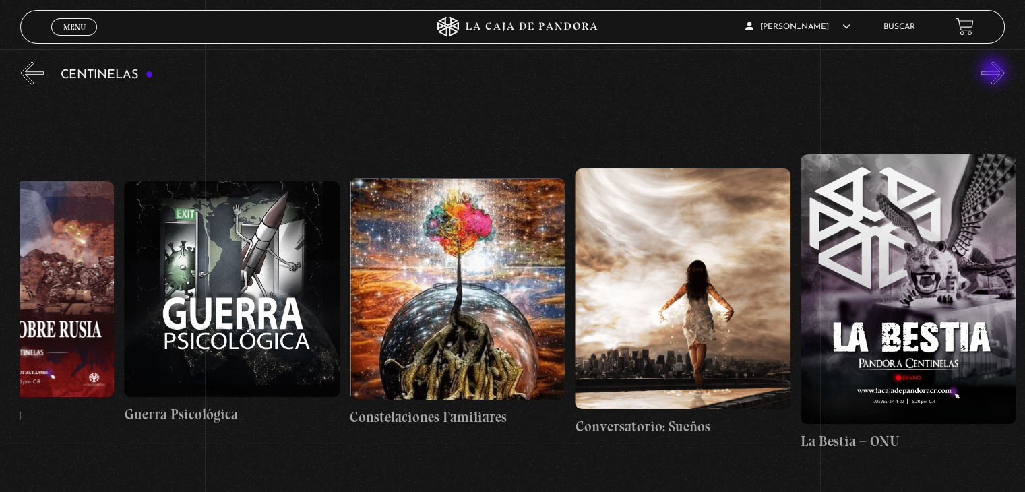
click at [995, 72] on button "»" at bounding box center [994, 73] width 24 height 24
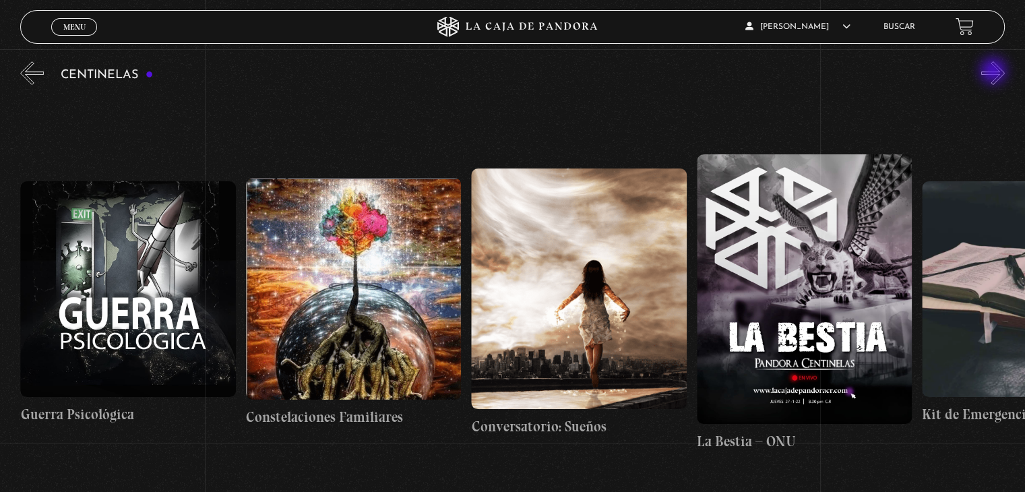
click at [995, 72] on button "»" at bounding box center [994, 73] width 24 height 24
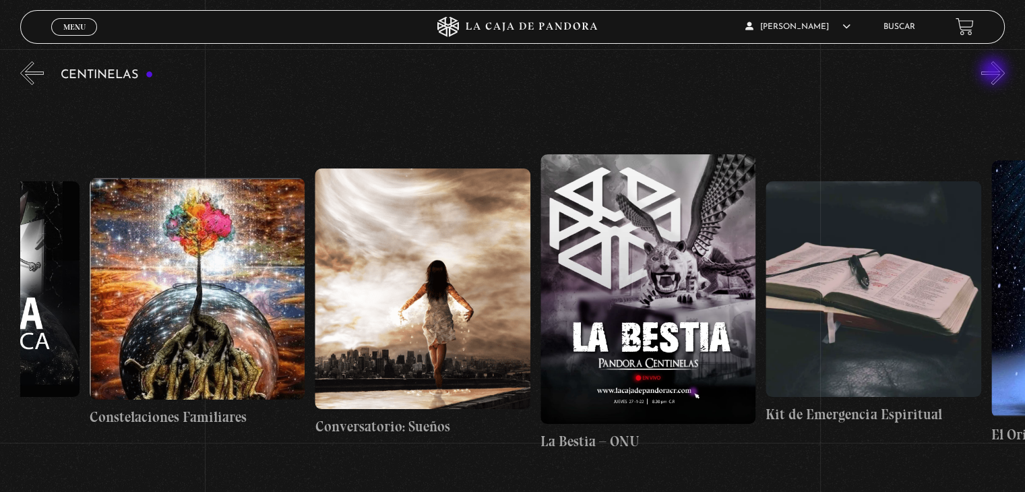
click at [995, 72] on button "»" at bounding box center [994, 73] width 24 height 24
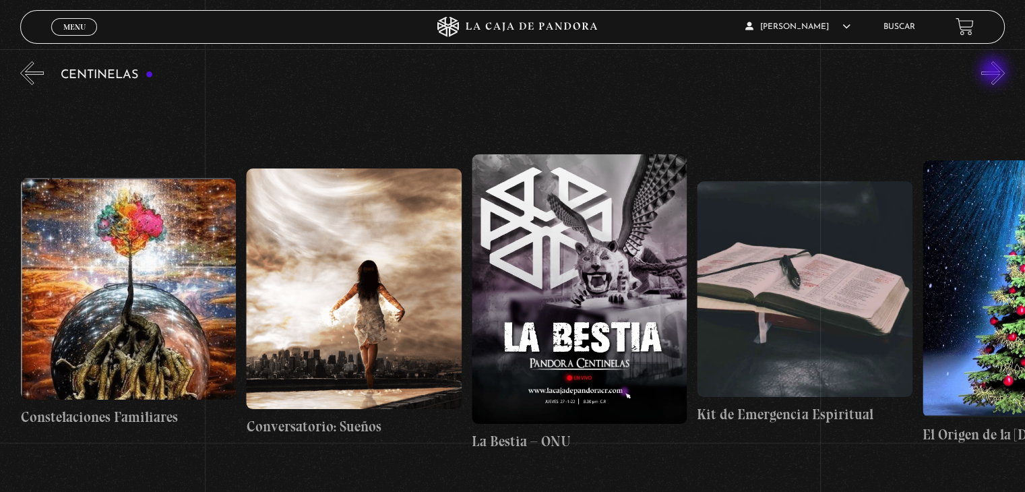
click at [995, 72] on button "»" at bounding box center [994, 73] width 24 height 24
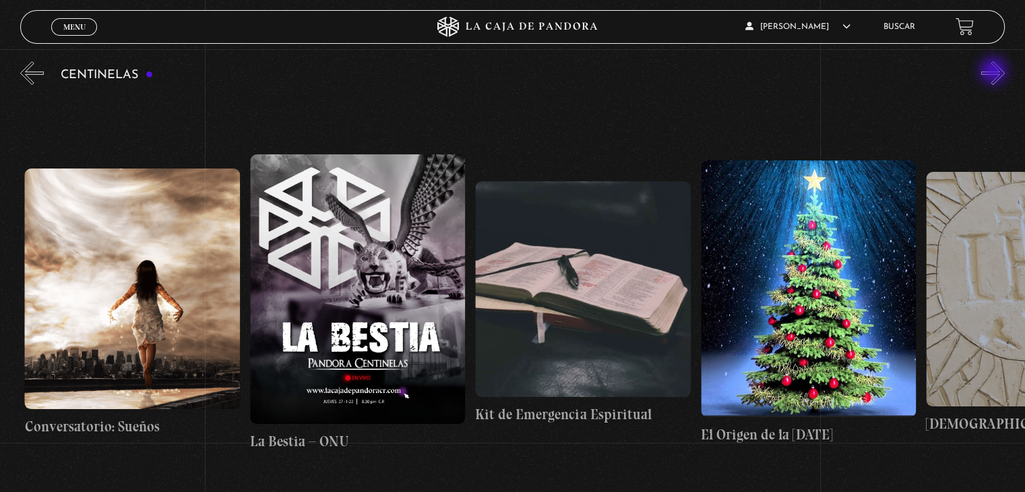
click at [995, 72] on button "»" at bounding box center [994, 73] width 24 height 24
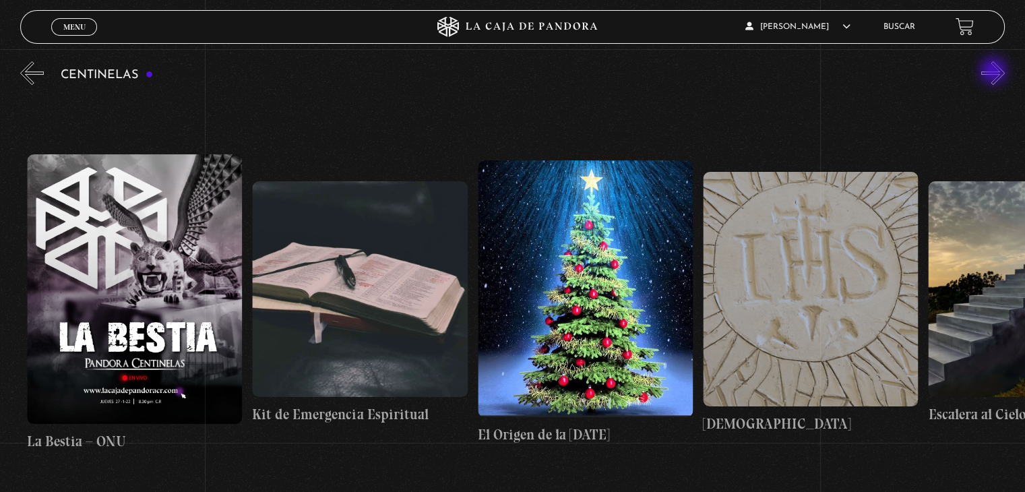
click at [995, 72] on button "»" at bounding box center [994, 73] width 24 height 24
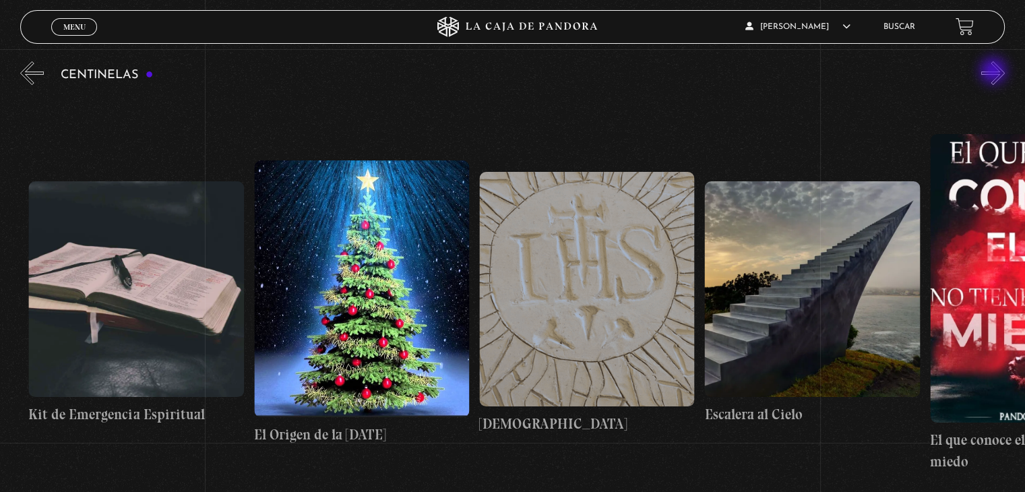
click at [995, 72] on button "»" at bounding box center [994, 73] width 24 height 24
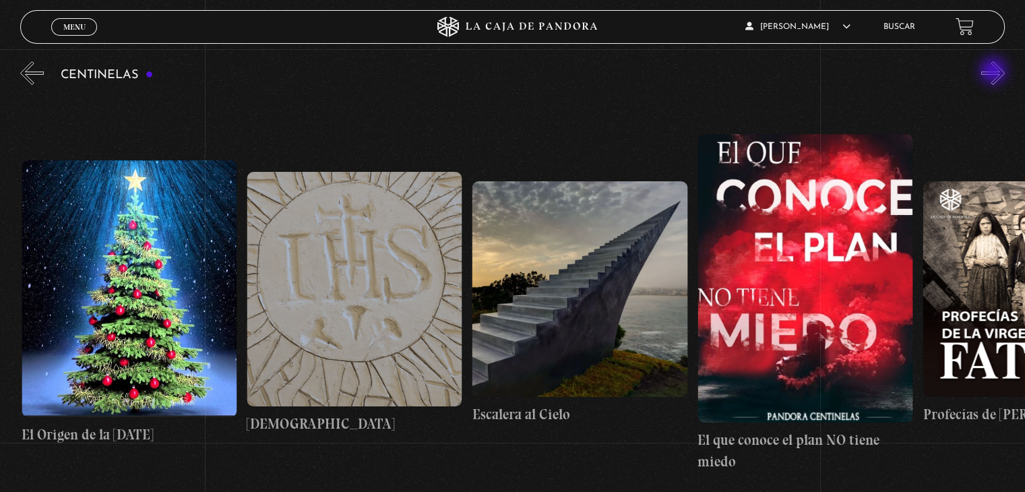
click at [995, 72] on button "»" at bounding box center [994, 73] width 24 height 24
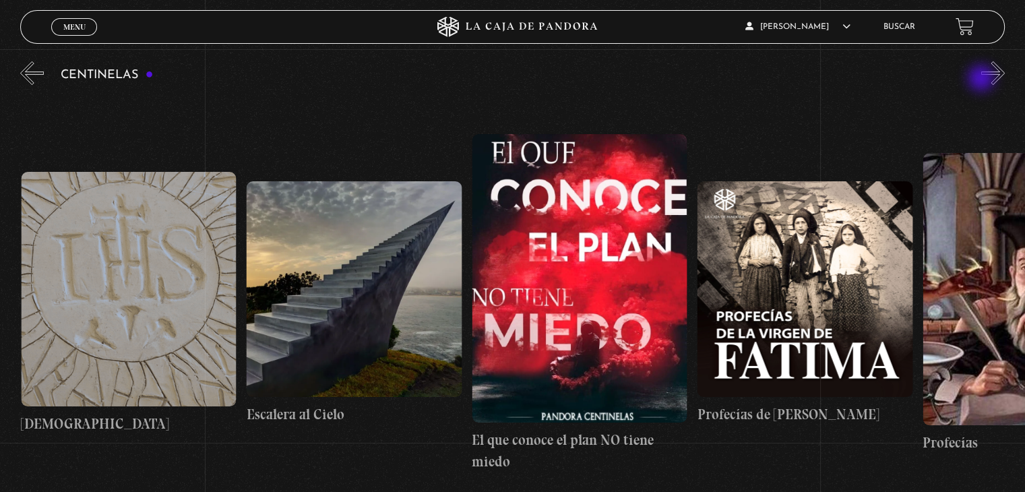
scroll to position [0, 17813]
click at [581, 276] on figure at bounding box center [579, 278] width 215 height 289
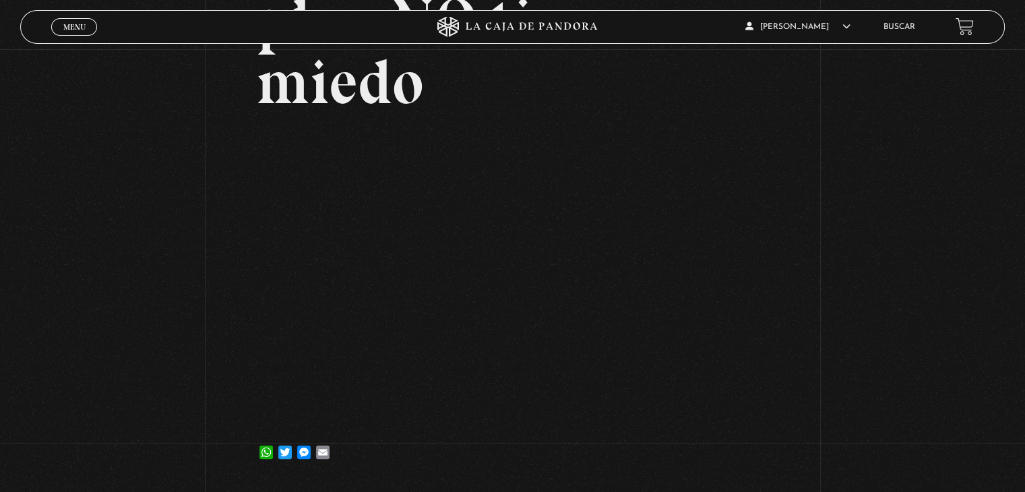
scroll to position [200, 0]
